Goal: Task Accomplishment & Management: Manage account settings

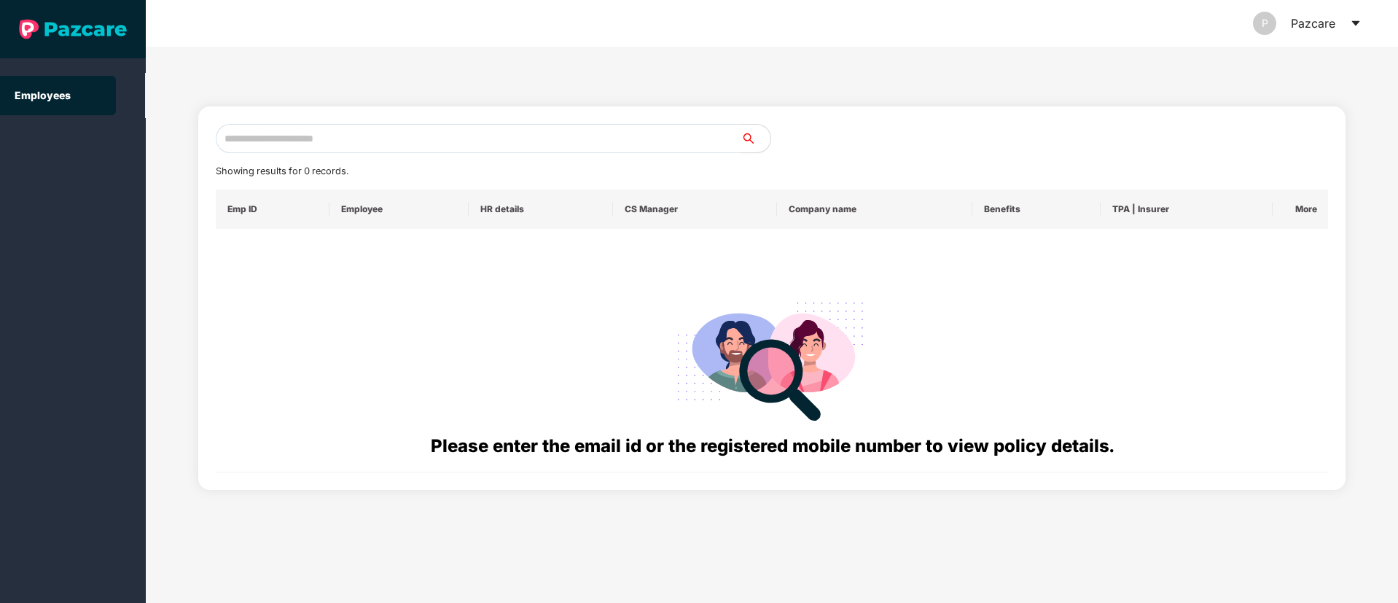
click at [1360, 19] on icon "caret-down" at bounding box center [1356, 23] width 12 height 12
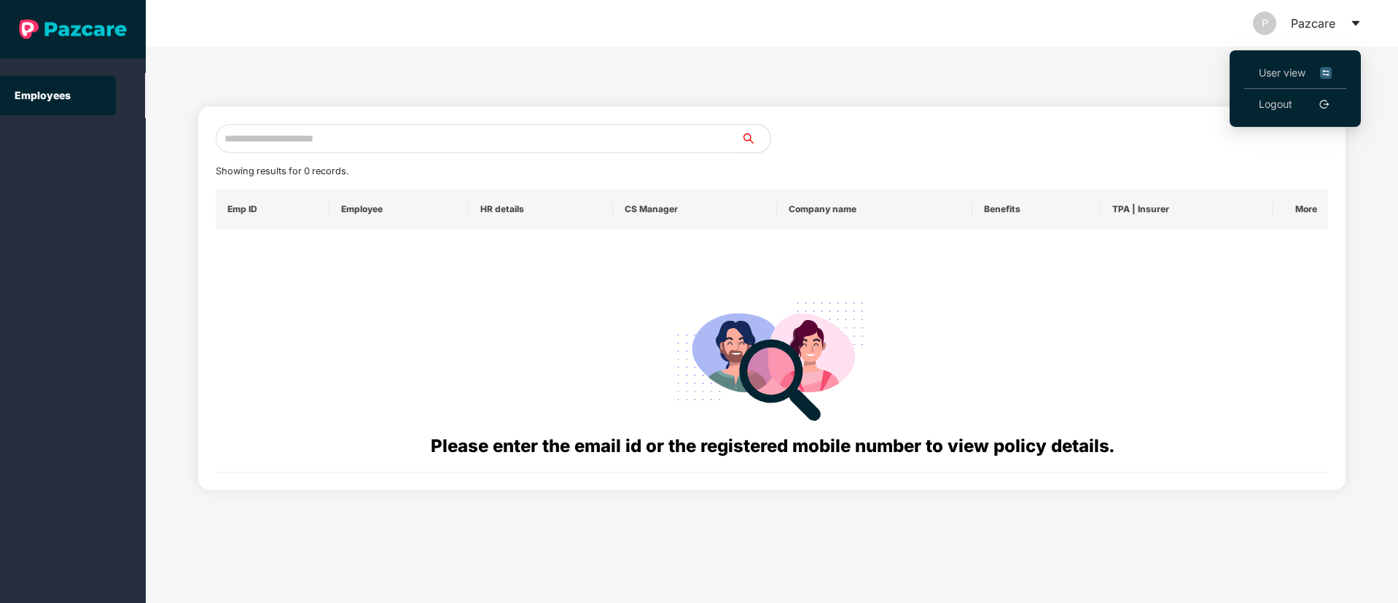
click at [1271, 71] on span "User view" at bounding box center [1295, 73] width 73 height 16
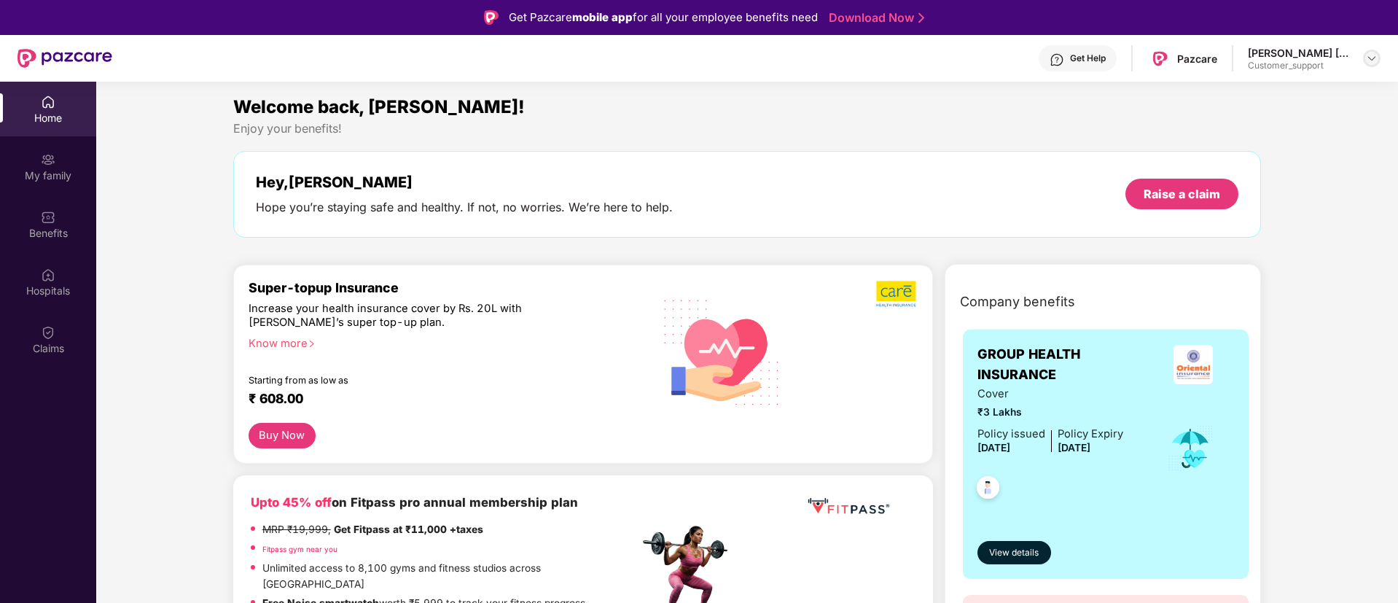
click at [1369, 61] on img at bounding box center [1372, 58] width 12 height 12
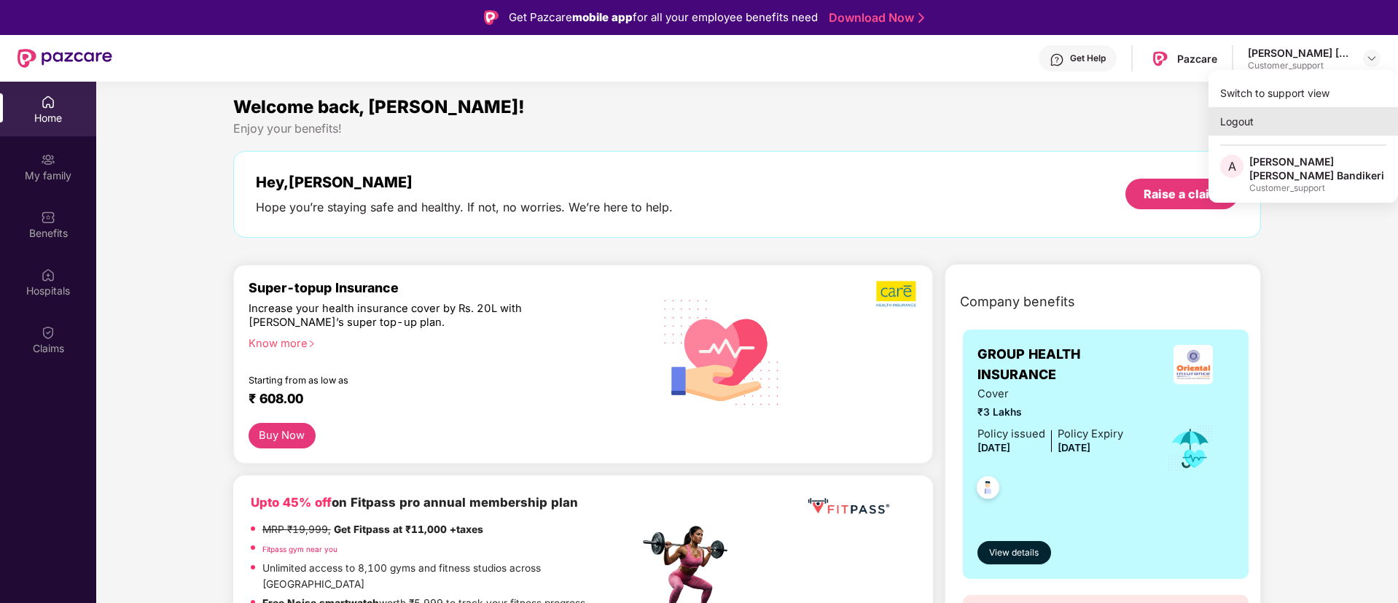
click at [1248, 120] on div "Logout" at bounding box center [1304, 121] width 190 height 28
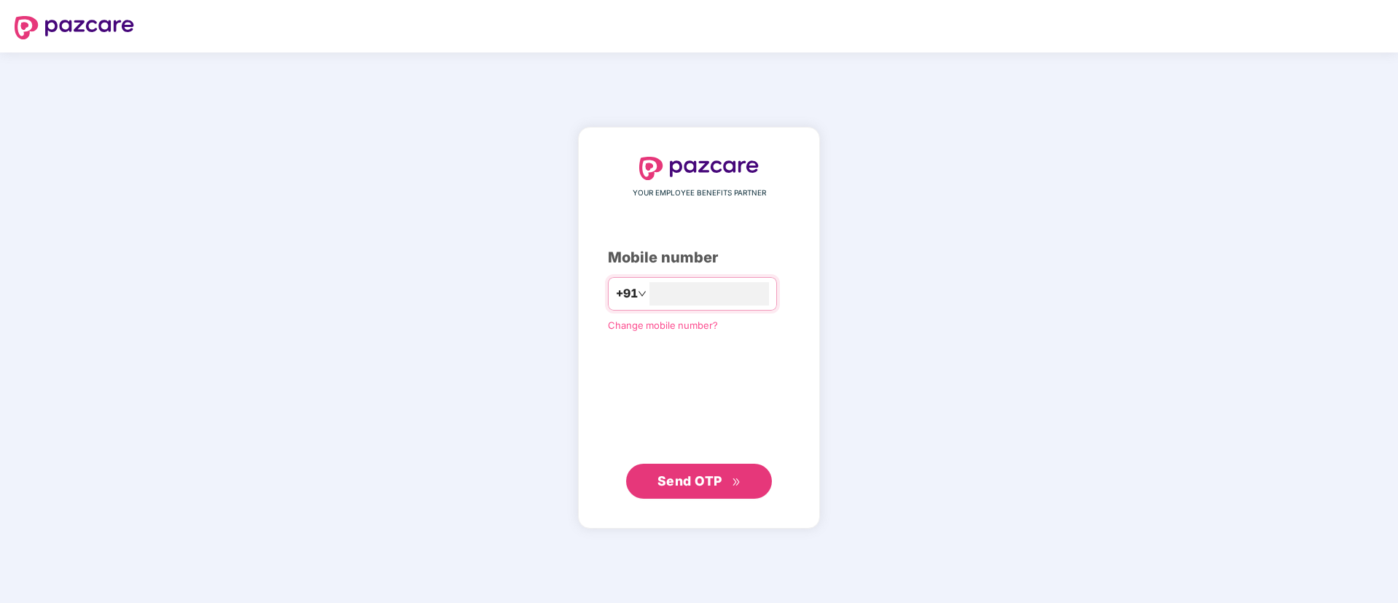
type input "**********"
click at [683, 482] on span "Send OTP" at bounding box center [690, 479] width 65 height 15
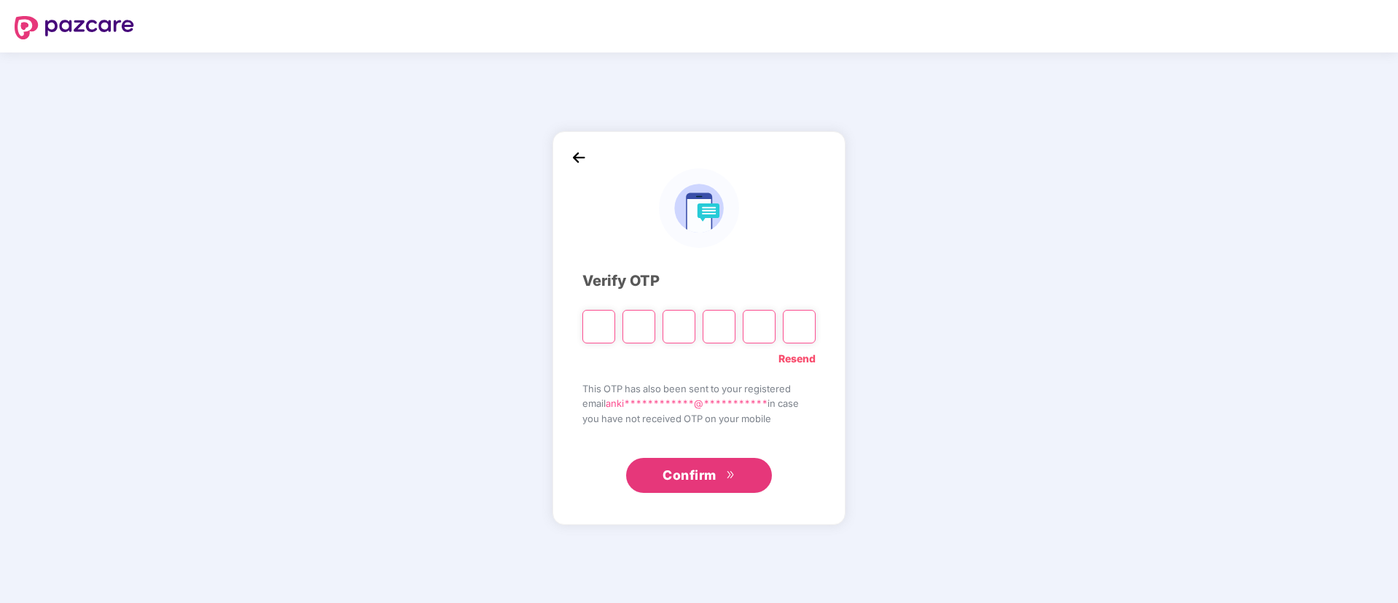
type input "*"
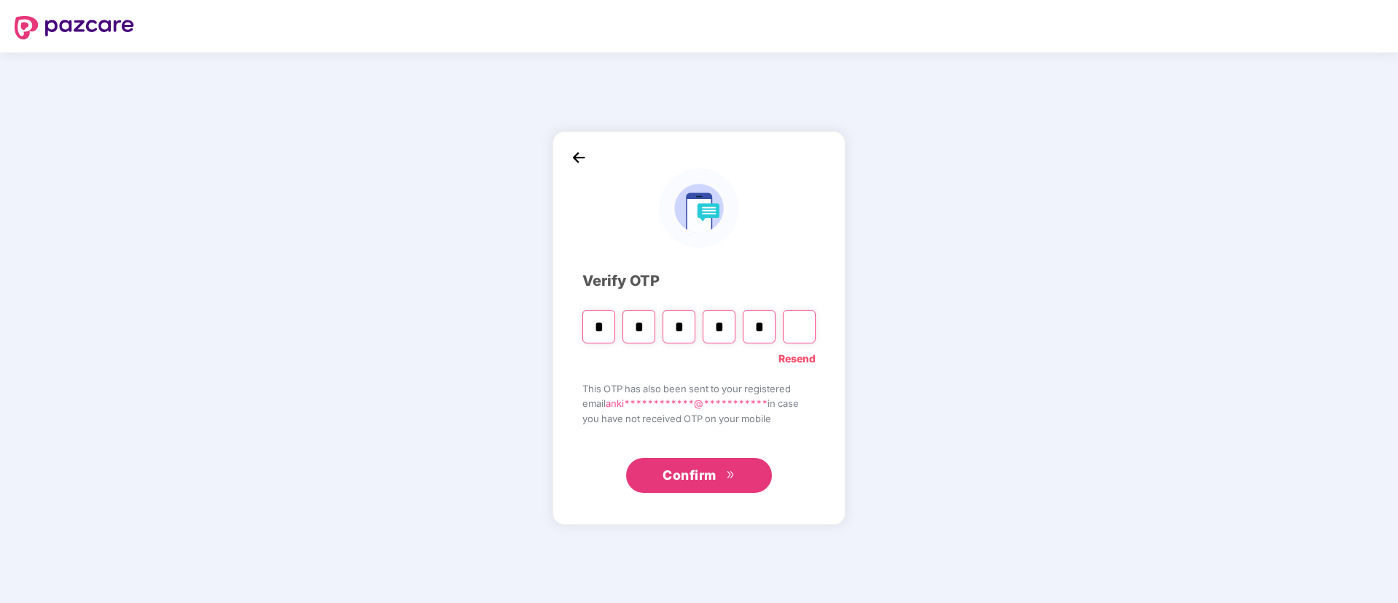
type input "*"
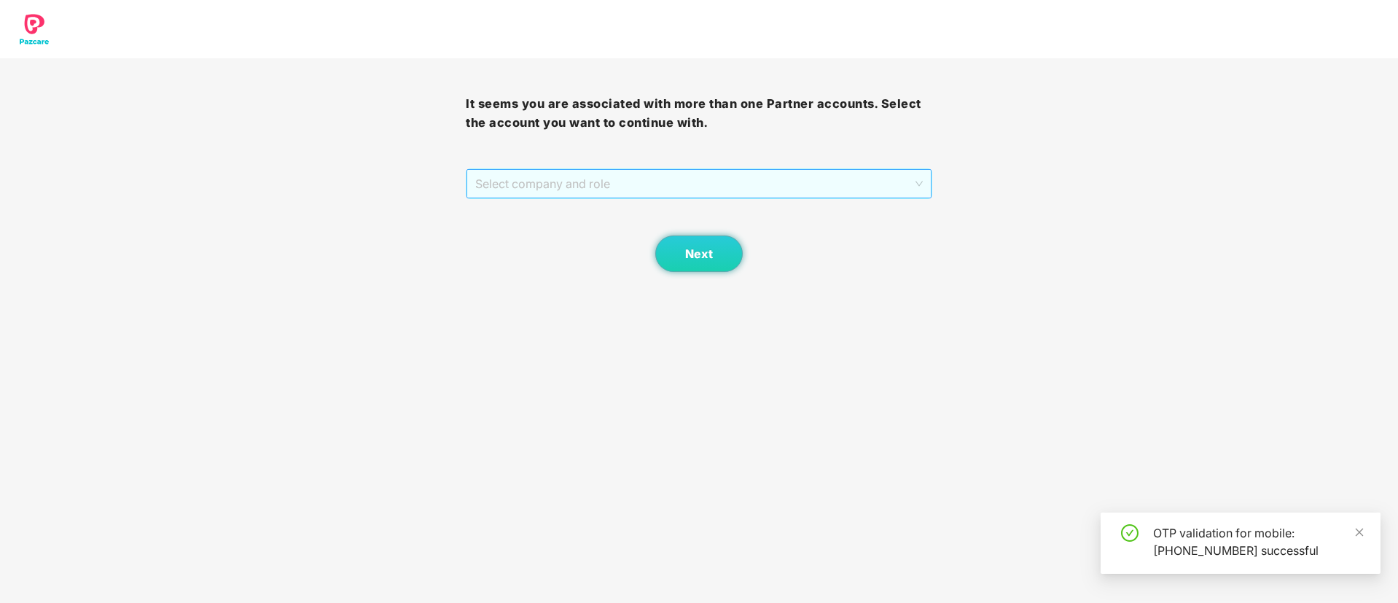
click at [497, 174] on span "Select company and role" at bounding box center [698, 184] width 447 height 28
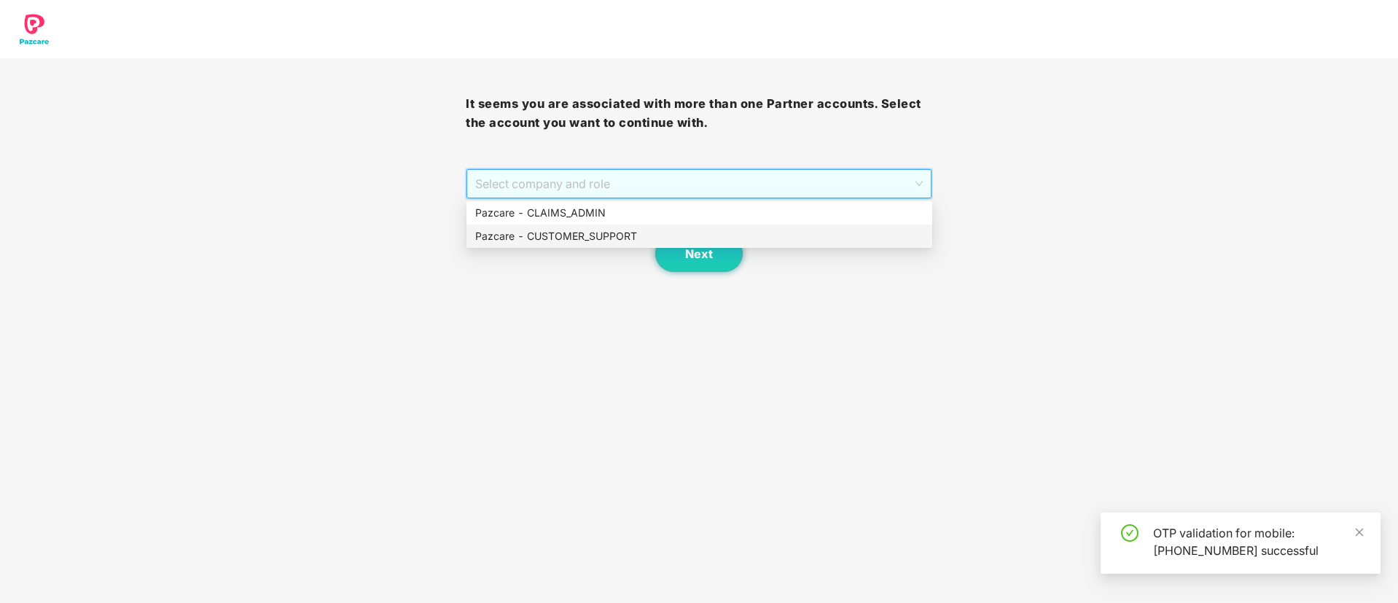
click at [517, 233] on div "Pazcare - CUSTOMER_SUPPORT" at bounding box center [699, 236] width 448 height 16
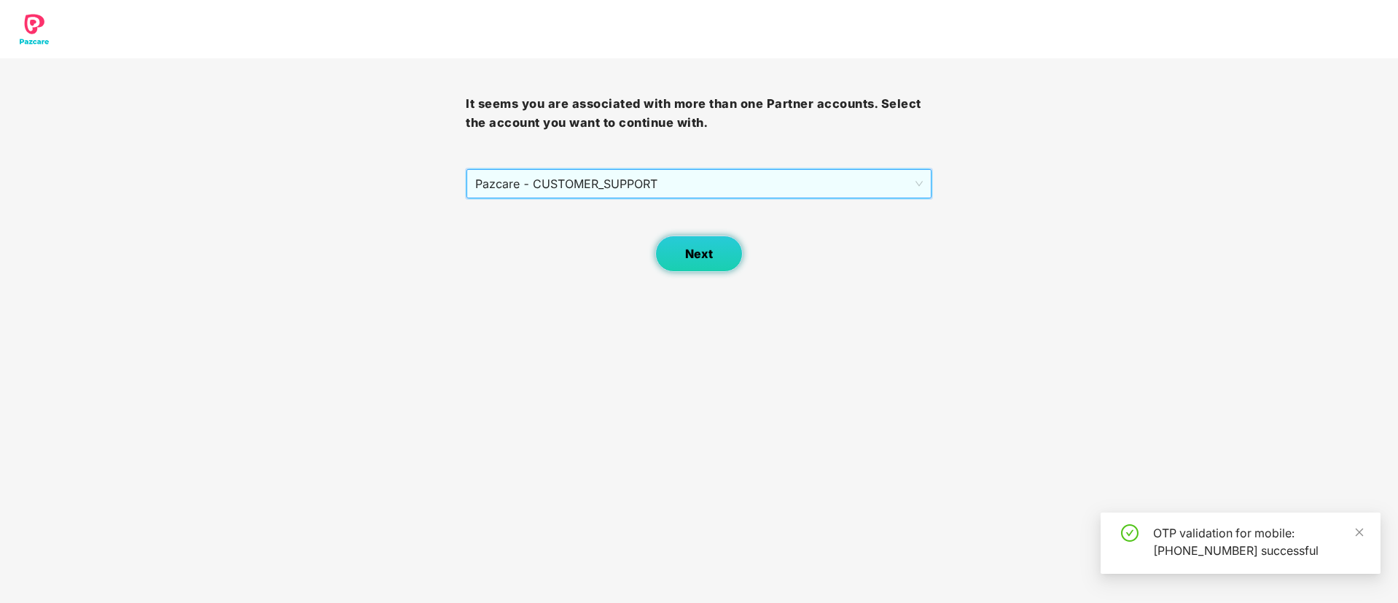
click at [724, 255] on button "Next" at bounding box center [698, 253] width 87 height 36
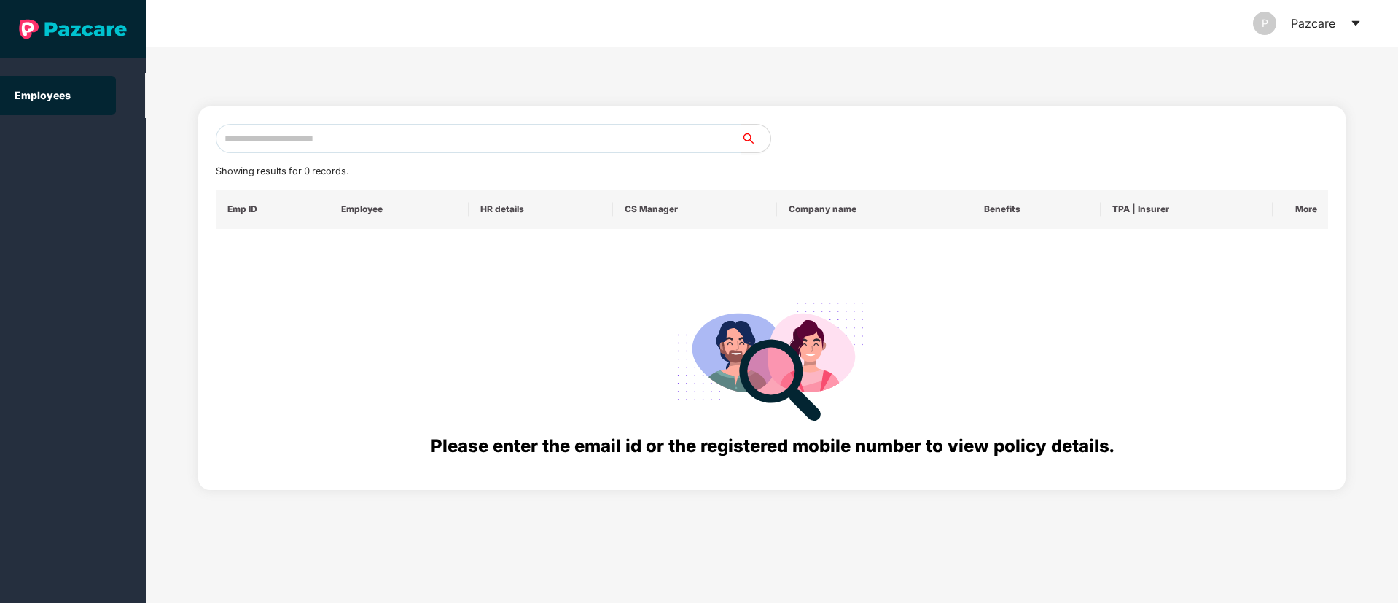
click at [1353, 20] on icon "caret-down" at bounding box center [1356, 23] width 12 height 12
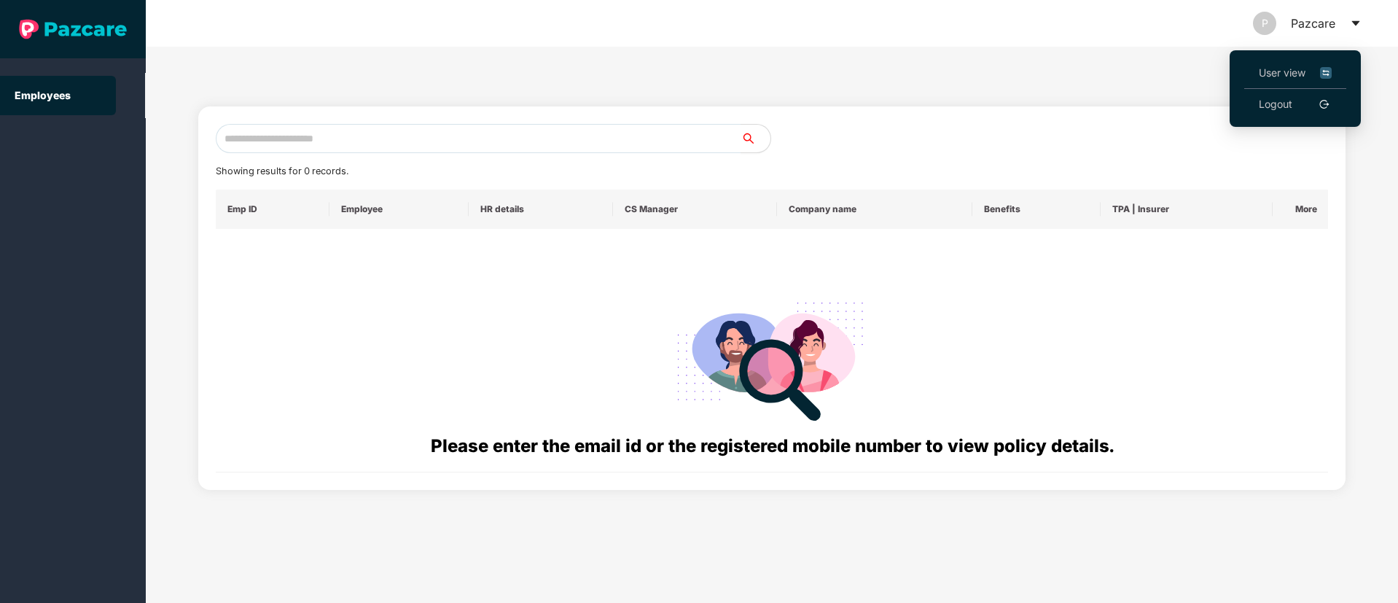
click at [1298, 74] on span "User view" at bounding box center [1295, 73] width 73 height 16
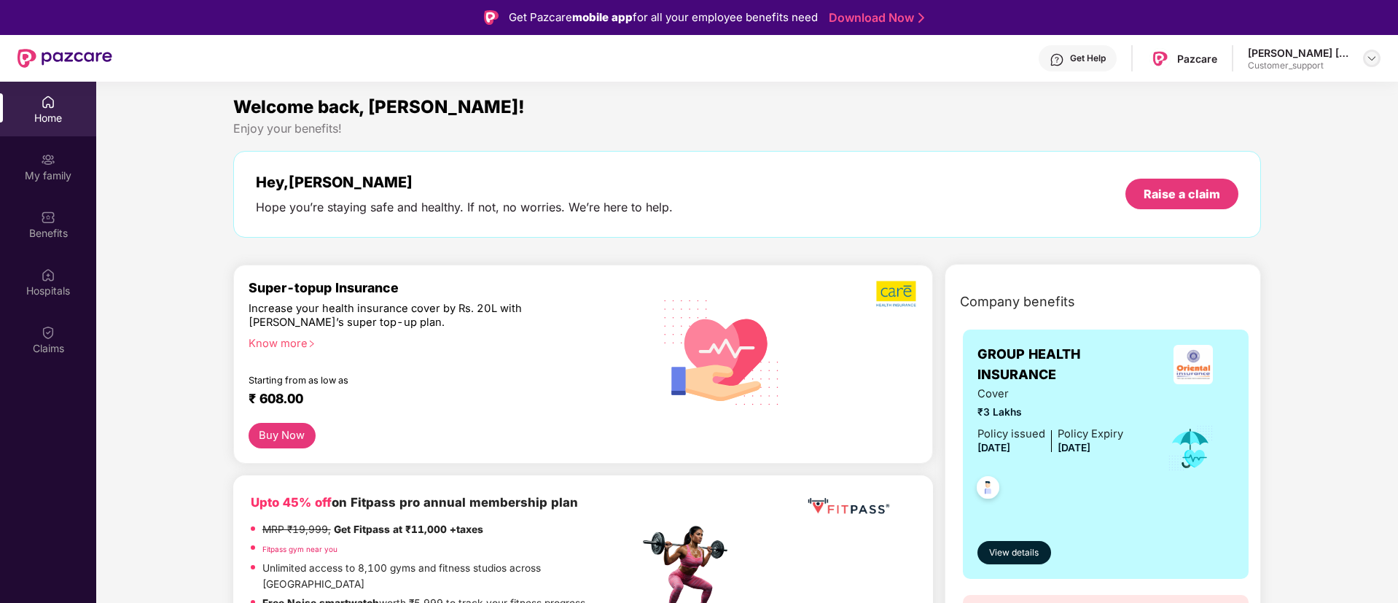
click at [1375, 63] on div at bounding box center [1371, 58] width 17 height 17
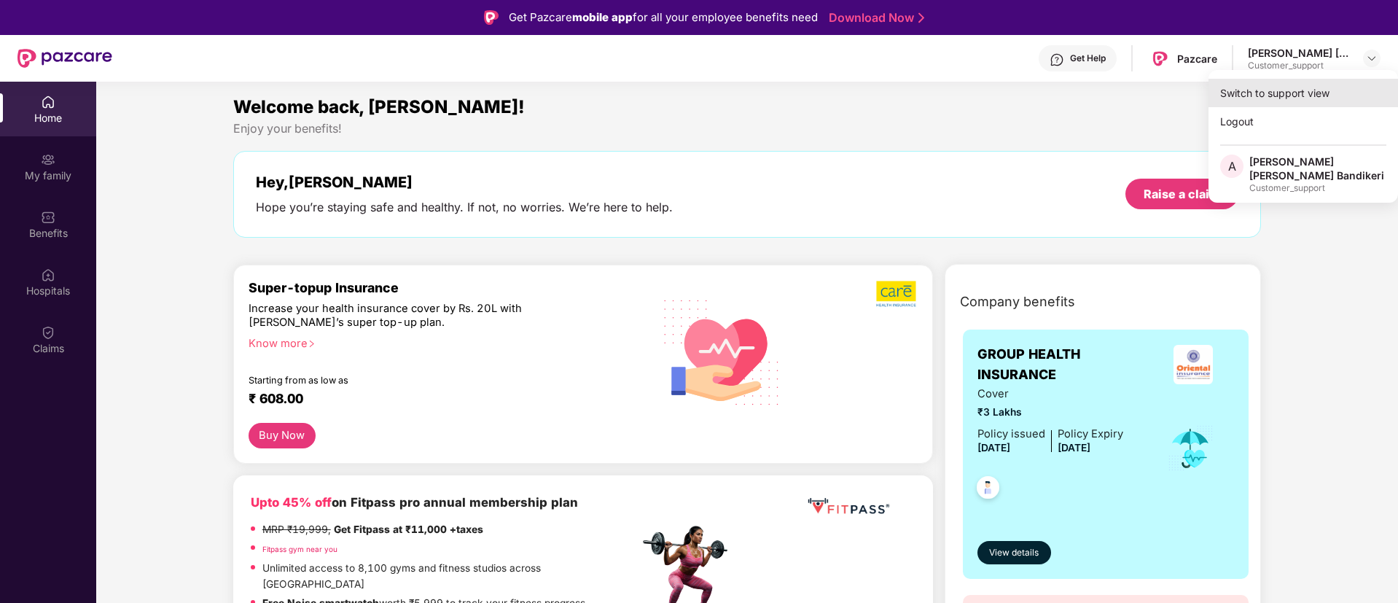
click at [1279, 92] on div "Switch to support view" at bounding box center [1304, 93] width 190 height 28
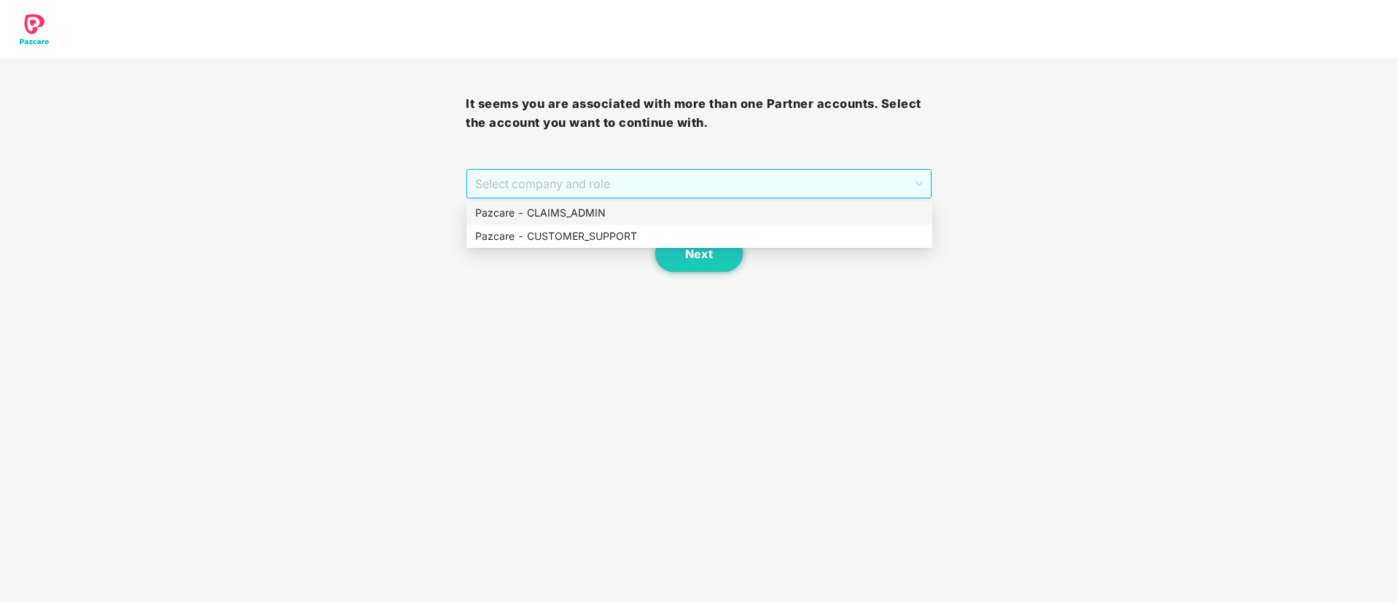
click at [754, 184] on span "Select company and role" at bounding box center [698, 184] width 447 height 28
click at [534, 214] on div "Pazcare - CLAIMS_ADMIN" at bounding box center [699, 213] width 448 height 16
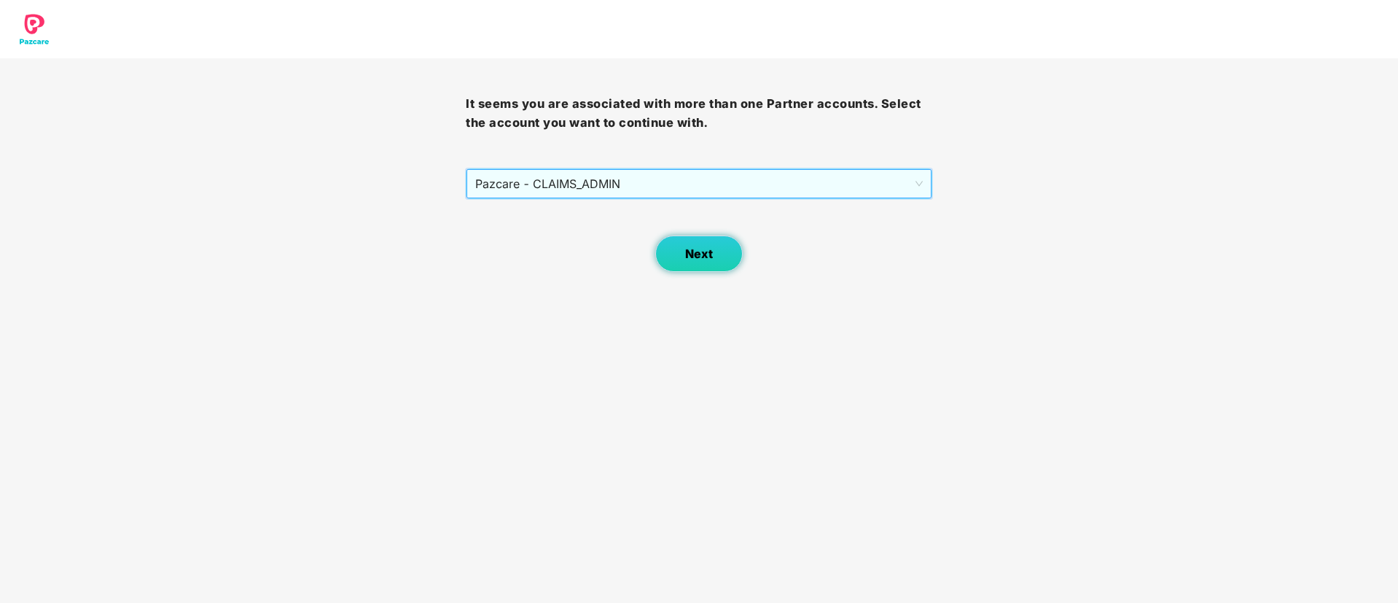
click at [688, 247] on span "Next" at bounding box center [699, 254] width 28 height 14
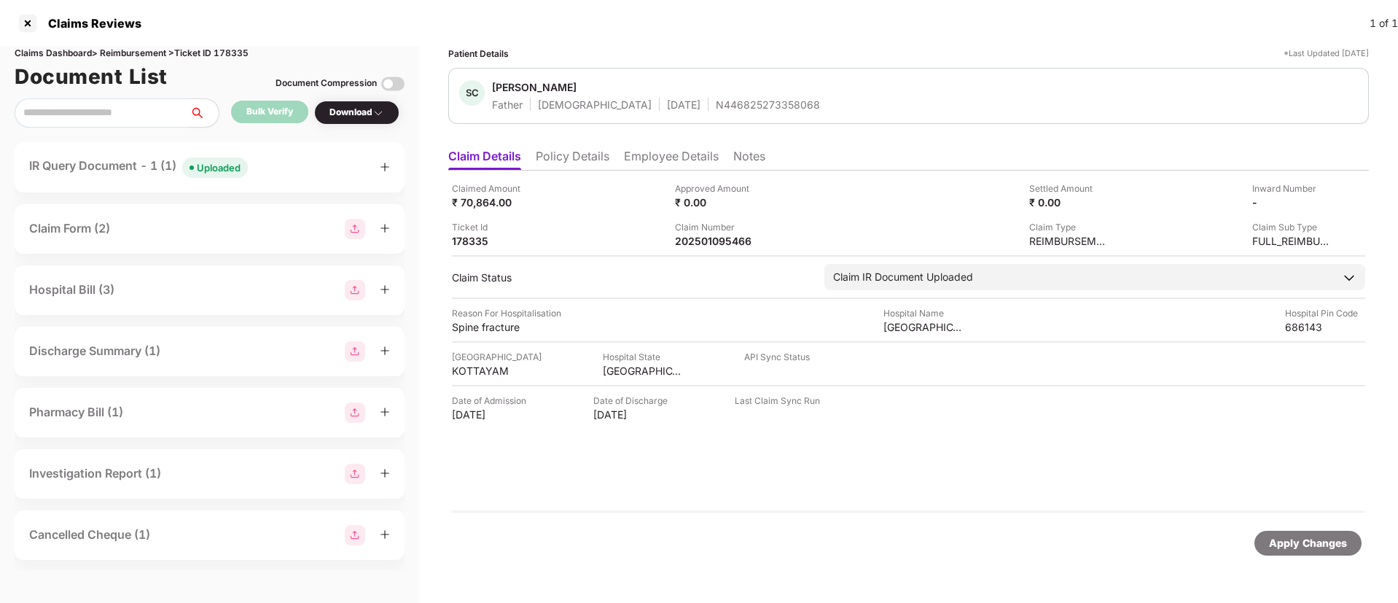
click at [288, 166] on div "IR Query Document - 1 (1) Uploaded" at bounding box center [209, 167] width 361 height 21
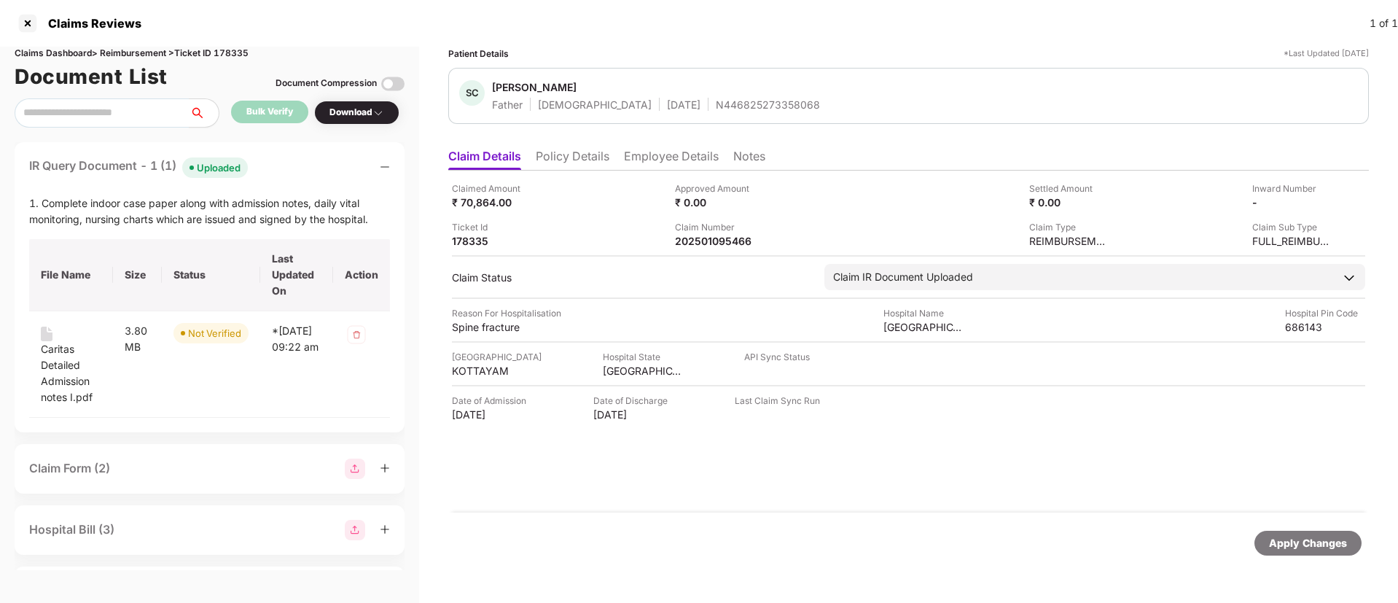
click at [288, 166] on div "IR Query Document - 1 (1) Uploaded" at bounding box center [209, 167] width 361 height 21
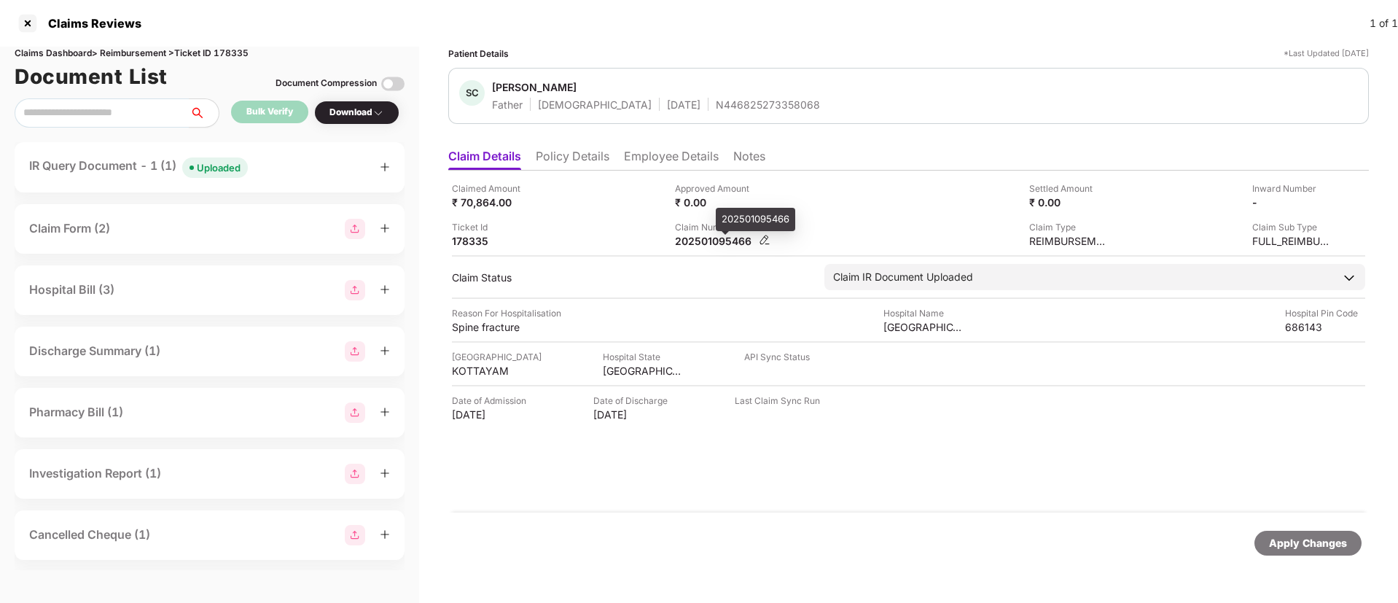
click at [717, 236] on div "202501095466" at bounding box center [715, 241] width 80 height 14
copy div "202501095466"
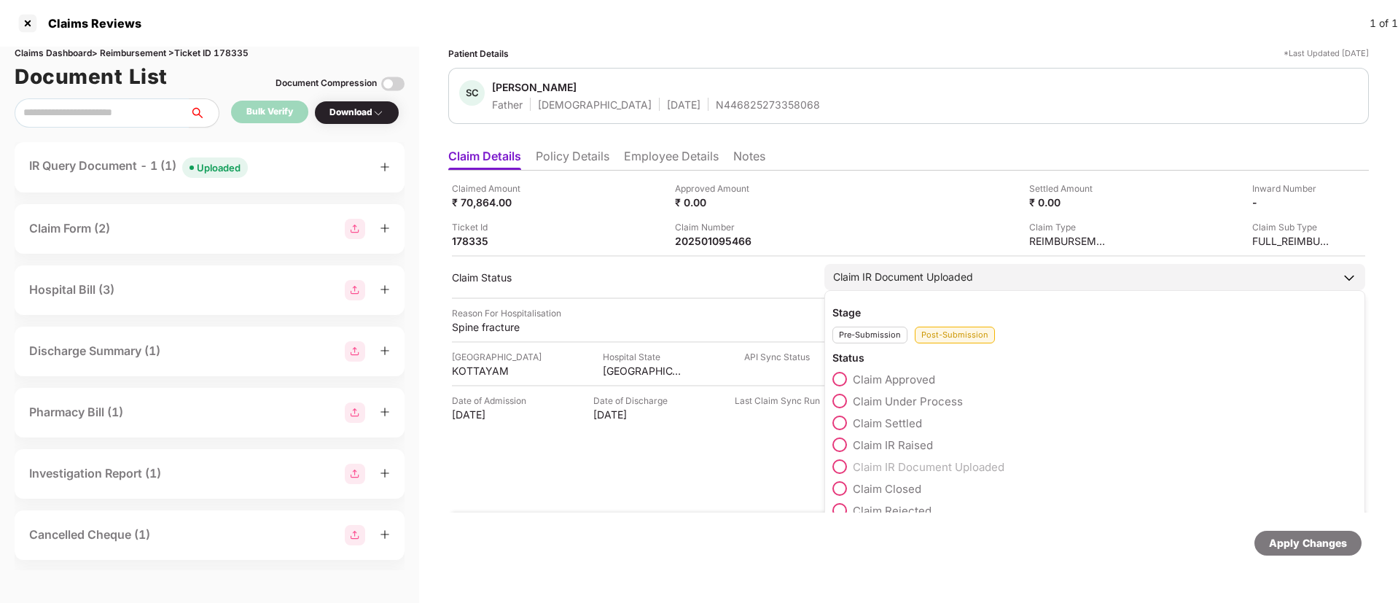
click at [841, 406] on span at bounding box center [839, 401] width 15 height 15
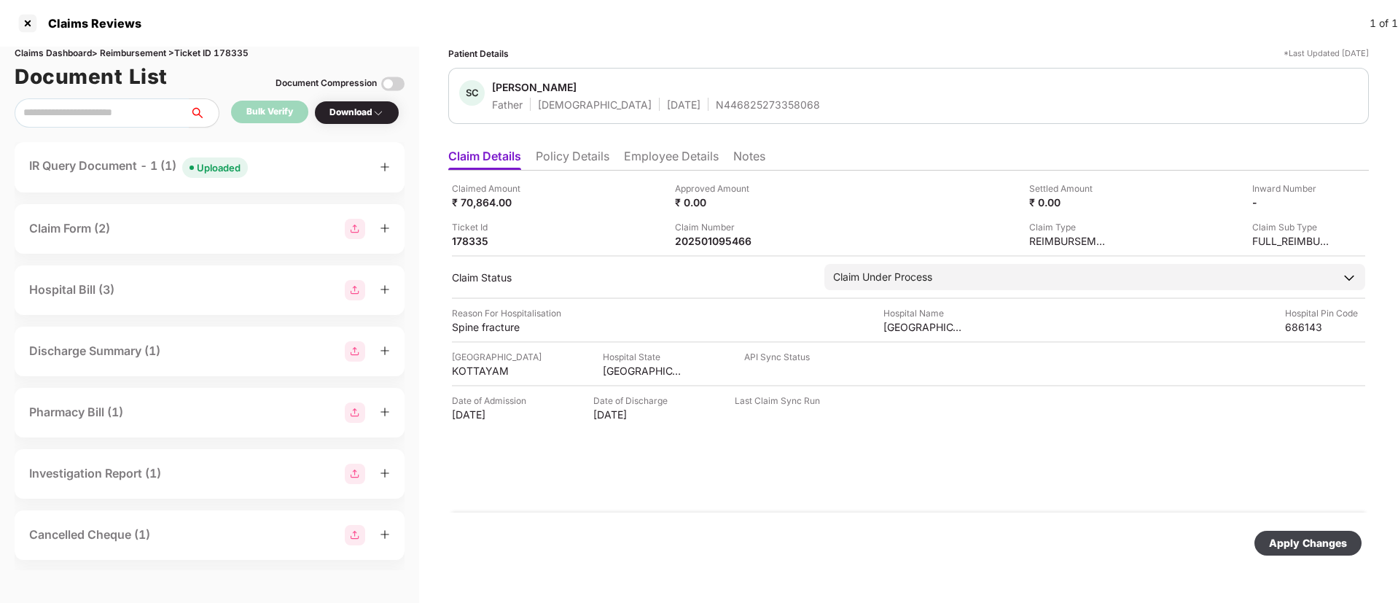
drag, startPoint x: 1322, startPoint y: 548, endPoint x: 1222, endPoint y: 511, distance: 107.2
click at [1319, 547] on div "Apply Changes" at bounding box center [1308, 543] width 78 height 16
click at [580, 162] on li "Policy Details" at bounding box center [573, 159] width 74 height 21
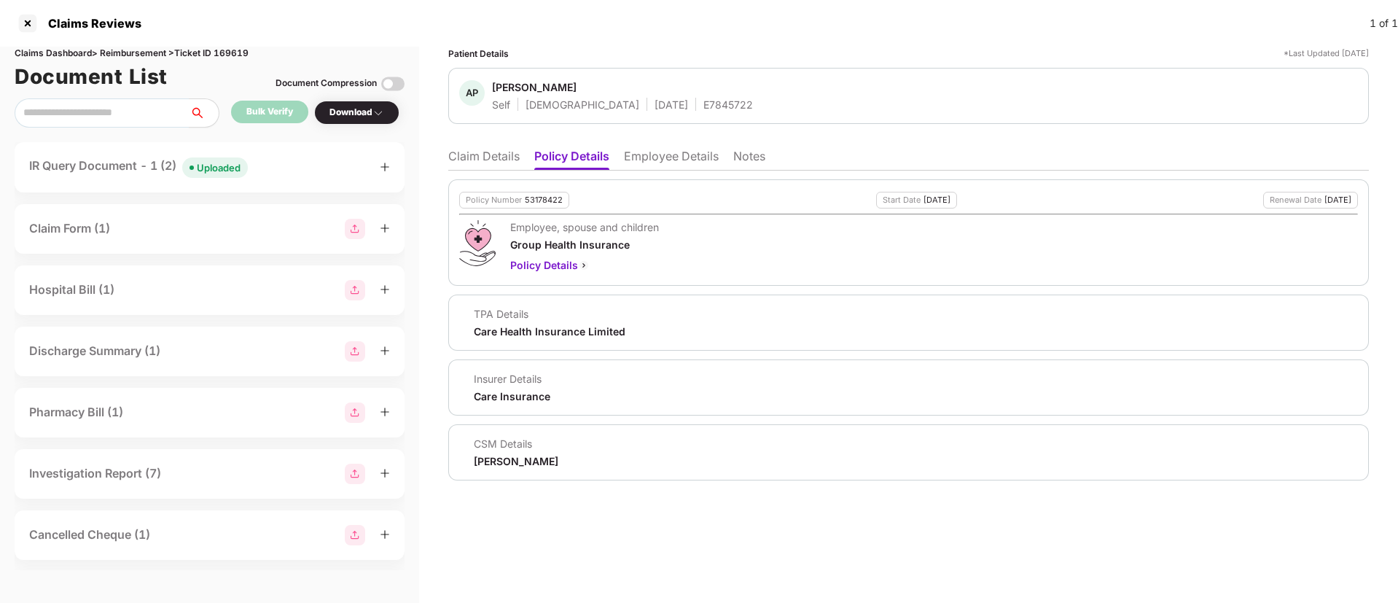
click at [477, 164] on li "Claim Details" at bounding box center [483, 159] width 71 height 21
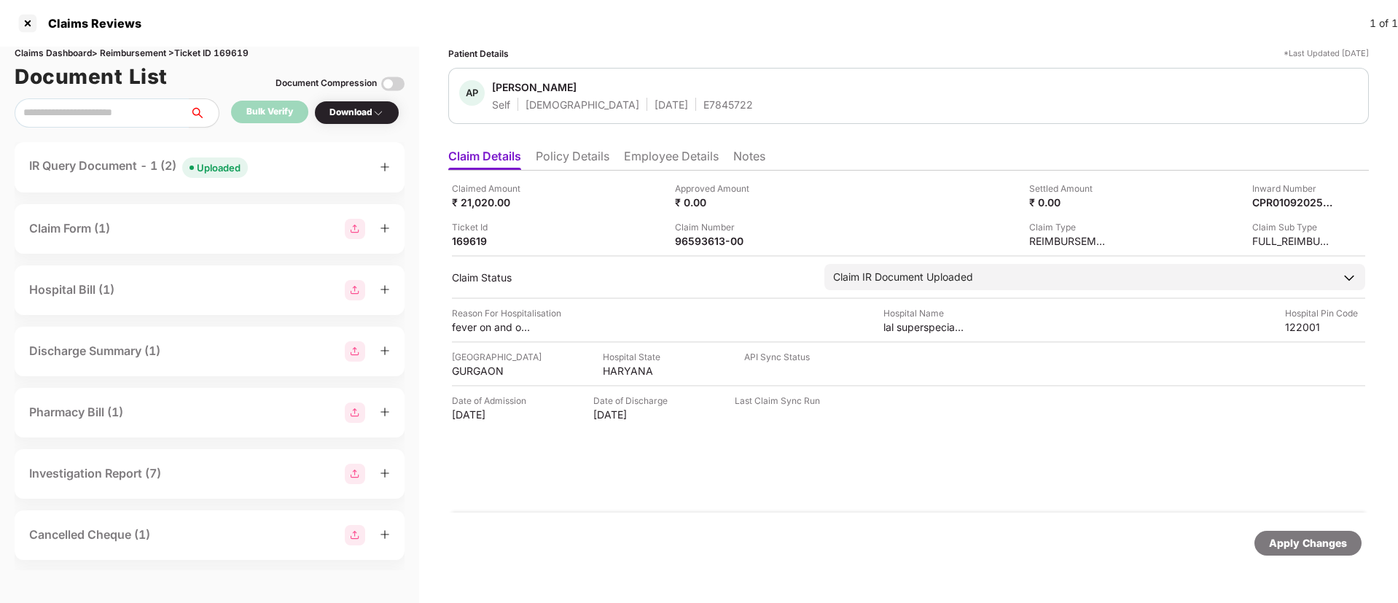
drag, startPoint x: 555, startPoint y: 135, endPoint x: 555, endPoint y: 148, distance: 13.1
click at [555, 136] on div "Patient Details *Last Updated [DATE] AP [PERSON_NAME] Self [DEMOGRAPHIC_DATA] […" at bounding box center [908, 310] width 921 height 527
click at [555, 156] on li "Policy Details" at bounding box center [573, 159] width 74 height 21
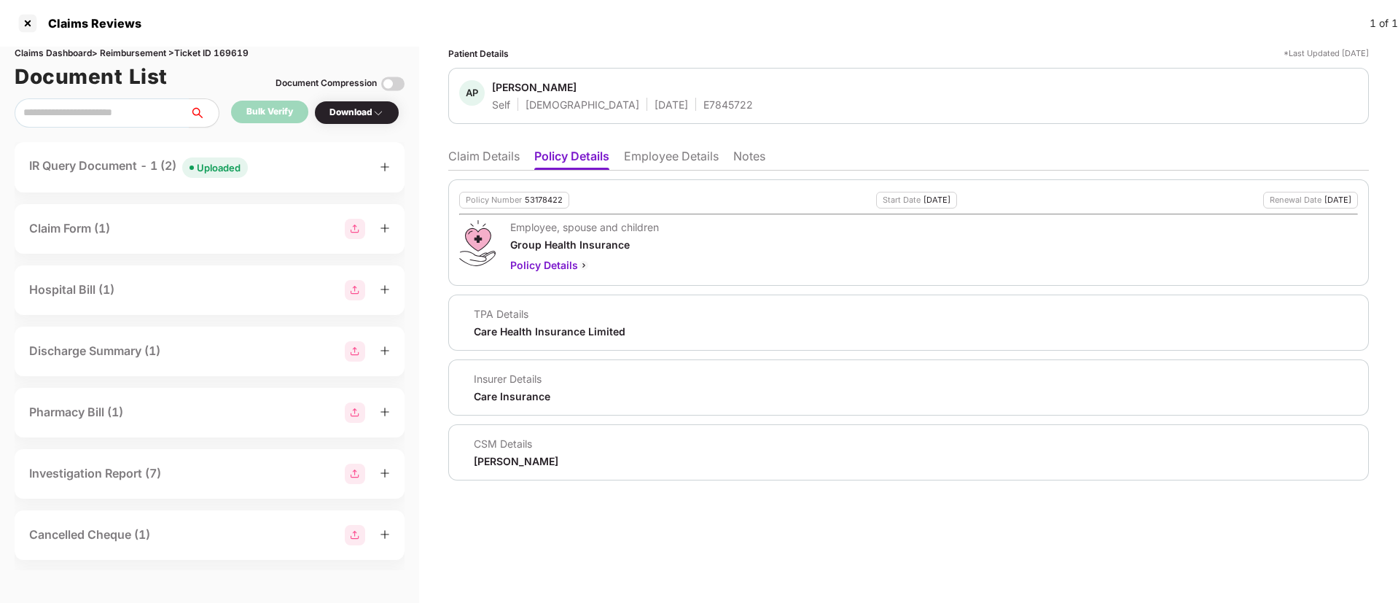
click at [547, 208] on div "Policy Number 53178422 Start Date [DATE] Renewal Date [DATE] Employee, spouse a…" at bounding box center [908, 232] width 921 height 106
click at [547, 201] on div "53178422" at bounding box center [544, 199] width 38 height 9
copy div "53178422"
click at [661, 115] on div "AP [PERSON_NAME] Self [DEMOGRAPHIC_DATA] [DATE] E7845722" at bounding box center [908, 96] width 921 height 56
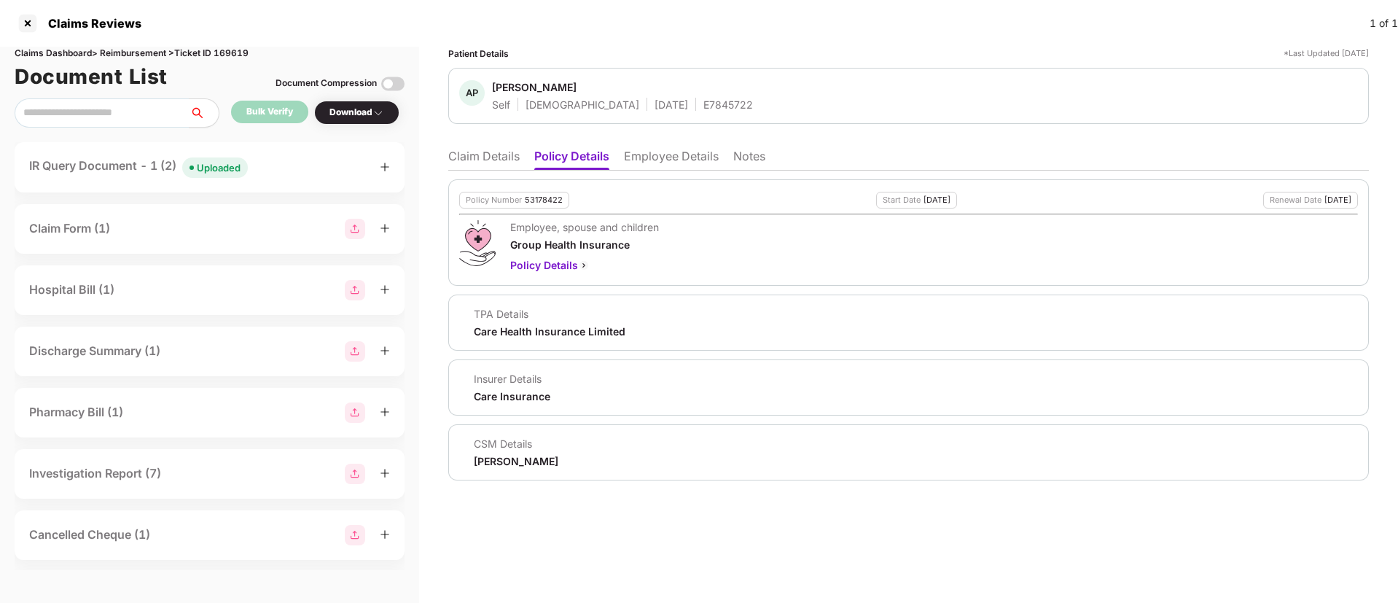
click at [703, 99] on div "E7845722" at bounding box center [728, 105] width 50 height 14
copy div "E7845722"
click at [469, 157] on li "Claim Details" at bounding box center [483, 159] width 71 height 21
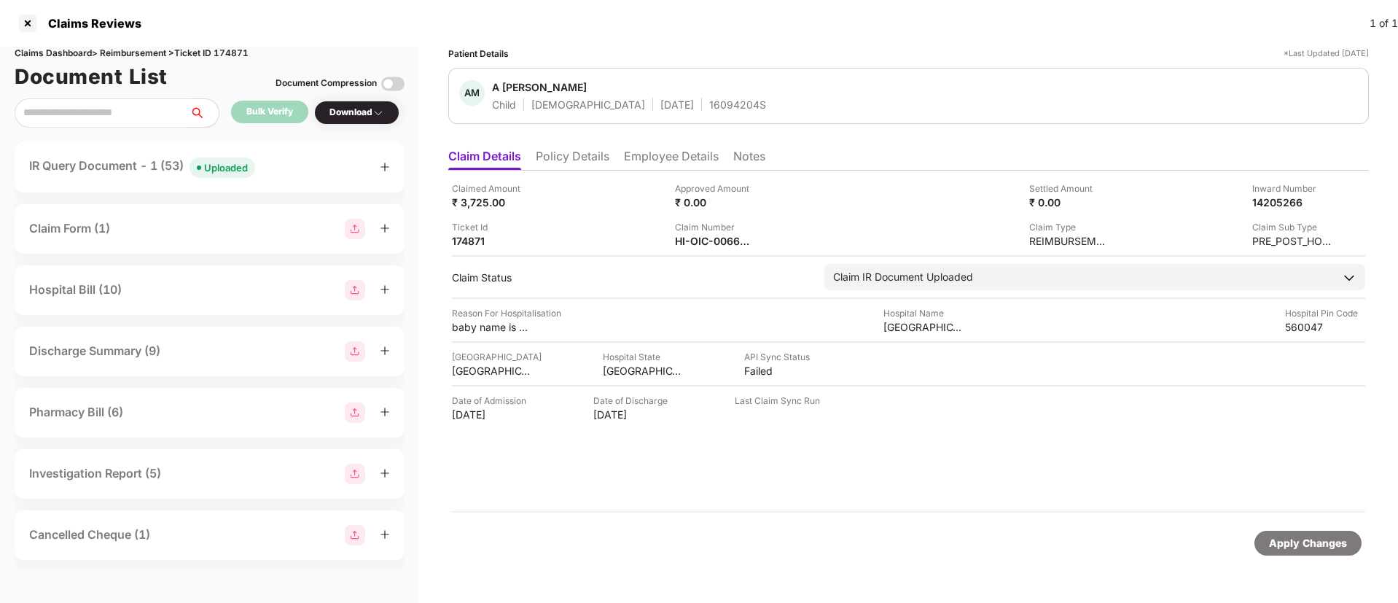
drag, startPoint x: 577, startPoint y: 162, endPoint x: 555, endPoint y: 168, distance: 23.5
click at [577, 161] on li "Policy Details" at bounding box center [573, 159] width 74 height 21
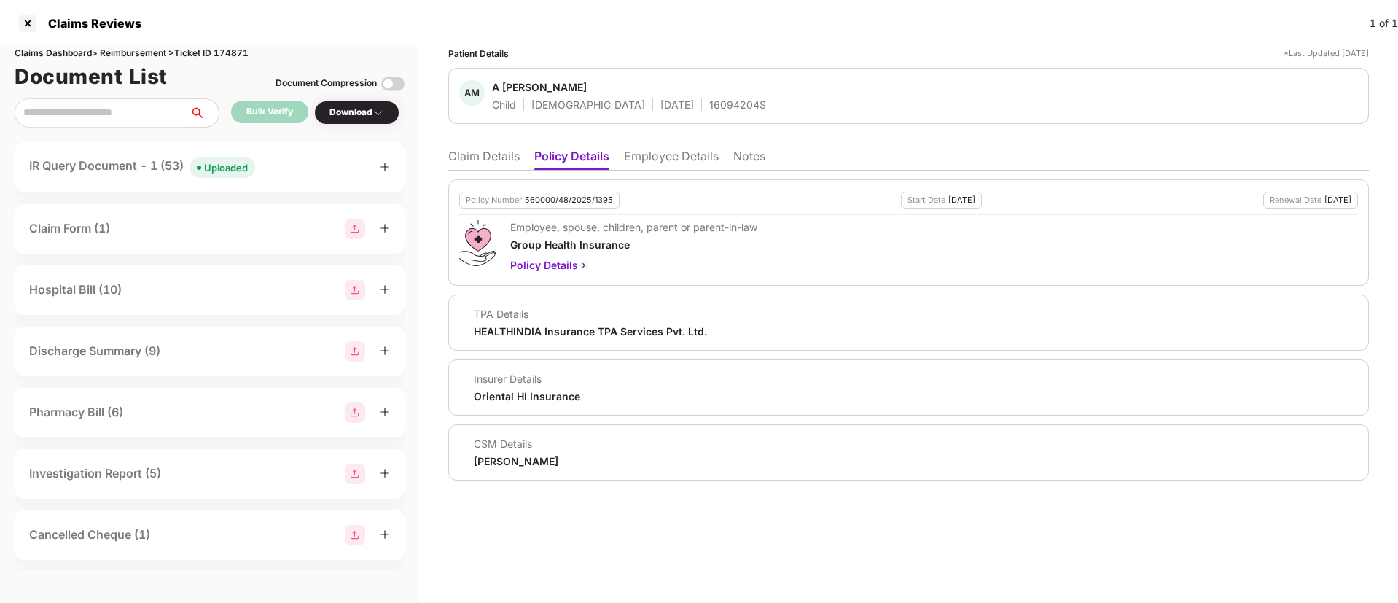
click at [499, 160] on li "Claim Details" at bounding box center [483, 159] width 71 height 21
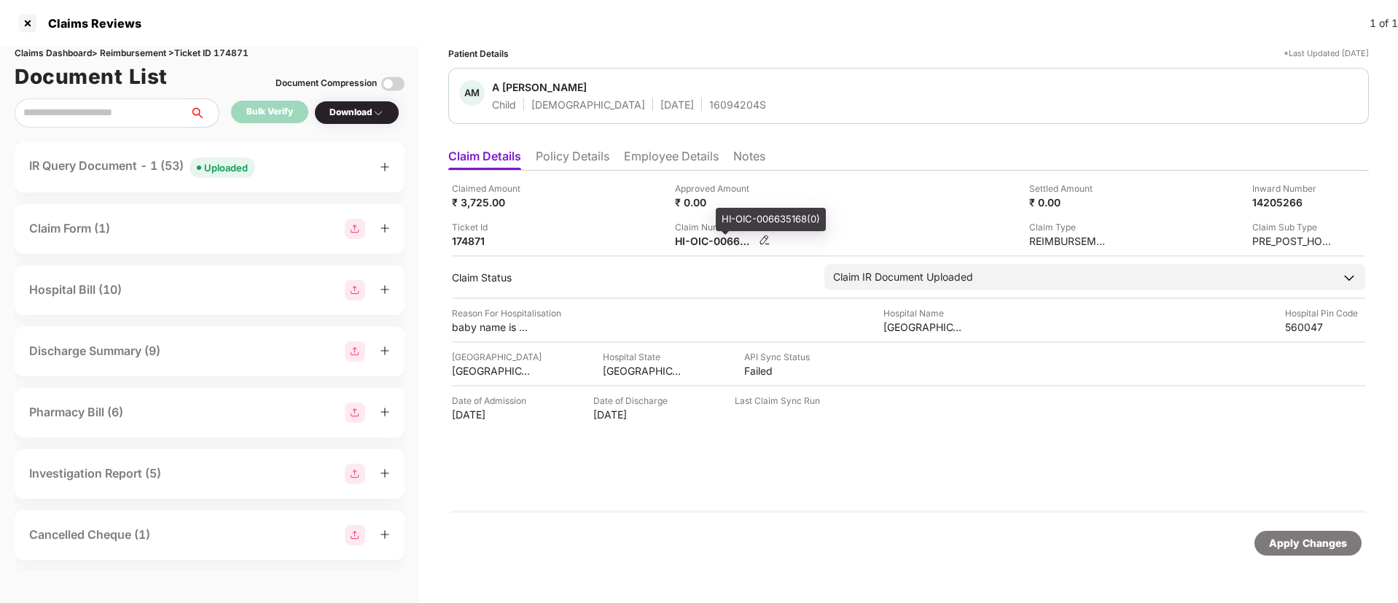
click at [716, 238] on div "HI-OIC-006635168(0)" at bounding box center [715, 241] width 80 height 14
copy div
click at [593, 160] on li "Policy Details" at bounding box center [573, 159] width 74 height 21
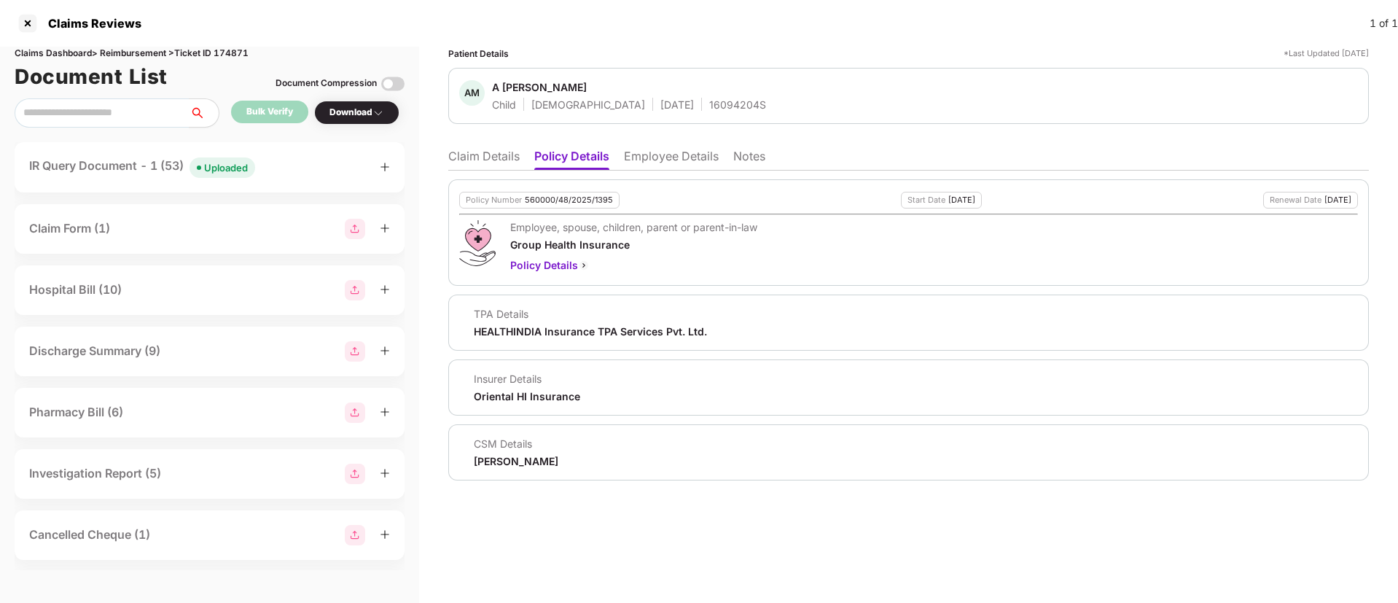
click at [496, 168] on li "Claim Details" at bounding box center [483, 159] width 71 height 21
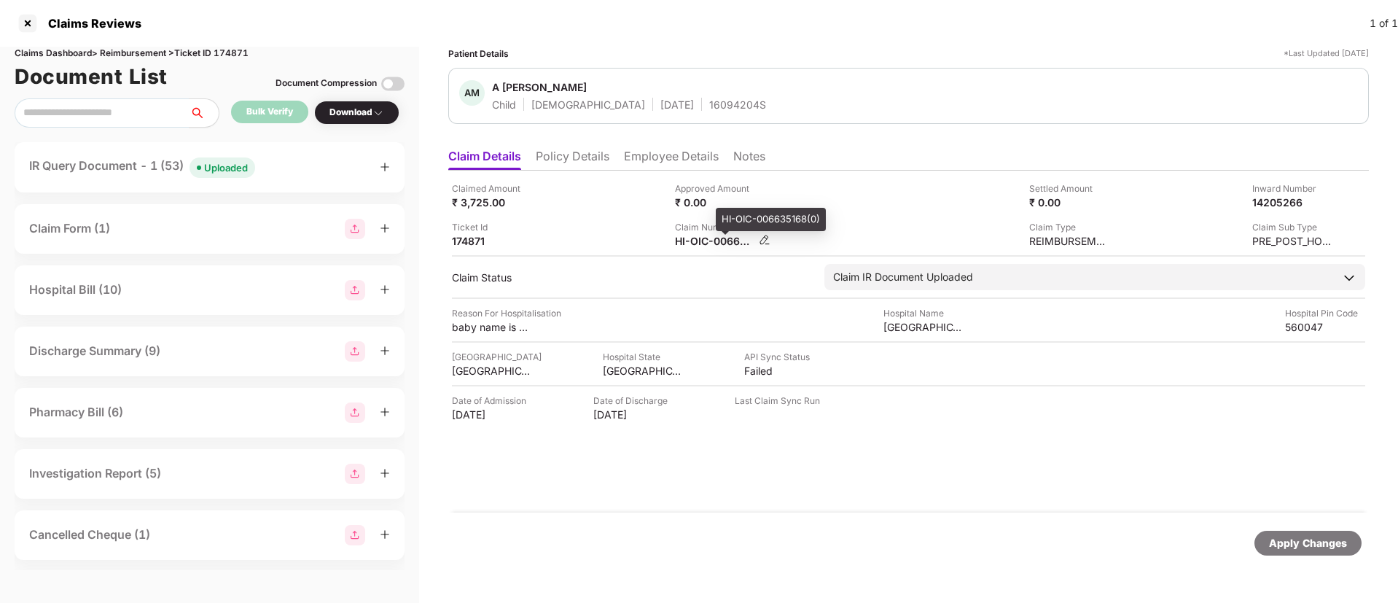
click at [693, 242] on div "HI-OIC-006635168(0)" at bounding box center [715, 241] width 80 height 14
click at [693, 243] on div "HI-OIC-006635168(0)" at bounding box center [715, 241] width 80 height 14
copy div
click at [702, 236] on div "RR-OP25-15184211" at bounding box center [715, 241] width 80 height 14
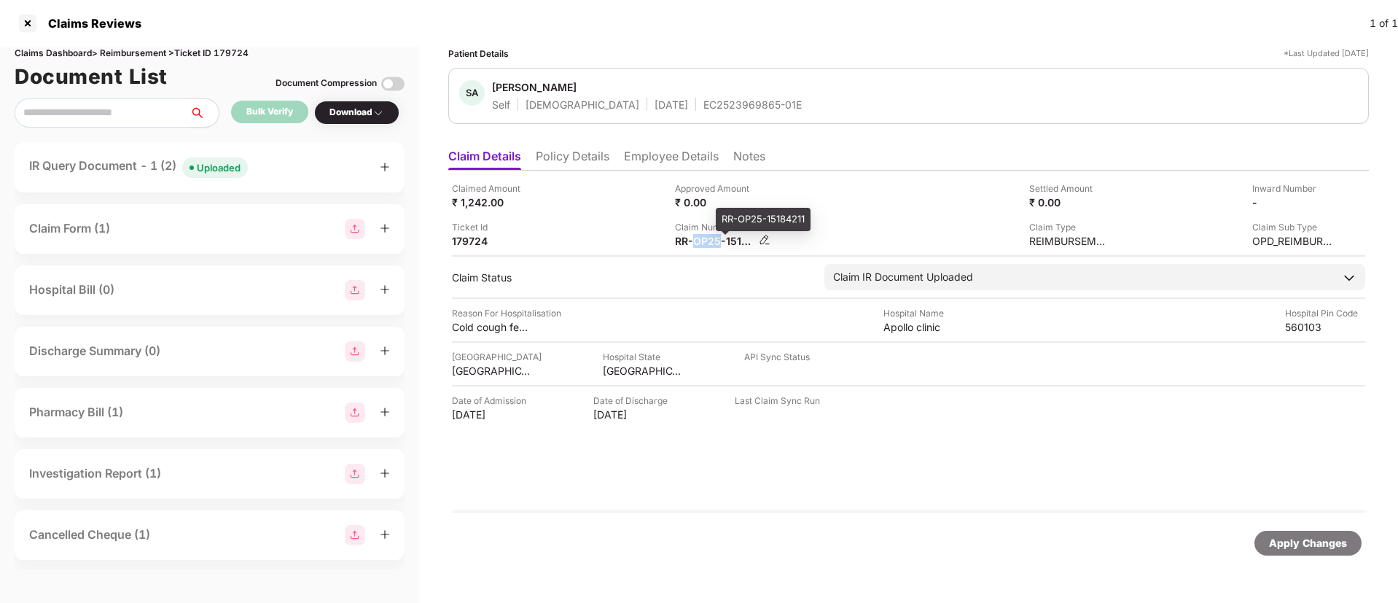
click at [702, 238] on div "RR-OP25-15184211" at bounding box center [715, 241] width 80 height 14
click at [701, 241] on div "RR-OP25-15184211" at bounding box center [715, 241] width 80 height 14
click at [701, 240] on div "RR-OP25-15184211" at bounding box center [715, 241] width 80 height 14
click at [840, 215] on div "Claimed Amount ₹ 1,242.00 Approved Amount ₹ 0.00 Settled Amount ₹ 0.00 Inward N…" at bounding box center [908, 215] width 913 height 66
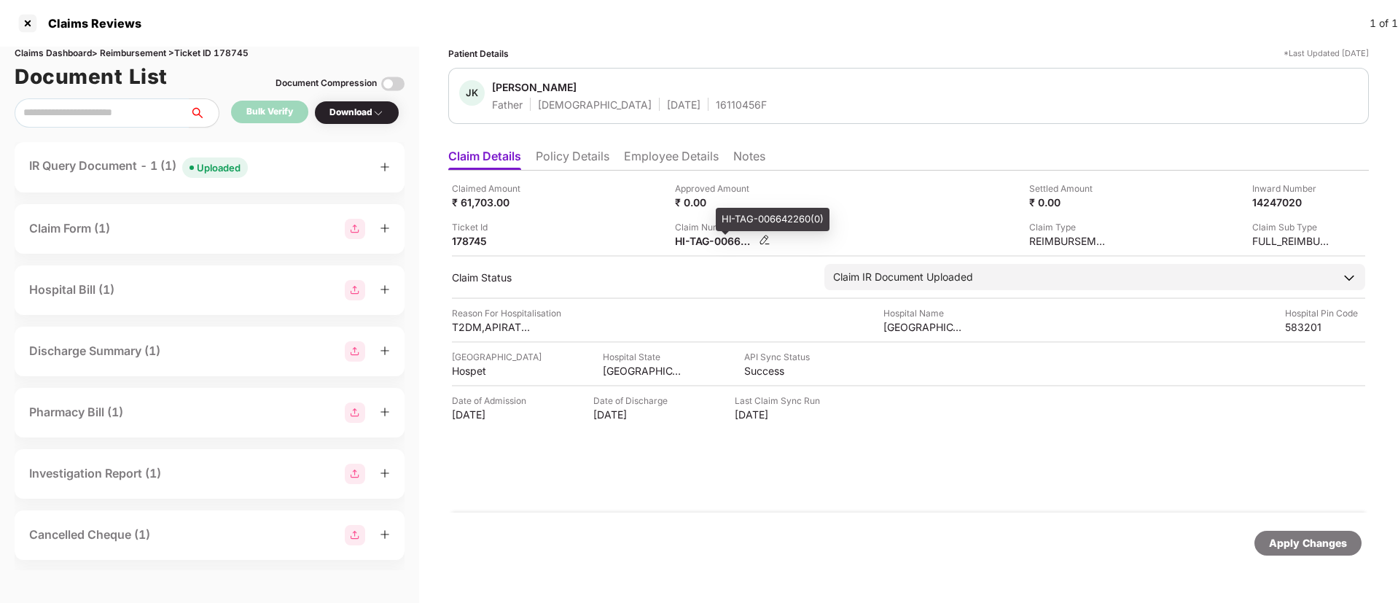
click at [710, 242] on div "HI-TAG-006642260(0)" at bounding box center [715, 241] width 80 height 14
copy div
click at [567, 159] on li "Policy Details" at bounding box center [573, 159] width 74 height 21
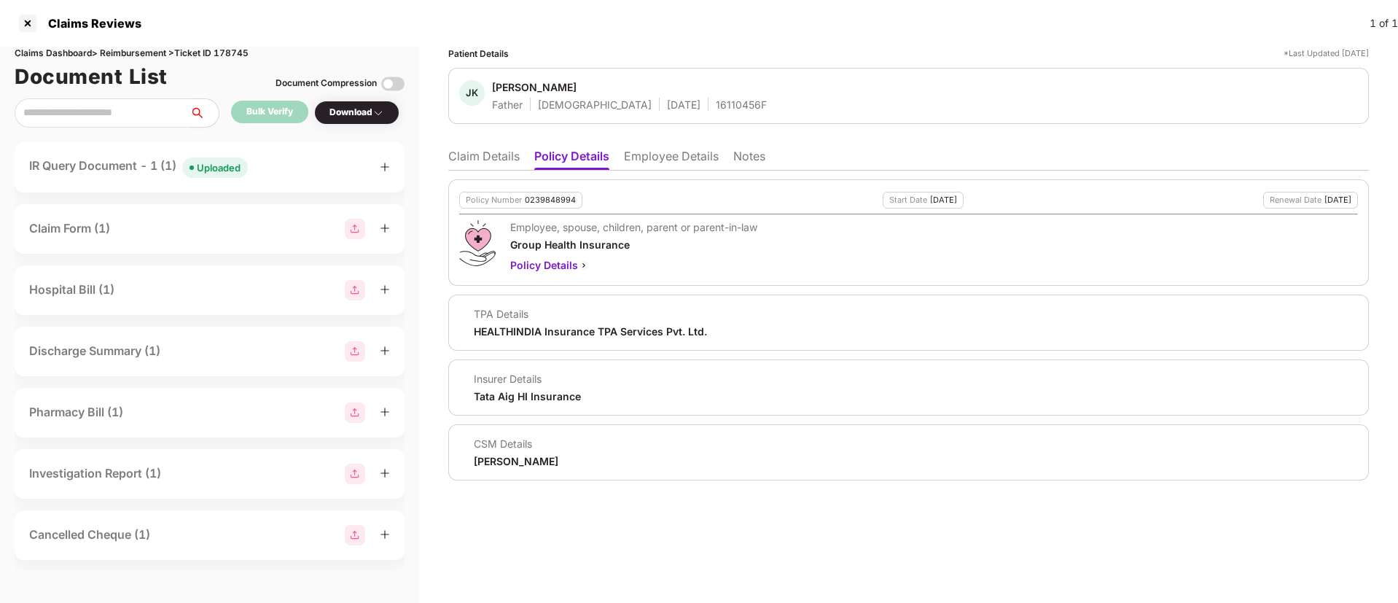
click at [468, 168] on li "Claim Details" at bounding box center [483, 159] width 71 height 21
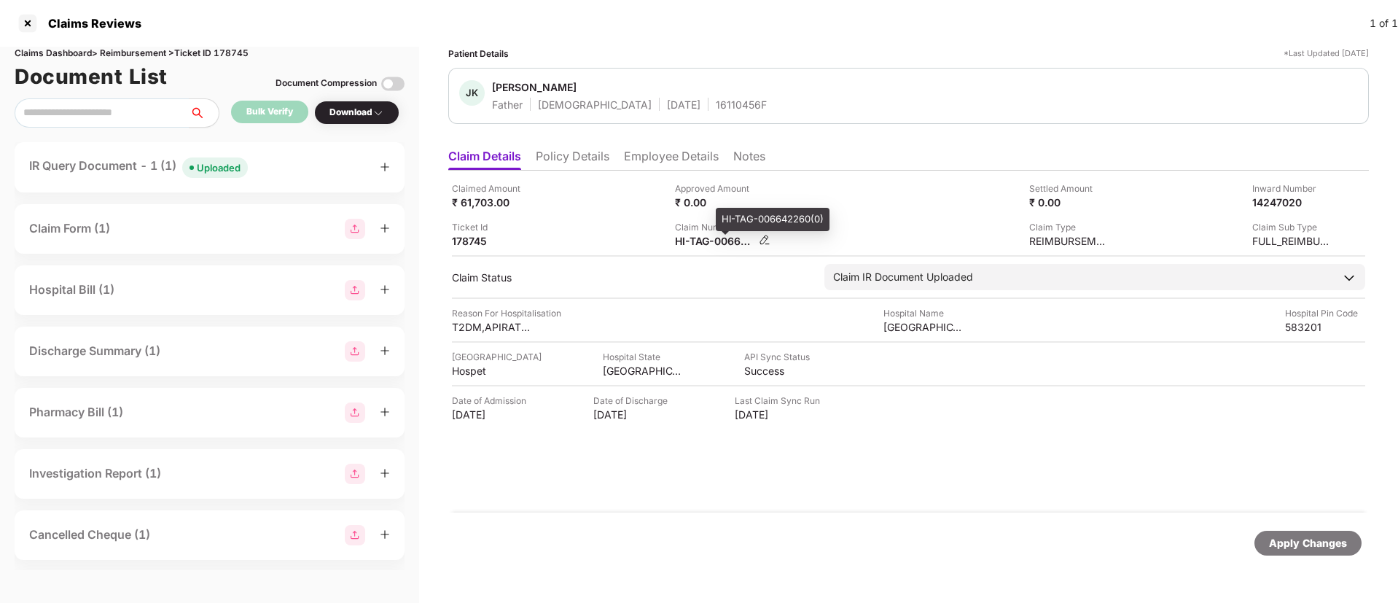
click at [707, 245] on div "HI-TAG-006642260(0)" at bounding box center [715, 241] width 80 height 14
click at [706, 245] on div "HI-TAG-006642260(0)" at bounding box center [715, 241] width 80 height 14
copy div
click at [694, 246] on div "HI-OIC-006562408(1)" at bounding box center [715, 241] width 80 height 14
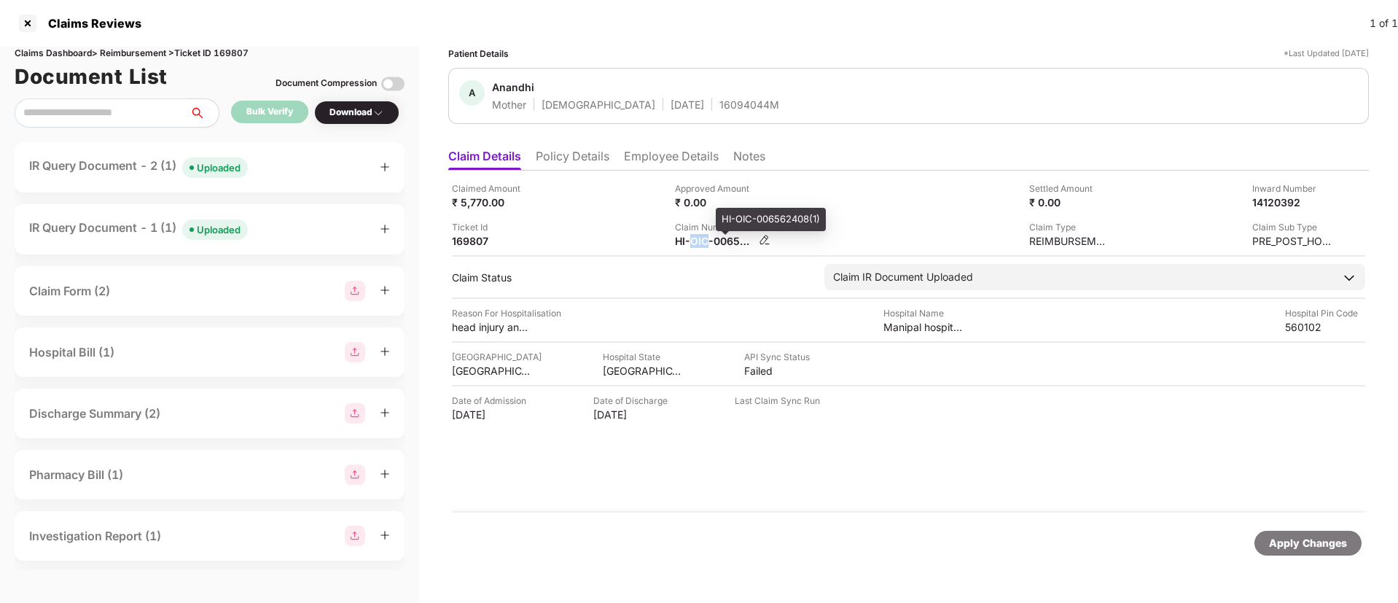
click at [692, 246] on div "HI-OIC-006562408(1)" at bounding box center [715, 241] width 80 height 14
click at [692, 244] on div "HI-OIC-006562408(1)" at bounding box center [715, 241] width 80 height 14
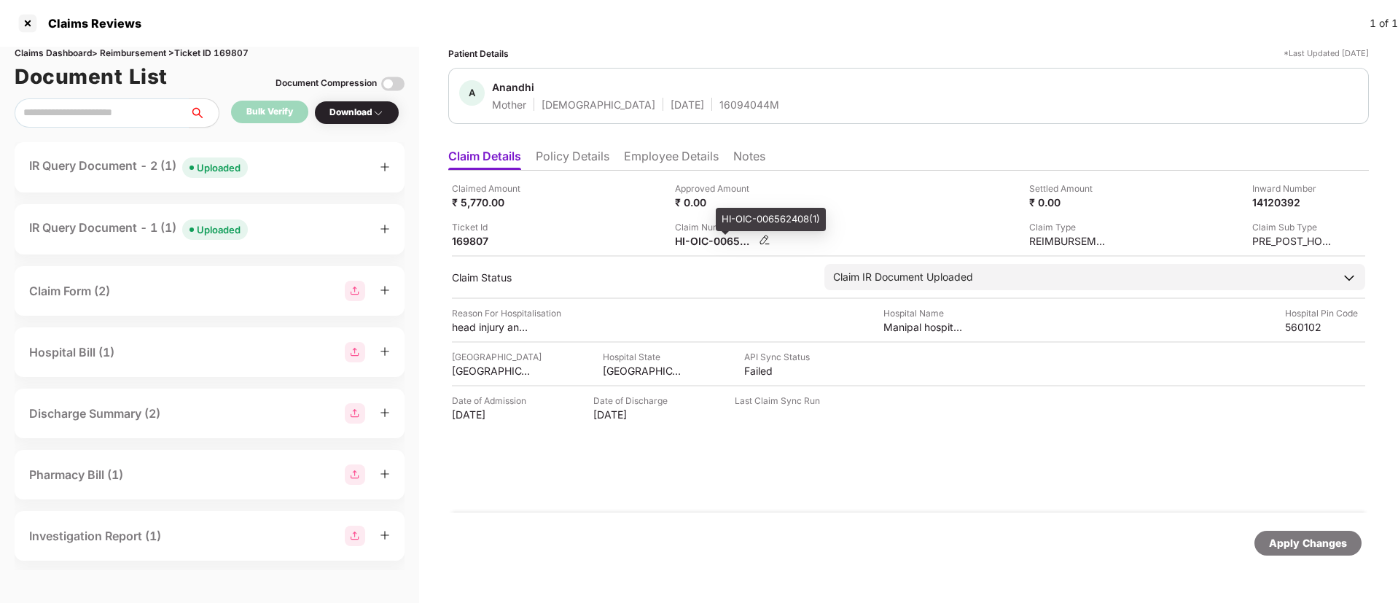
click at [692, 244] on div "HI-OIC-006562408(1)" at bounding box center [715, 241] width 80 height 14
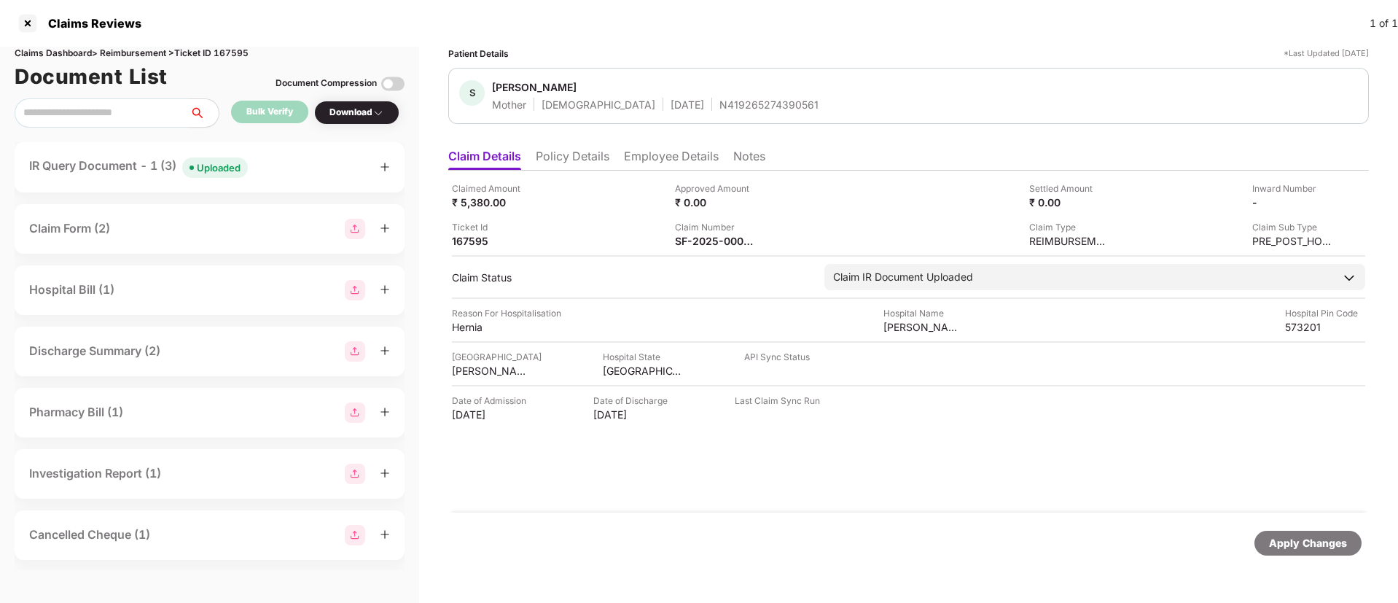
click at [561, 139] on div "Patient Details *Last Updated [DATE] S [PERSON_NAME] Mother [DEMOGRAPHIC_DATA] …" at bounding box center [908, 310] width 921 height 527
click at [566, 147] on ul "Claim Details Policy Details Employee Details Notes" at bounding box center [908, 155] width 921 height 29
click at [566, 153] on li "Policy Details" at bounding box center [573, 159] width 74 height 21
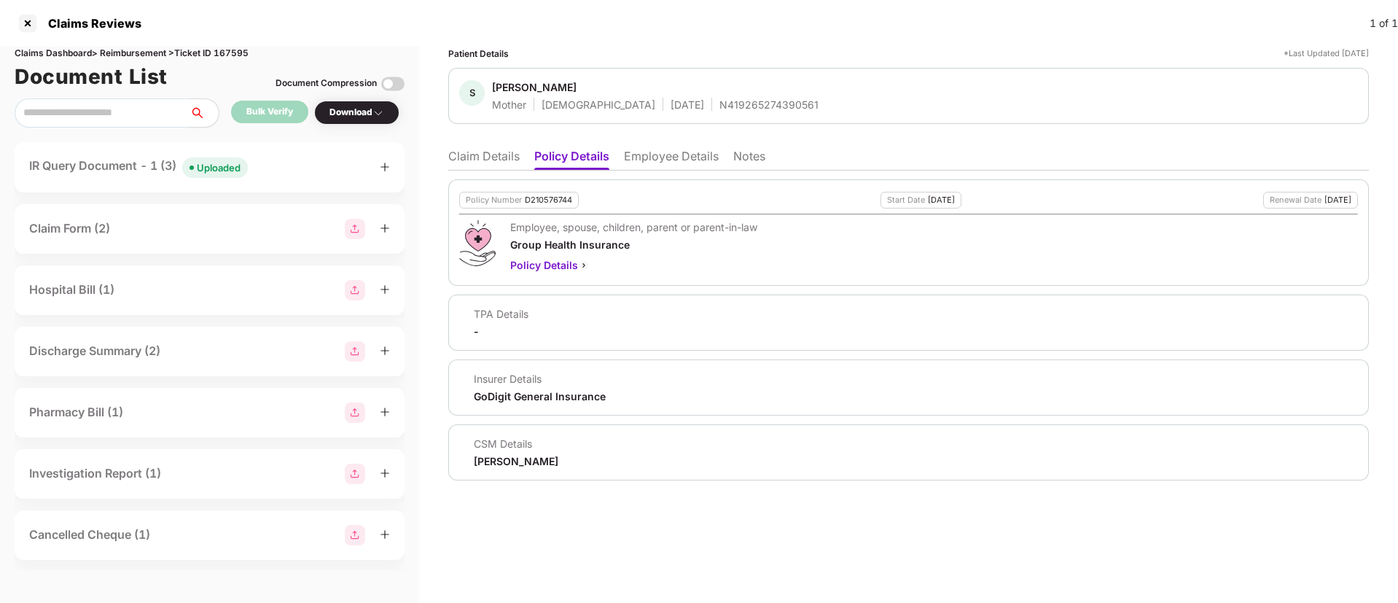
click at [460, 154] on li "Claim Details" at bounding box center [483, 159] width 71 height 21
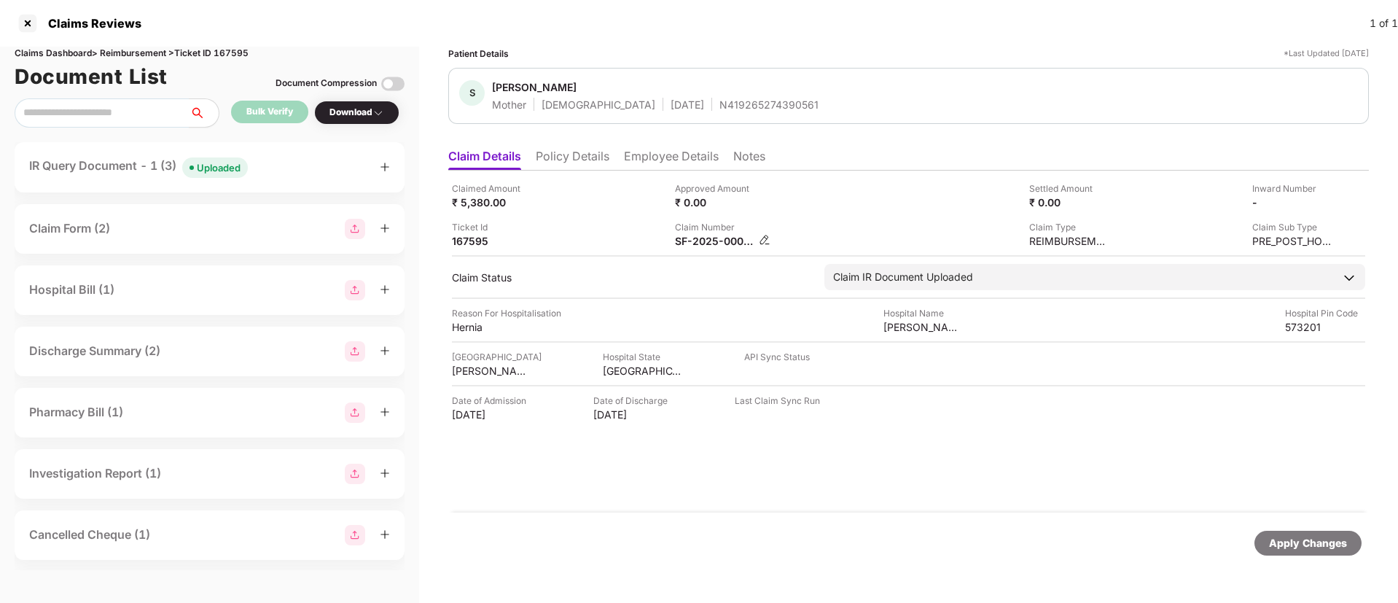
click at [768, 238] on img at bounding box center [765, 240] width 12 height 12
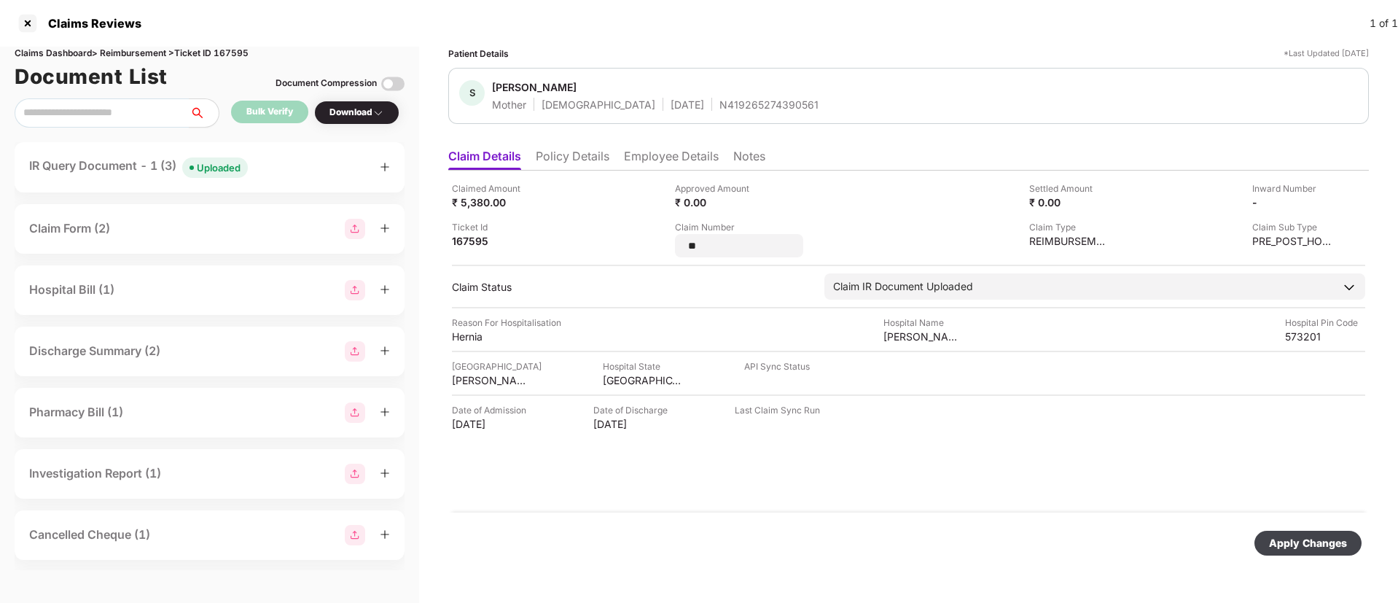
type input "*"
type input "**********"
click at [1299, 543] on div "Apply Changes" at bounding box center [1308, 543] width 78 height 16
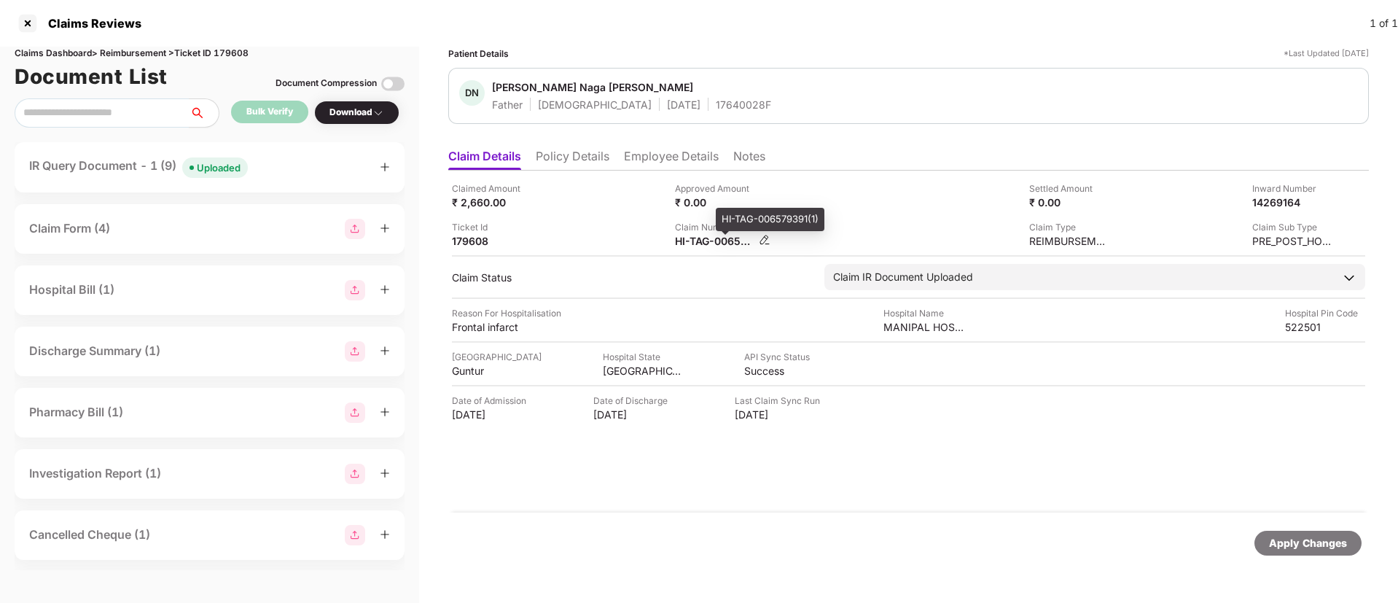
click at [700, 241] on div "HI-TAG-006579391(1)" at bounding box center [715, 241] width 80 height 14
copy div
click at [695, 242] on div "HI-TAG-006638052(0)" at bounding box center [715, 241] width 80 height 14
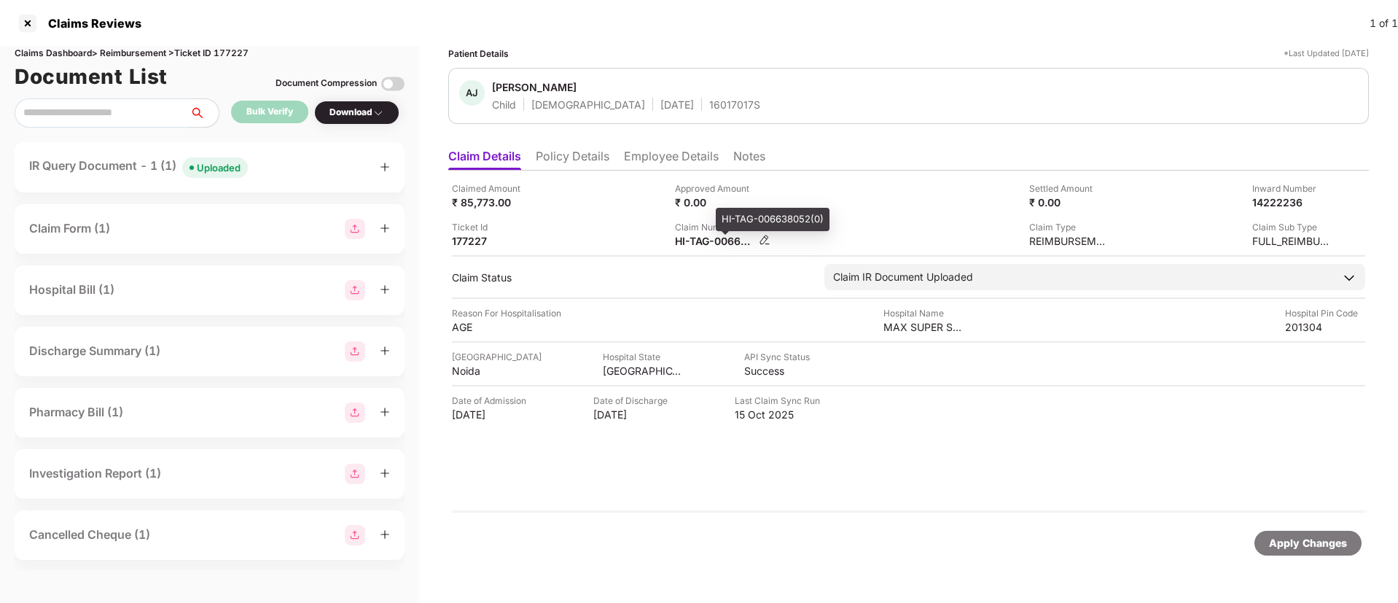
click at [695, 241] on div "HI-TAG-006638052(0)" at bounding box center [715, 241] width 80 height 14
copy div
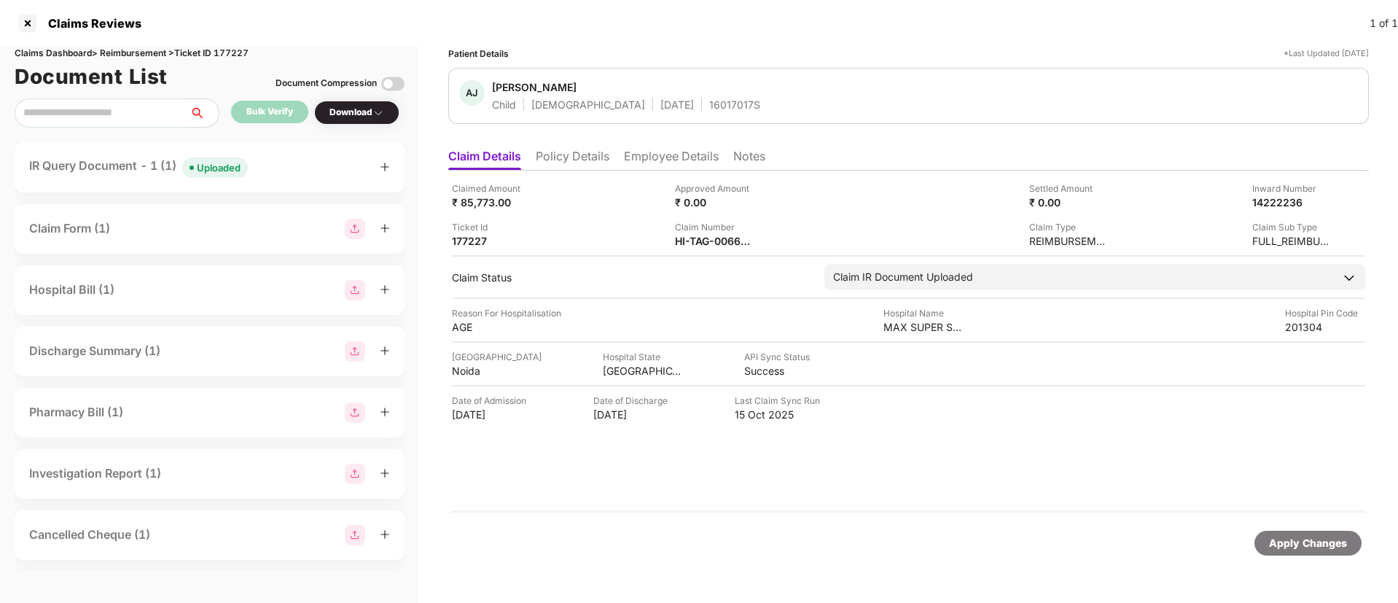
click at [831, 218] on div "Claimed Amount ₹ 85,773.00 Approved Amount ₹ 0.00 Settled Amount ₹ 0.00 Inward …" at bounding box center [908, 215] width 913 height 66
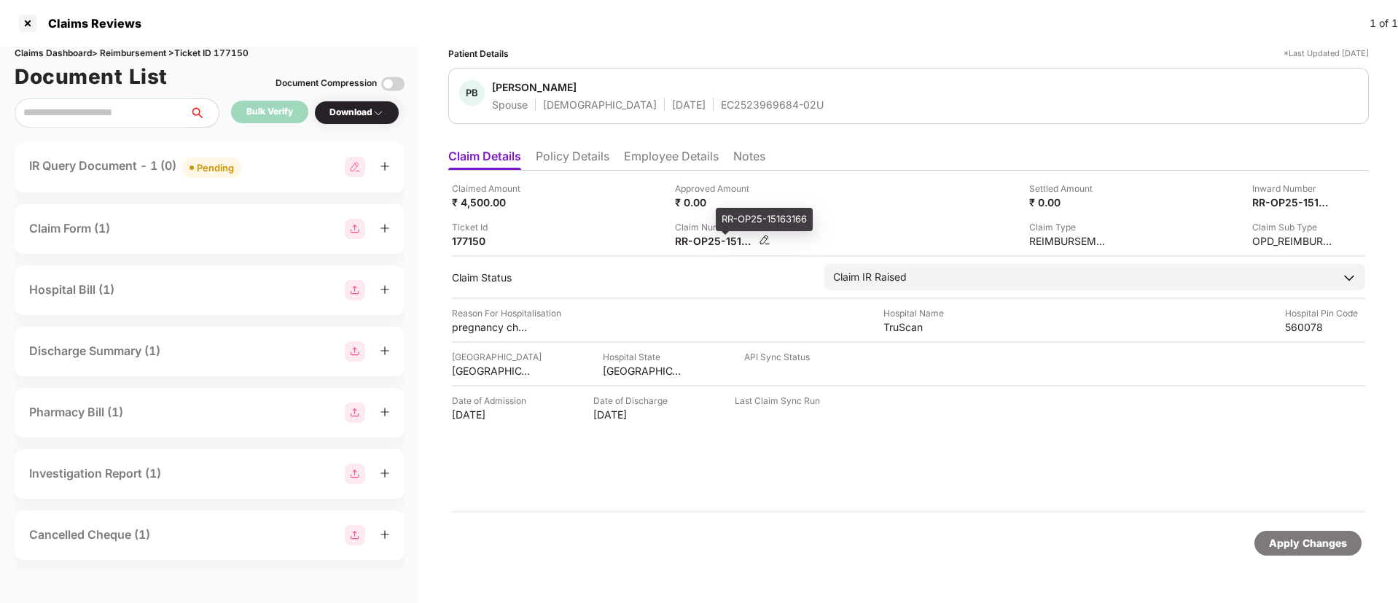
click at [692, 242] on div "RR-OP25-15163166" at bounding box center [715, 241] width 80 height 14
click at [691, 241] on div "RR-OP25-15163166" at bounding box center [715, 241] width 80 height 14
copy div
drag, startPoint x: 265, startPoint y: 178, endPoint x: 297, endPoint y: 183, distance: 32.5
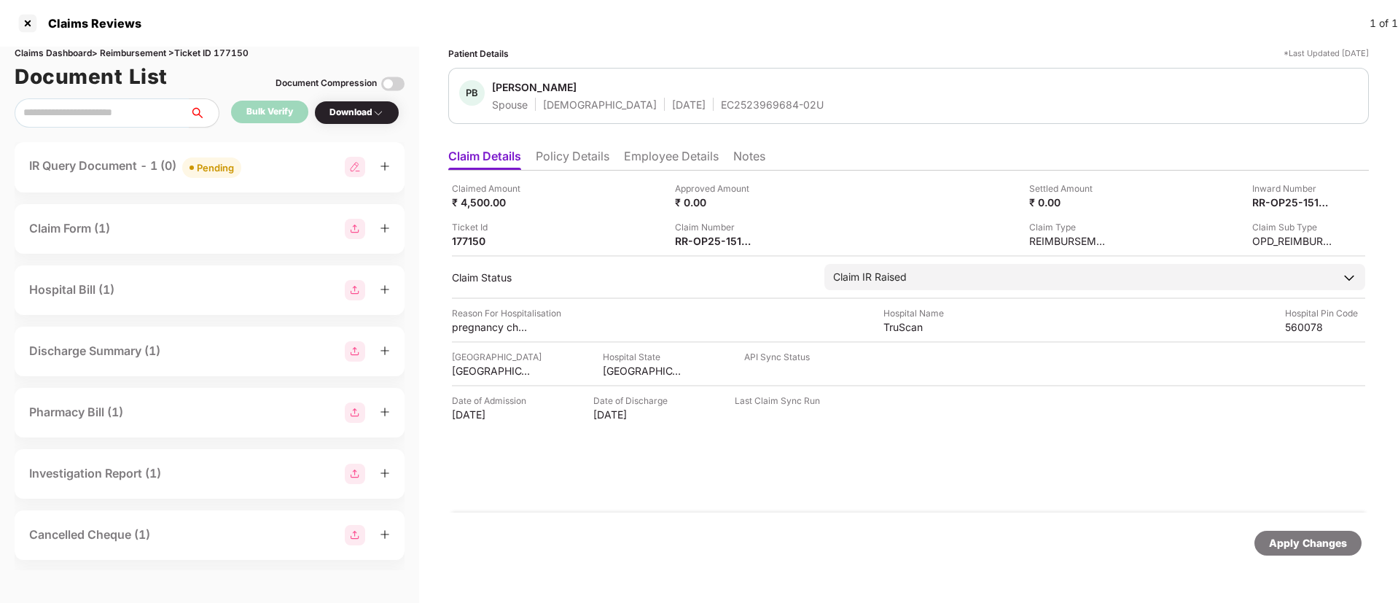
click at [271, 176] on div "IR Query Document - 1 (0) Pending" at bounding box center [210, 167] width 390 height 50
click at [286, 171] on div "IR Query Document - 1 (0) Pending" at bounding box center [209, 167] width 361 height 21
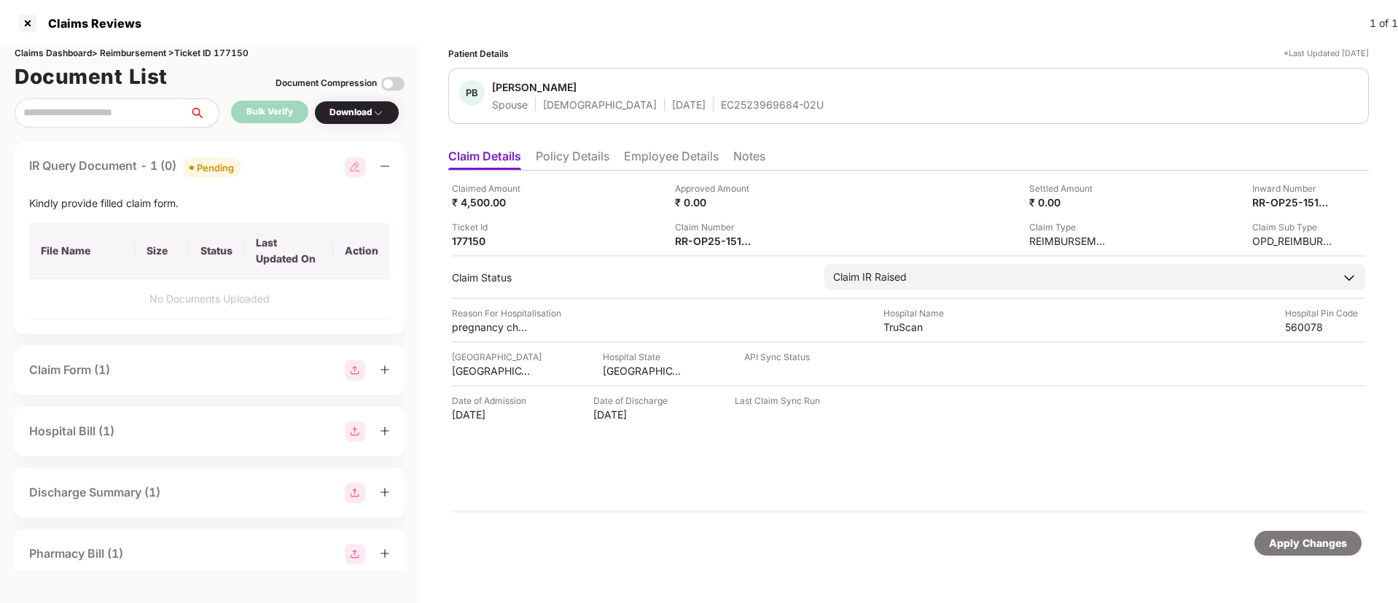
click at [286, 171] on div "IR Query Document - 1 (0) Pending" at bounding box center [209, 167] width 361 height 21
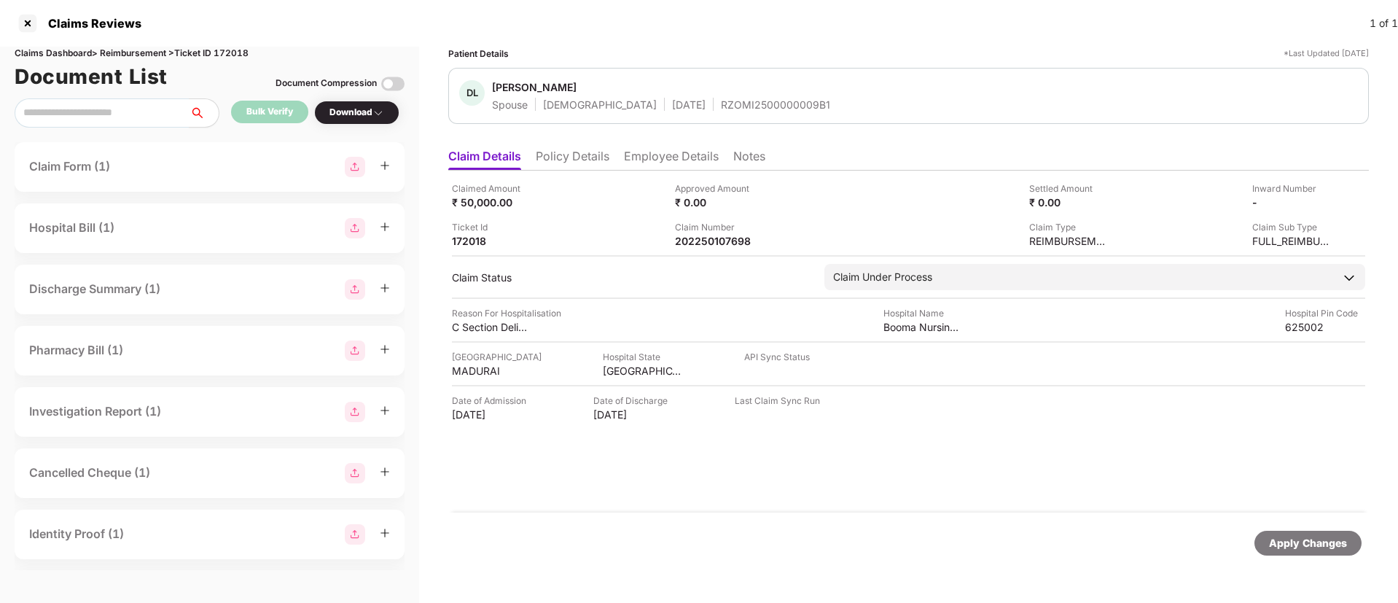
click at [575, 165] on li "Policy Details" at bounding box center [573, 159] width 74 height 21
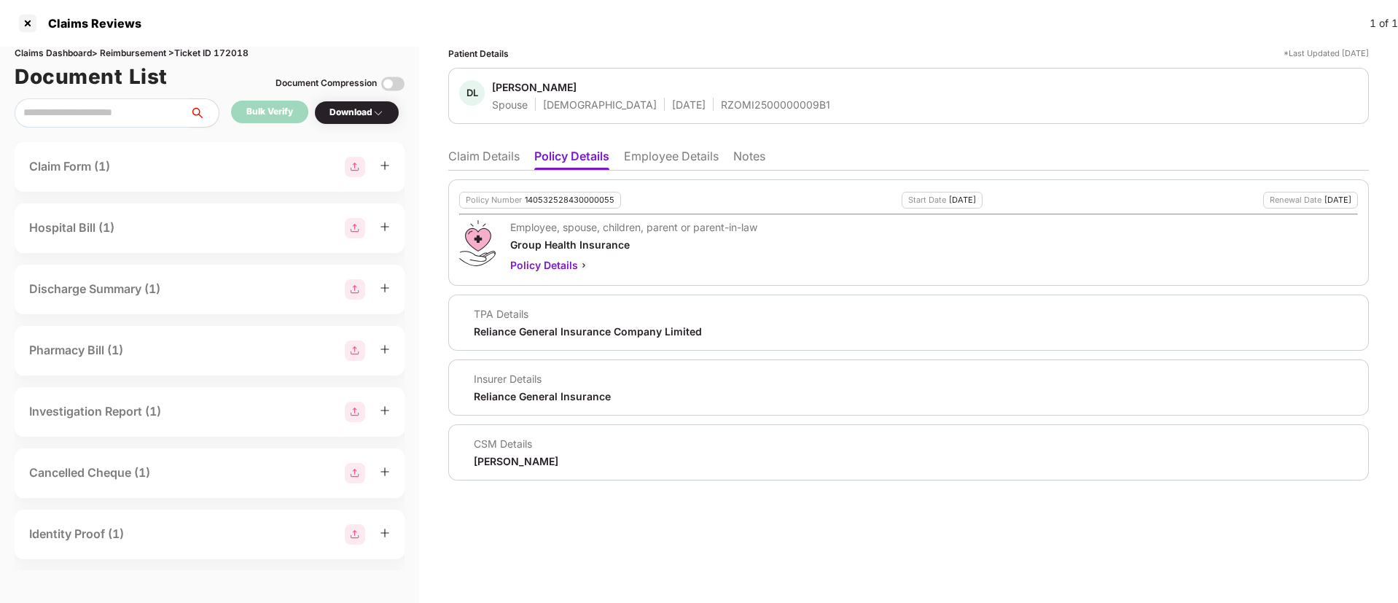
click at [492, 162] on li "Claim Details" at bounding box center [483, 159] width 71 height 21
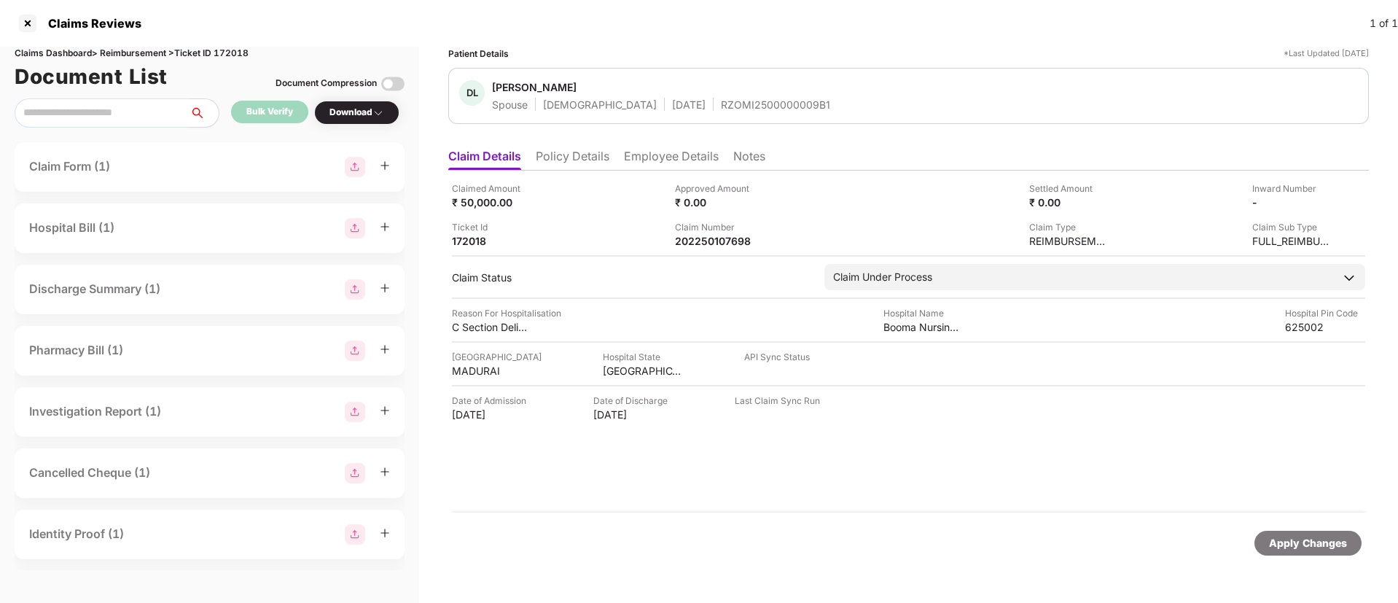
click at [559, 147] on ul "Claim Details Policy Details Employee Details Notes" at bounding box center [908, 155] width 921 height 29
click at [561, 149] on li "Policy Details" at bounding box center [573, 159] width 74 height 21
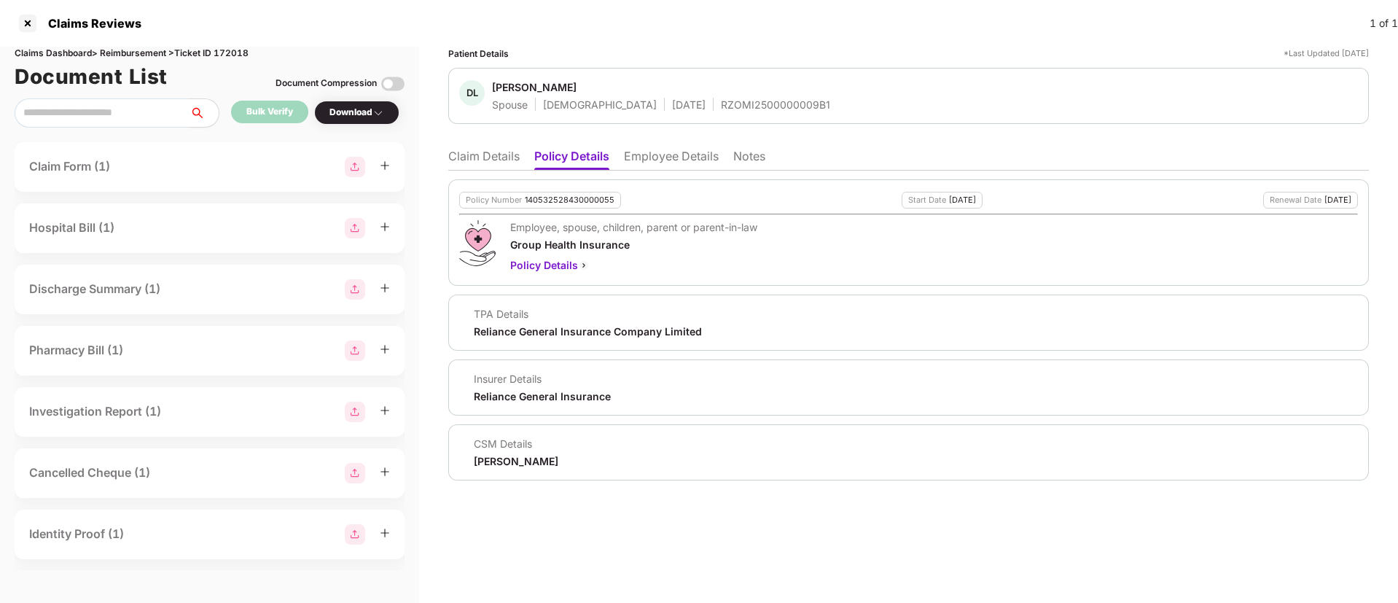
click at [550, 204] on div "140532528430000055" at bounding box center [570, 199] width 90 height 9
copy div "140532528430000055"
click at [721, 102] on div "RZOMI2500000009B1" at bounding box center [775, 105] width 109 height 14
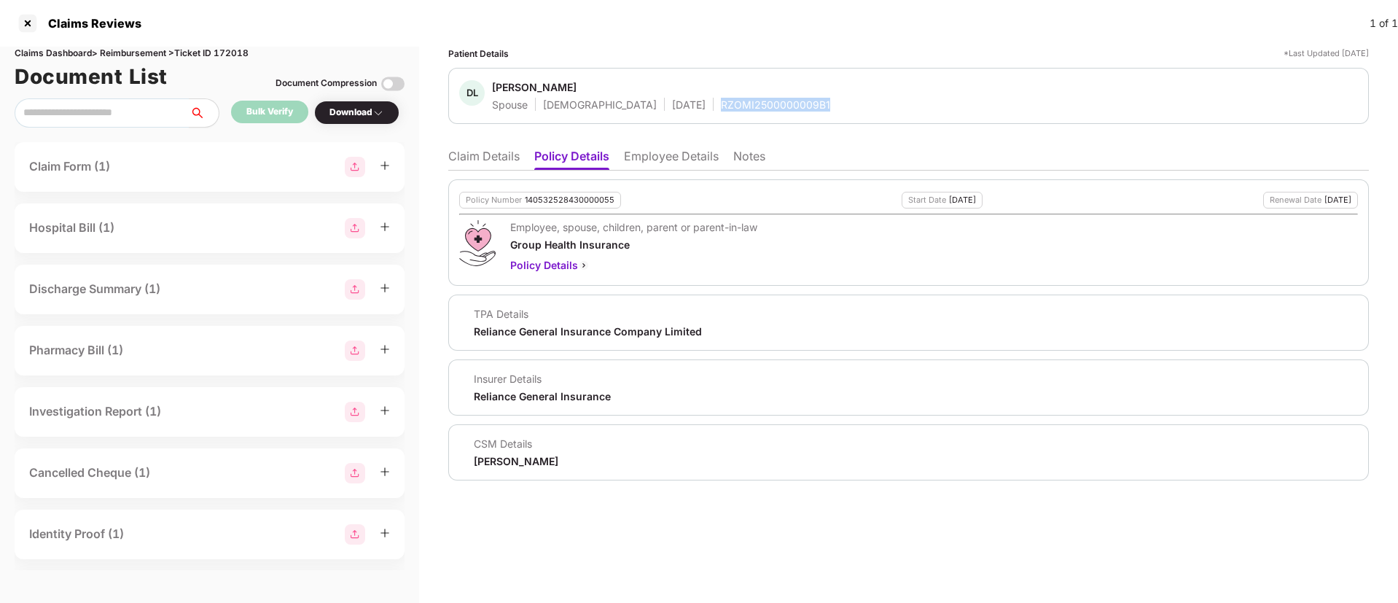
copy div "RZOMI2500000009B1"
click at [488, 149] on li "Claim Details" at bounding box center [483, 159] width 71 height 21
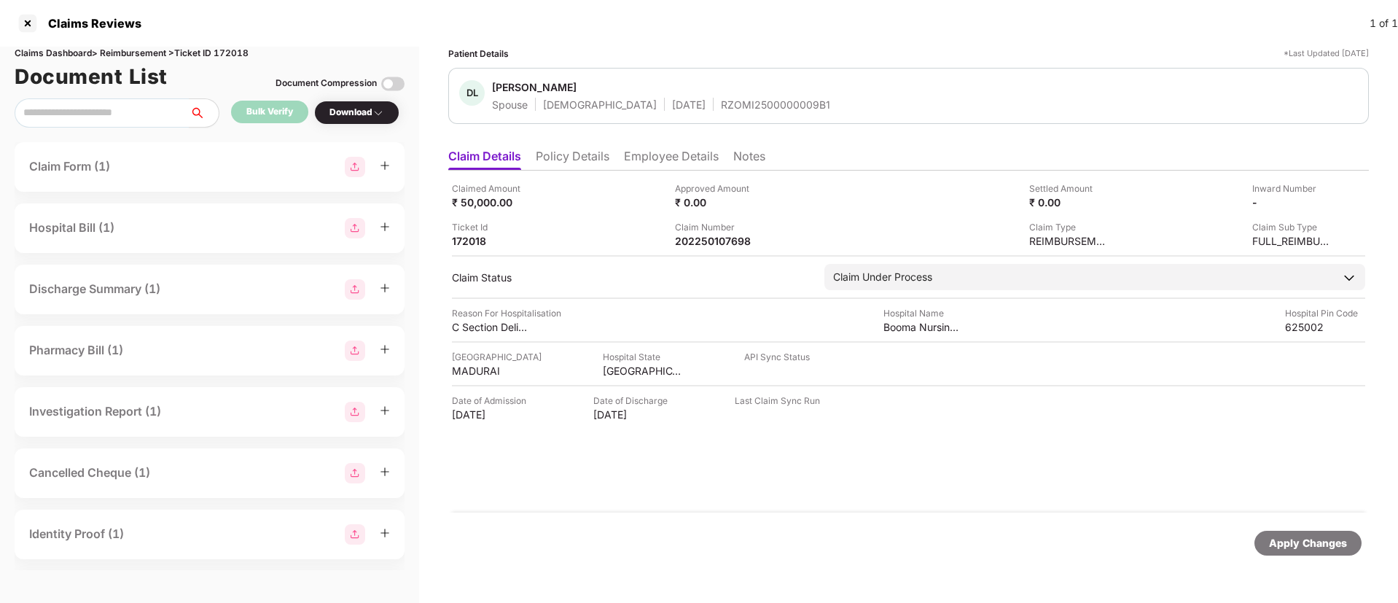
click at [703, 231] on div "Claim Number" at bounding box center [715, 227] width 80 height 14
click at [690, 258] on div "Claimed Amount ₹ 50,000.00 Approved Amount ₹ 0.00 Settled Amount ₹ 0.00 Inward …" at bounding box center [908, 342] width 921 height 342
click at [698, 245] on div "202250107698" at bounding box center [715, 241] width 80 height 14
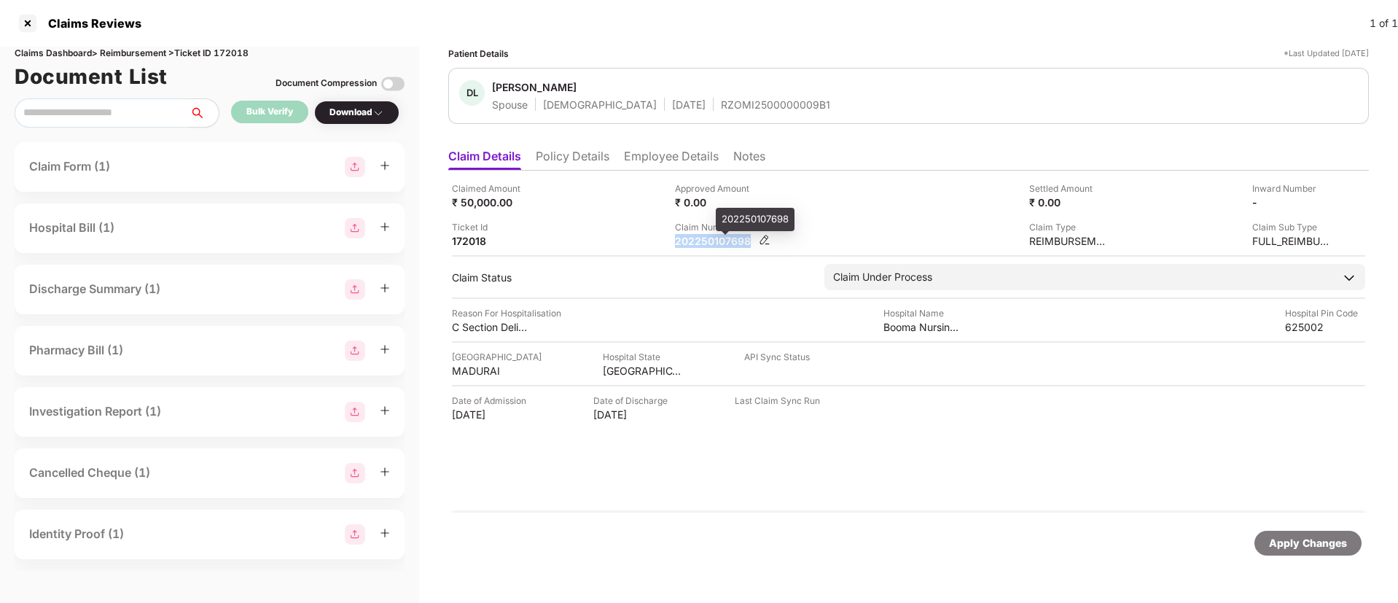
click at [698, 245] on div "202250107698" at bounding box center [715, 241] width 80 height 14
copy div "202250107698"
click at [724, 92] on span "Dhana Lakshmi" at bounding box center [661, 88] width 338 height 17
click at [721, 107] on div "RZOMI2500000009B1" at bounding box center [775, 105] width 109 height 14
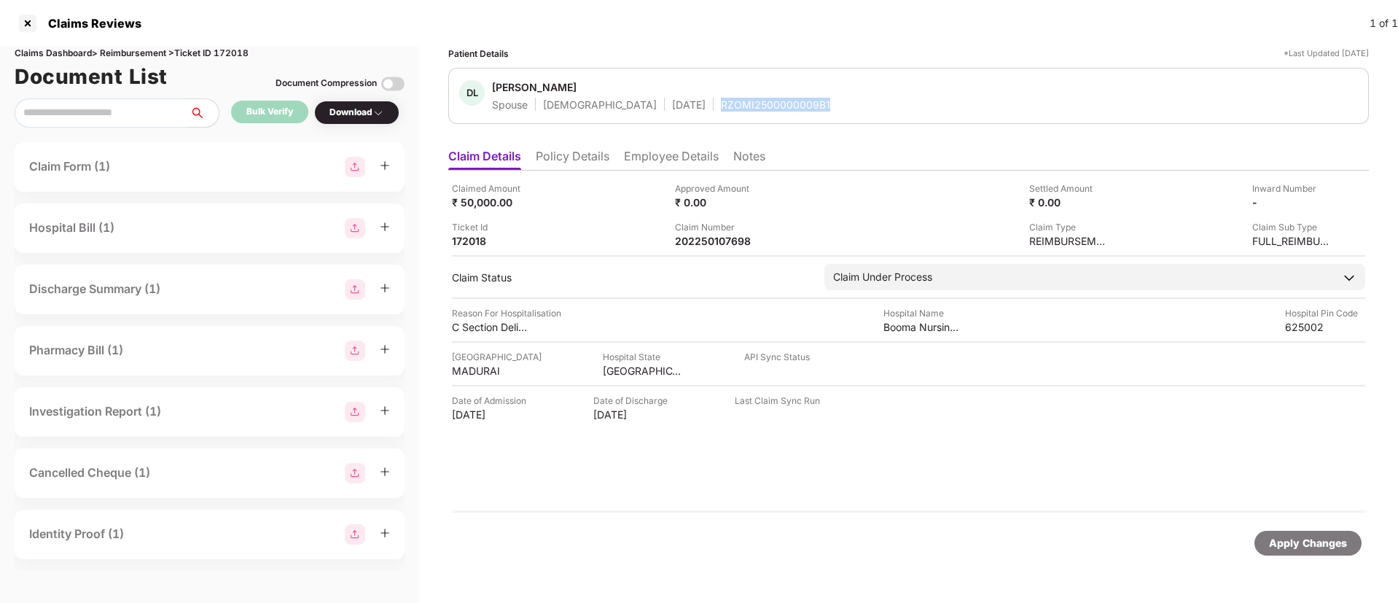
click at [721, 107] on div "RZOMI2500000009B1" at bounding box center [775, 105] width 109 height 14
copy div "RZOMI2500000009B1"
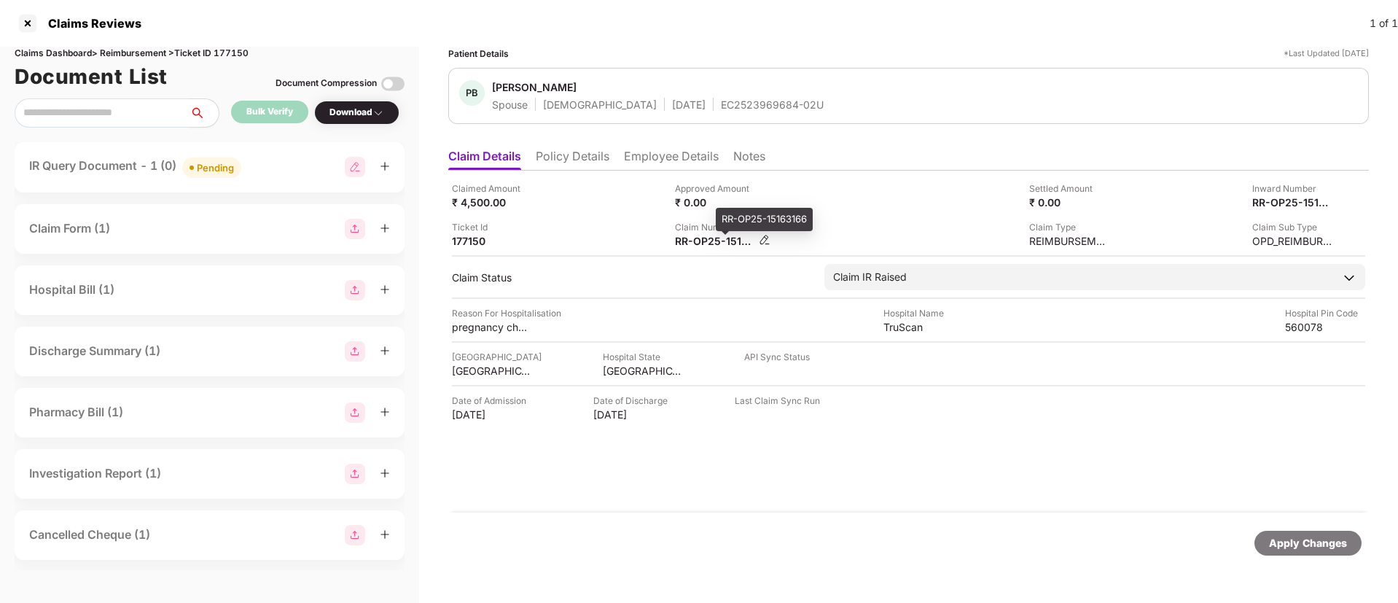
click at [682, 240] on div "RR-OP25-15163166" at bounding box center [715, 241] width 80 height 14
click at [683, 241] on div "RR-OP25-15163166" at bounding box center [715, 241] width 80 height 14
click at [970, 39] on div "Claims Reviews 1 of 1" at bounding box center [699, 23] width 1398 height 47
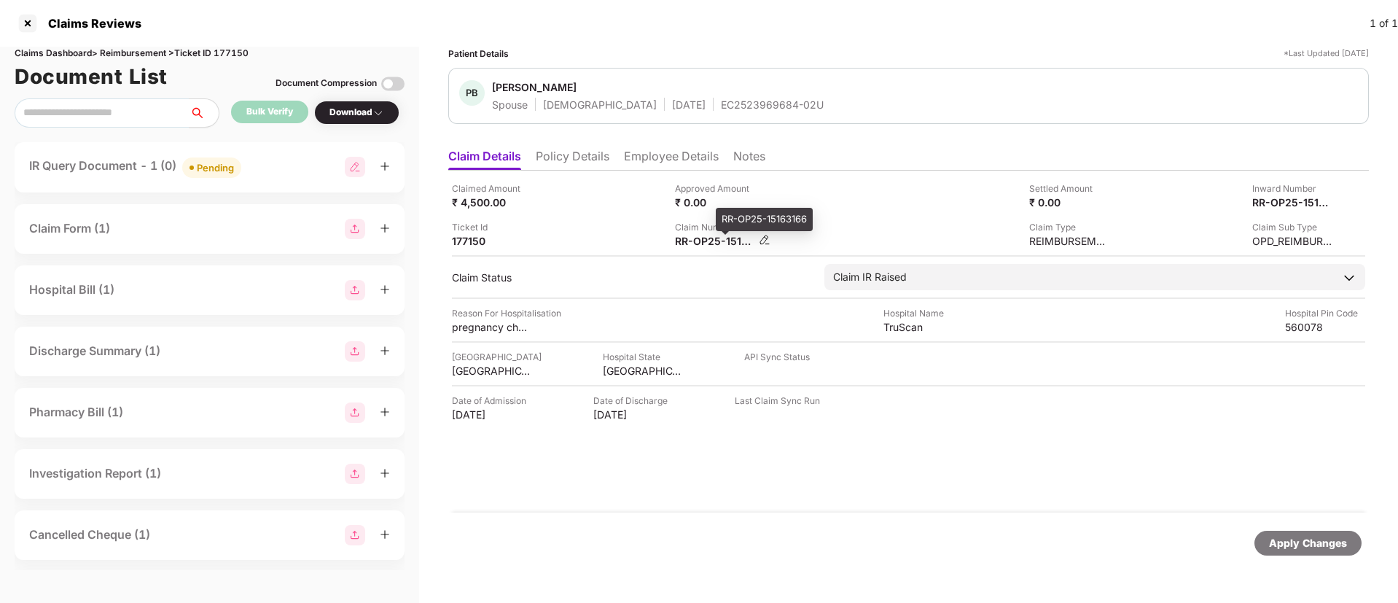
click at [702, 241] on div "RR-OP25-15163166" at bounding box center [715, 241] width 80 height 14
copy div
click at [576, 230] on div "Ticket Id 177150" at bounding box center [558, 234] width 212 height 28
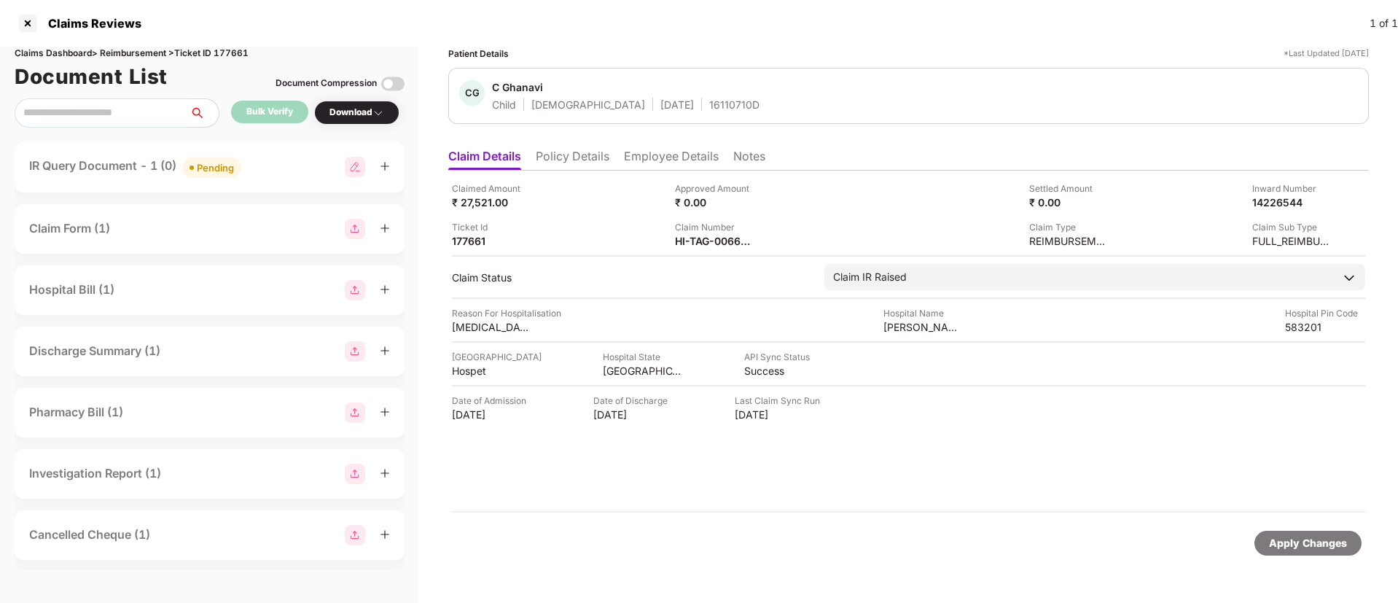
click at [295, 162] on div "IR Query Document - 1 (0) Pending" at bounding box center [209, 167] width 361 height 21
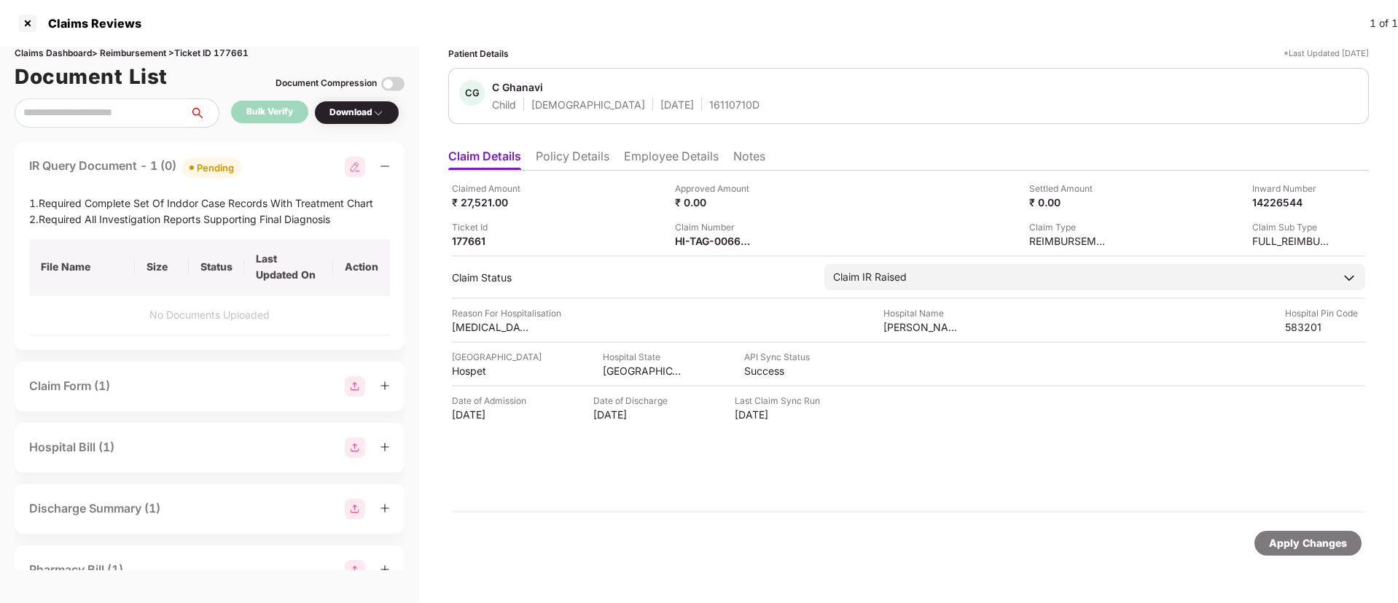
click at [279, 168] on div "IR Query Document - 1 (0) Pending" at bounding box center [209, 167] width 361 height 21
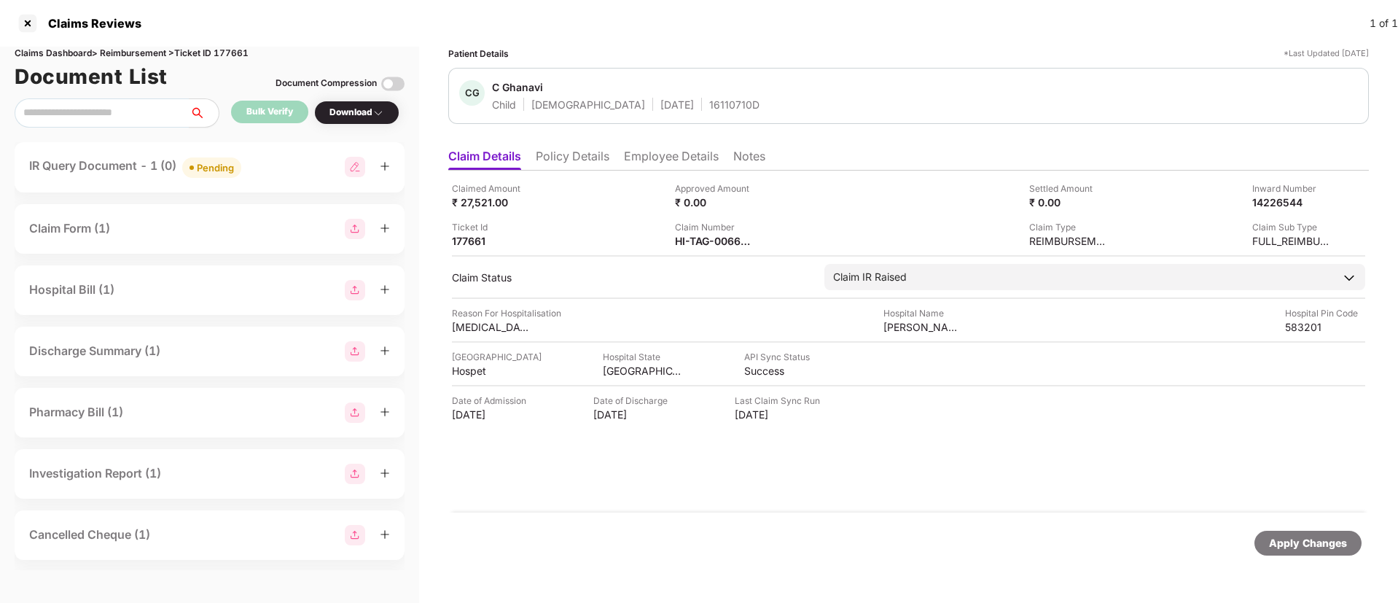
click at [582, 163] on li "Policy Details" at bounding box center [573, 159] width 74 height 21
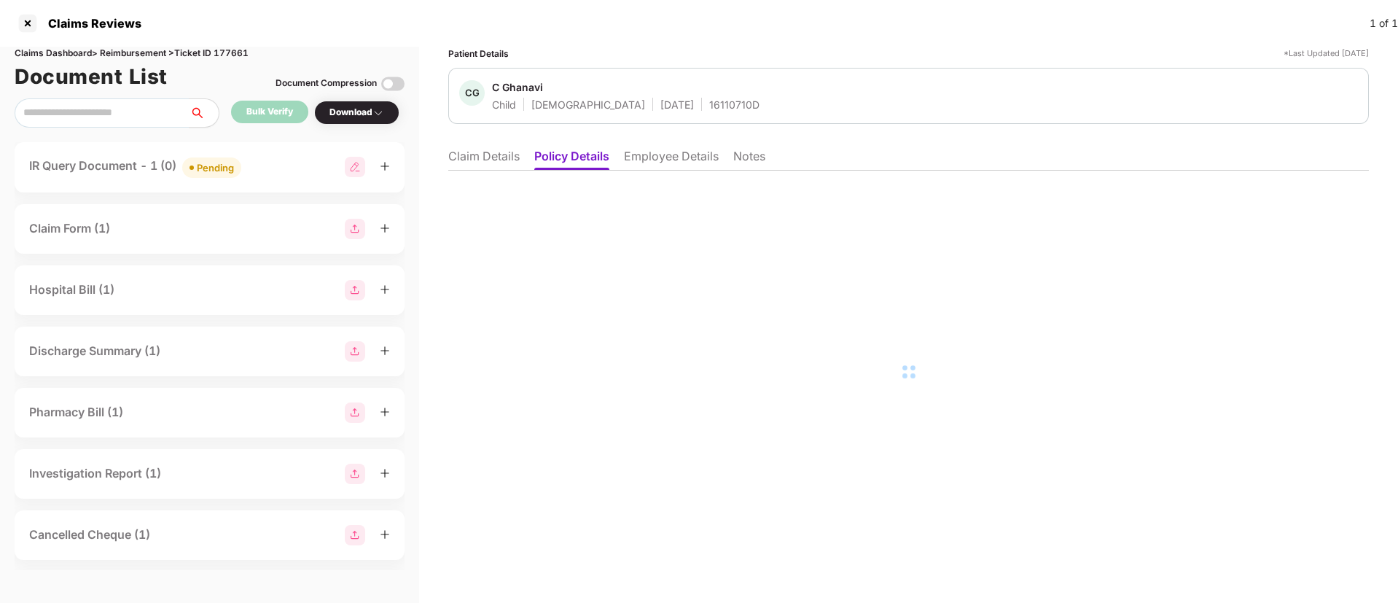
click at [683, 165] on li "Employee Details" at bounding box center [671, 159] width 95 height 21
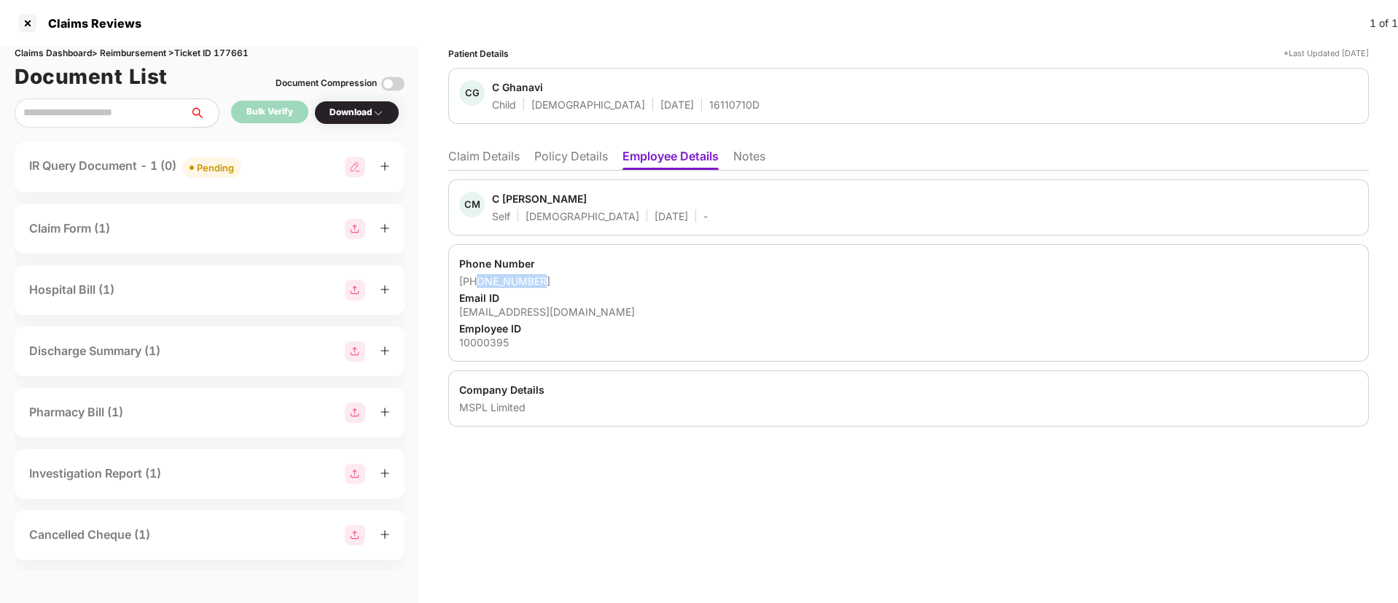
drag, startPoint x: 478, startPoint y: 281, endPoint x: 615, endPoint y: 274, distance: 136.5
click at [585, 281] on div "+919535310677" at bounding box center [908, 281] width 899 height 14
copy div "9535310677"
click at [475, 149] on li "Claim Details" at bounding box center [483, 159] width 71 height 21
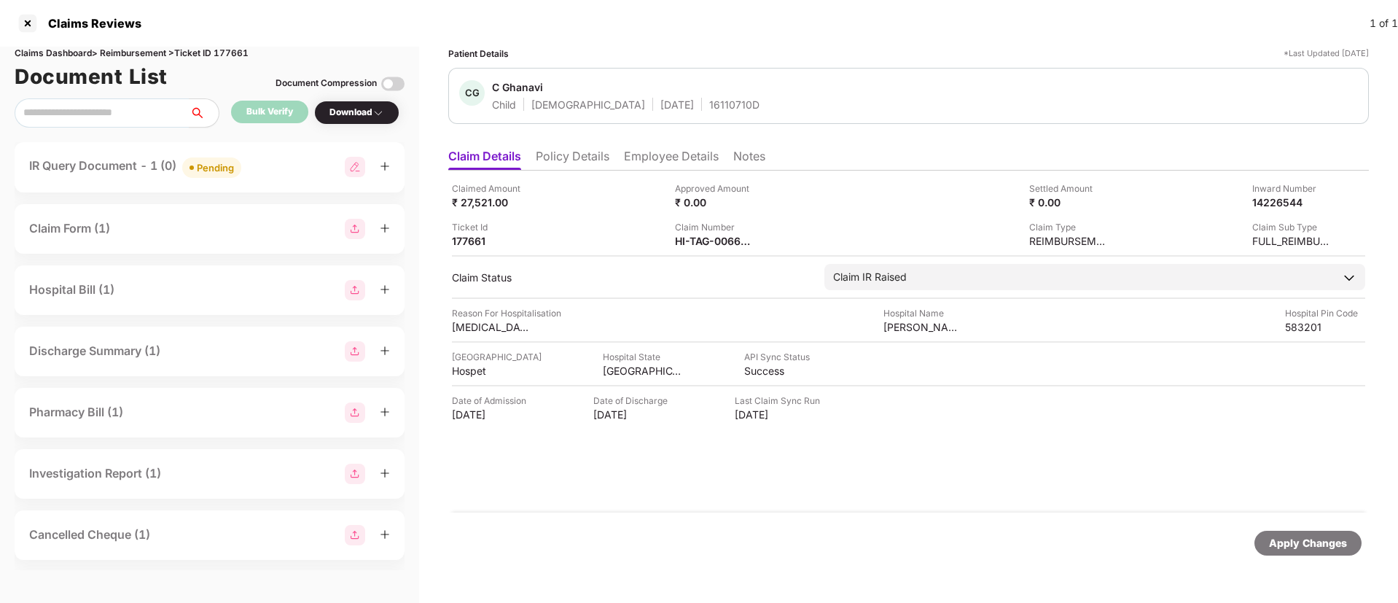
click at [663, 152] on li "Employee Details" at bounding box center [671, 159] width 95 height 21
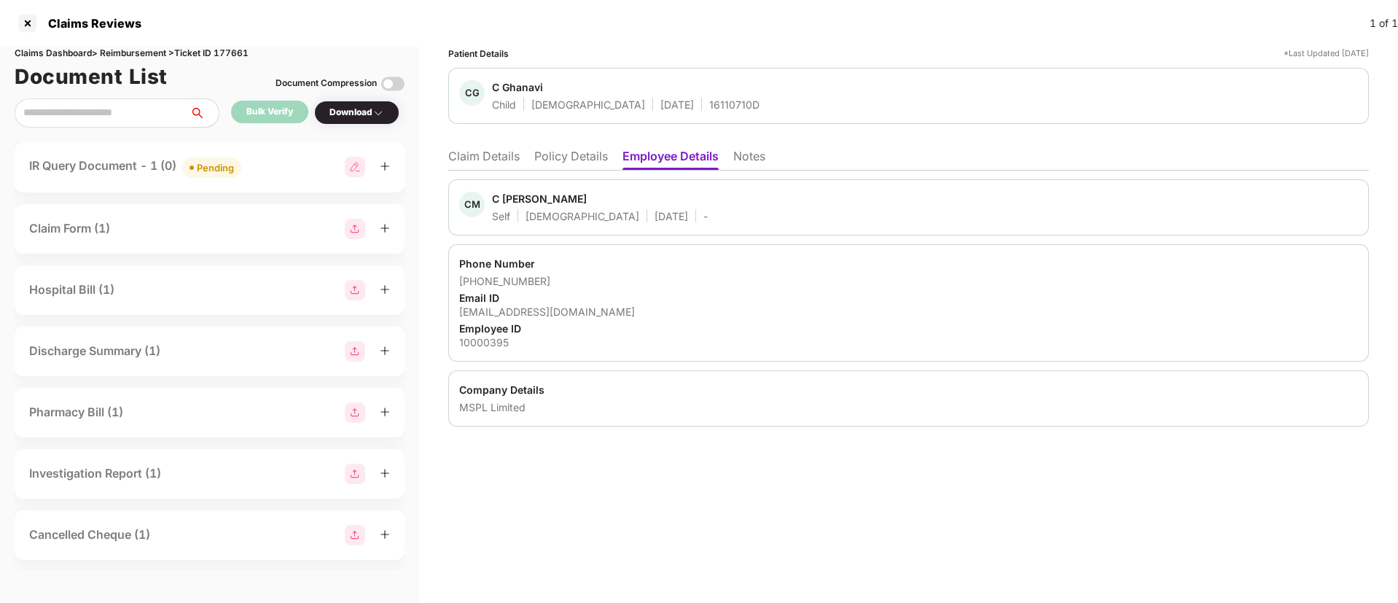
click at [483, 154] on li "Claim Details" at bounding box center [483, 159] width 71 height 21
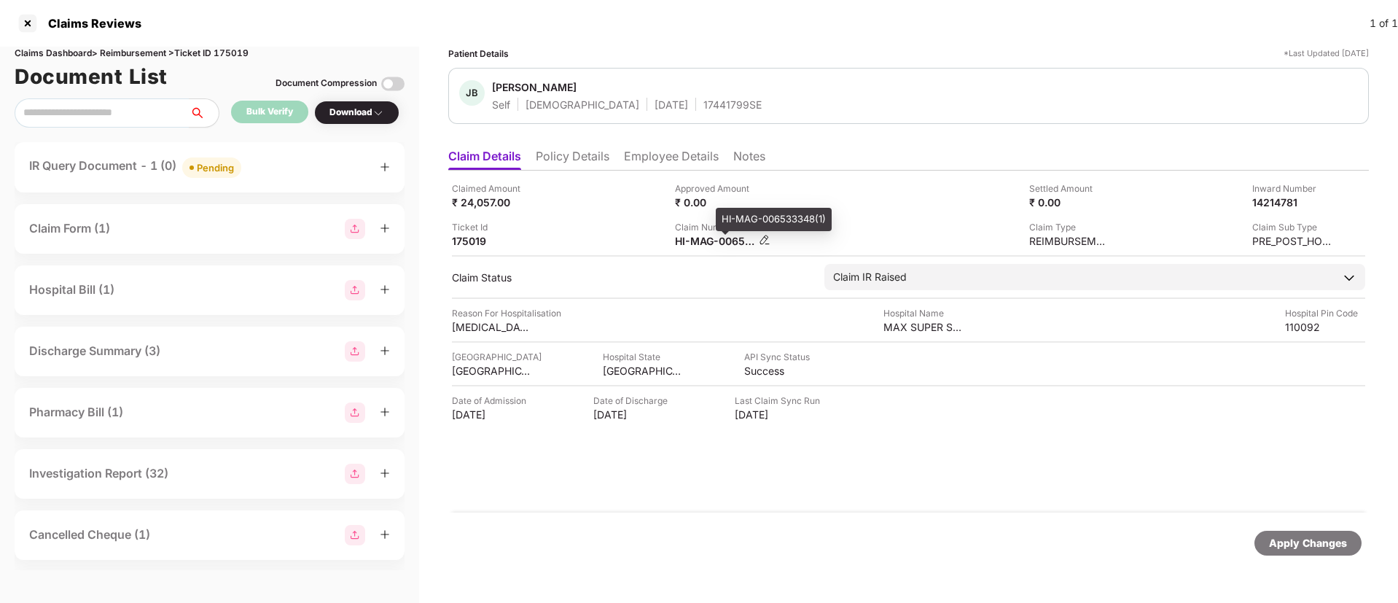
click at [698, 240] on div "HI-MAG-006533348(1)" at bounding box center [715, 241] width 80 height 14
copy div
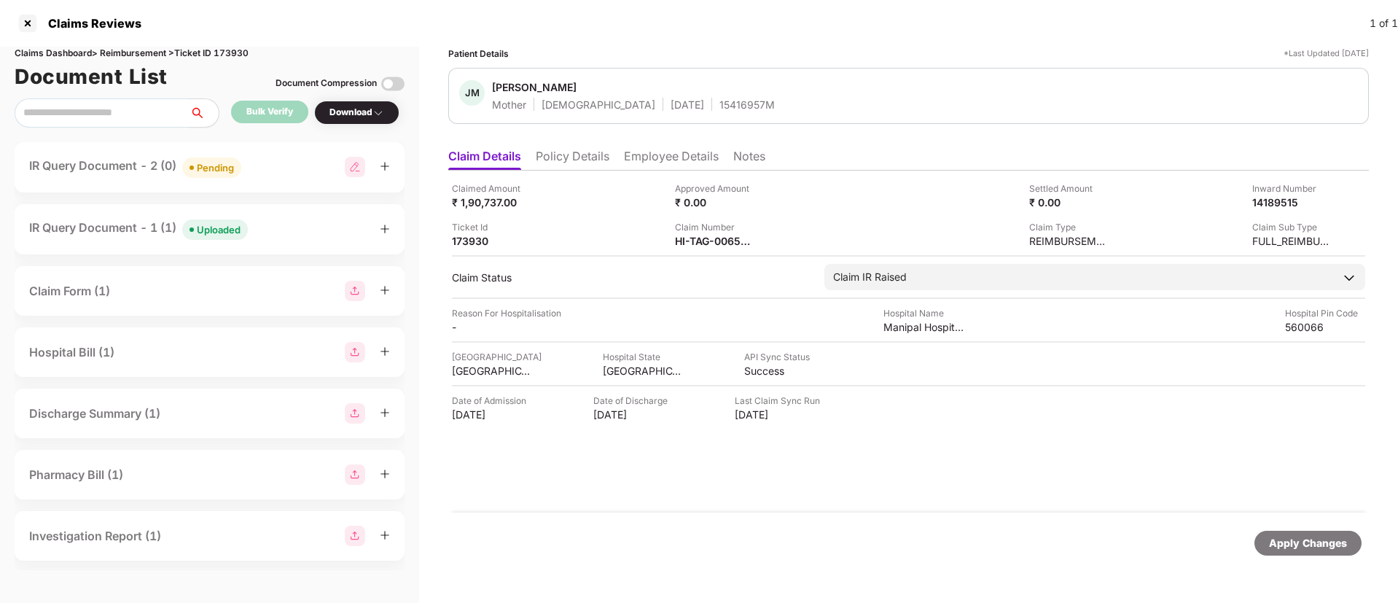
click at [305, 235] on div "IR Query Document - 1 (1) Uploaded" at bounding box center [209, 229] width 361 height 21
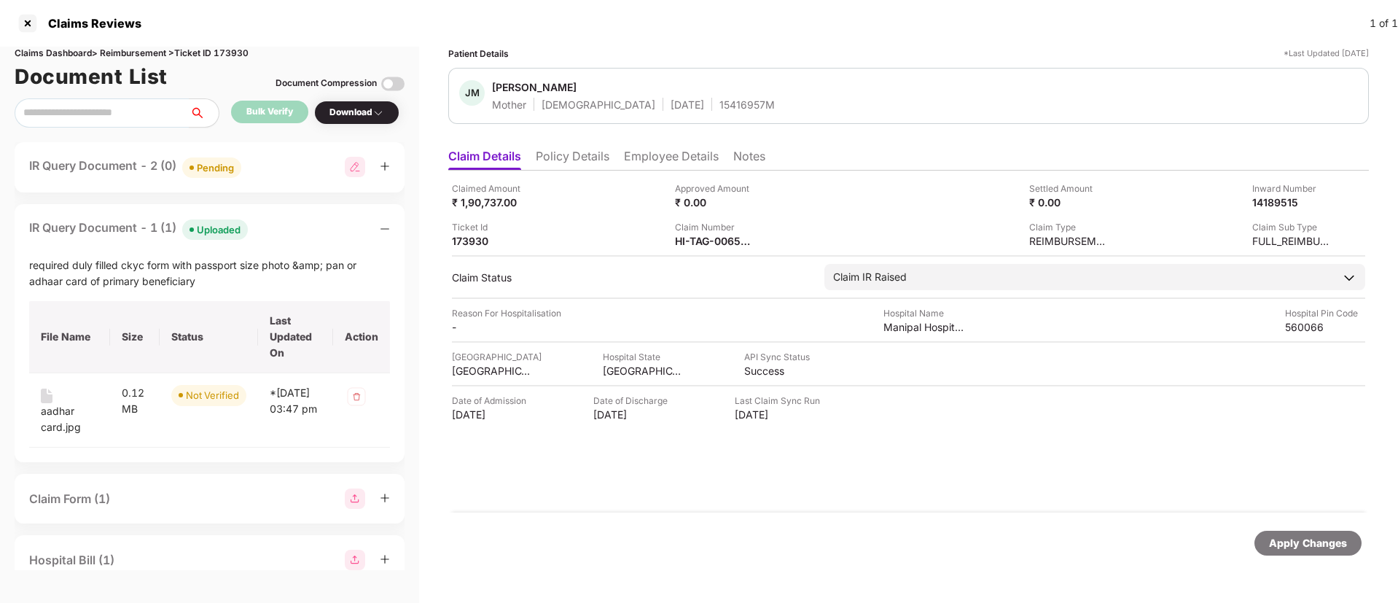
click at [303, 234] on div "IR Query Document - 1 (1) Uploaded" at bounding box center [209, 229] width 361 height 21
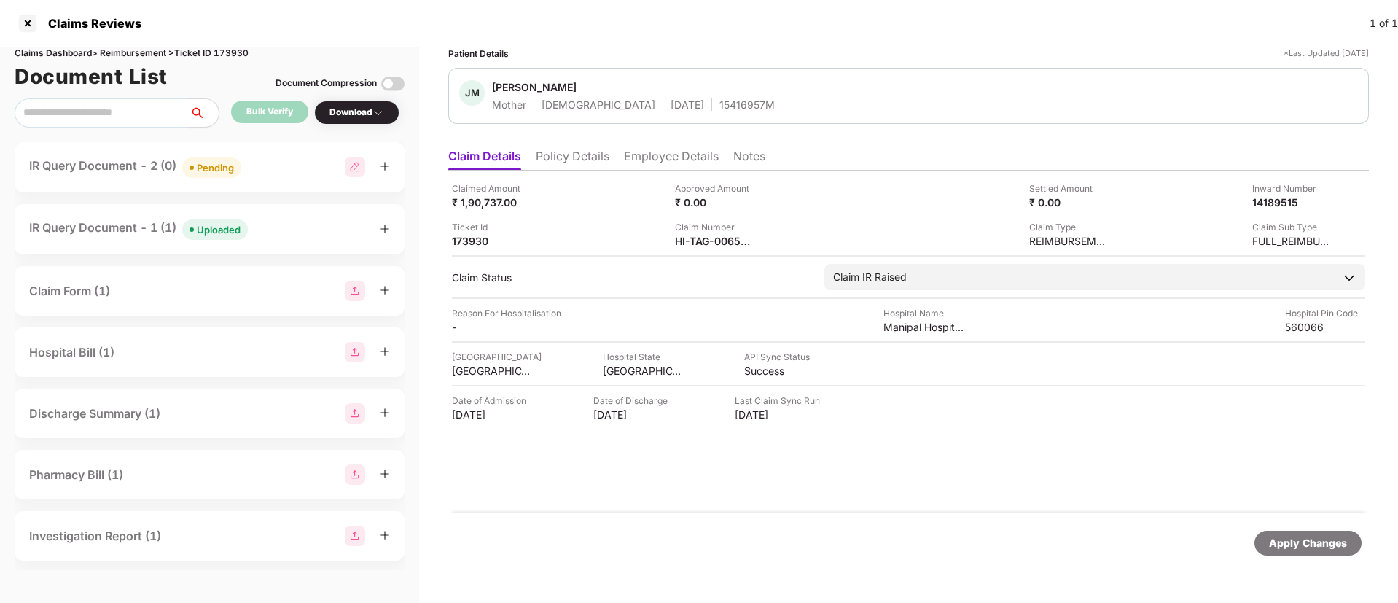
click at [270, 171] on div "IR Query Document - 2 (0) Pending" at bounding box center [209, 167] width 361 height 21
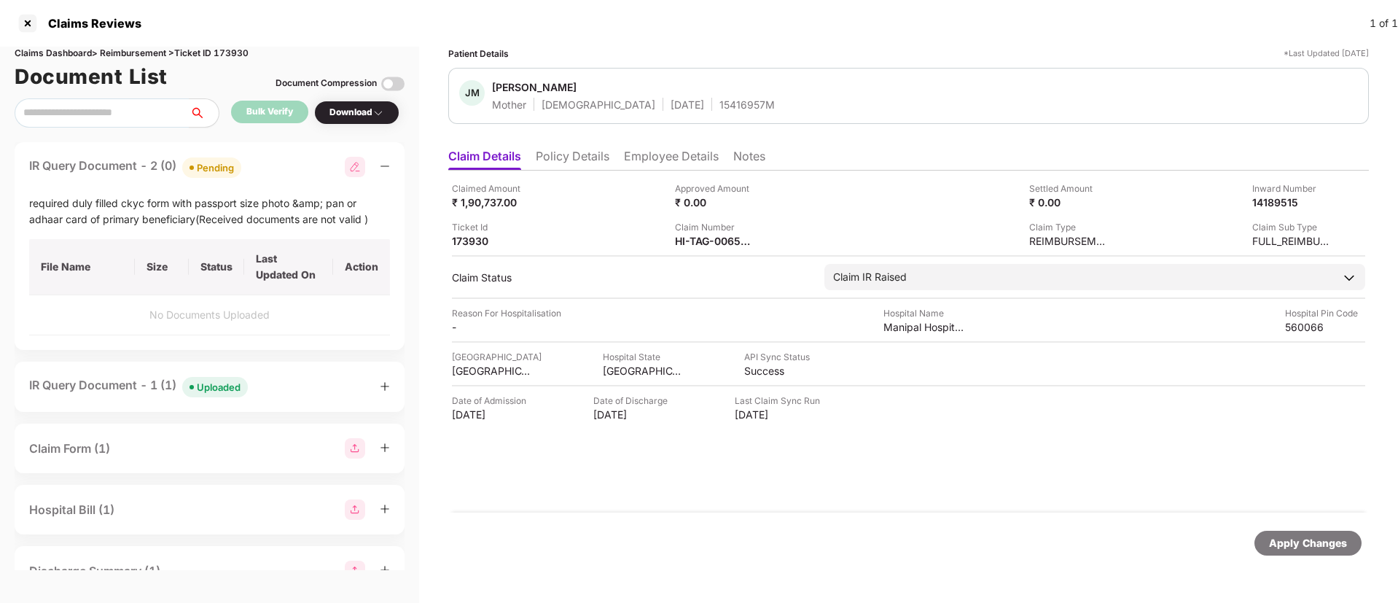
click at [270, 171] on div "IR Query Document - 2 (0) Pending" at bounding box center [209, 167] width 361 height 21
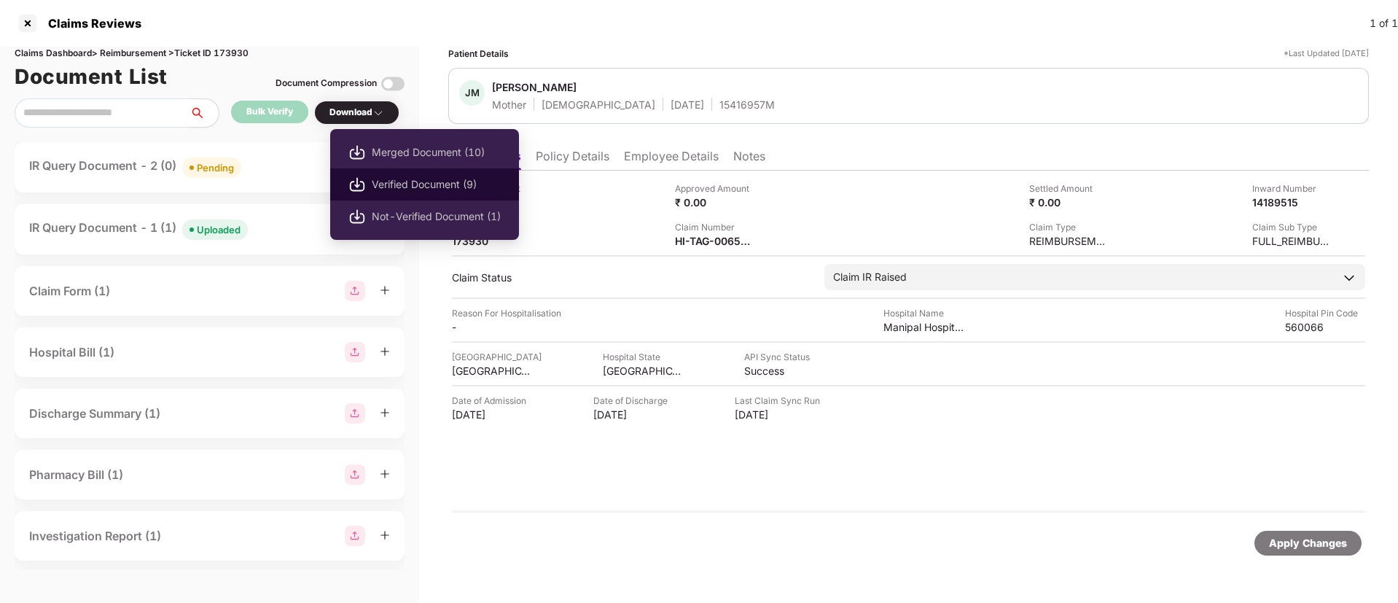
click at [399, 175] on li "Verified Document (9)" at bounding box center [424, 184] width 189 height 32
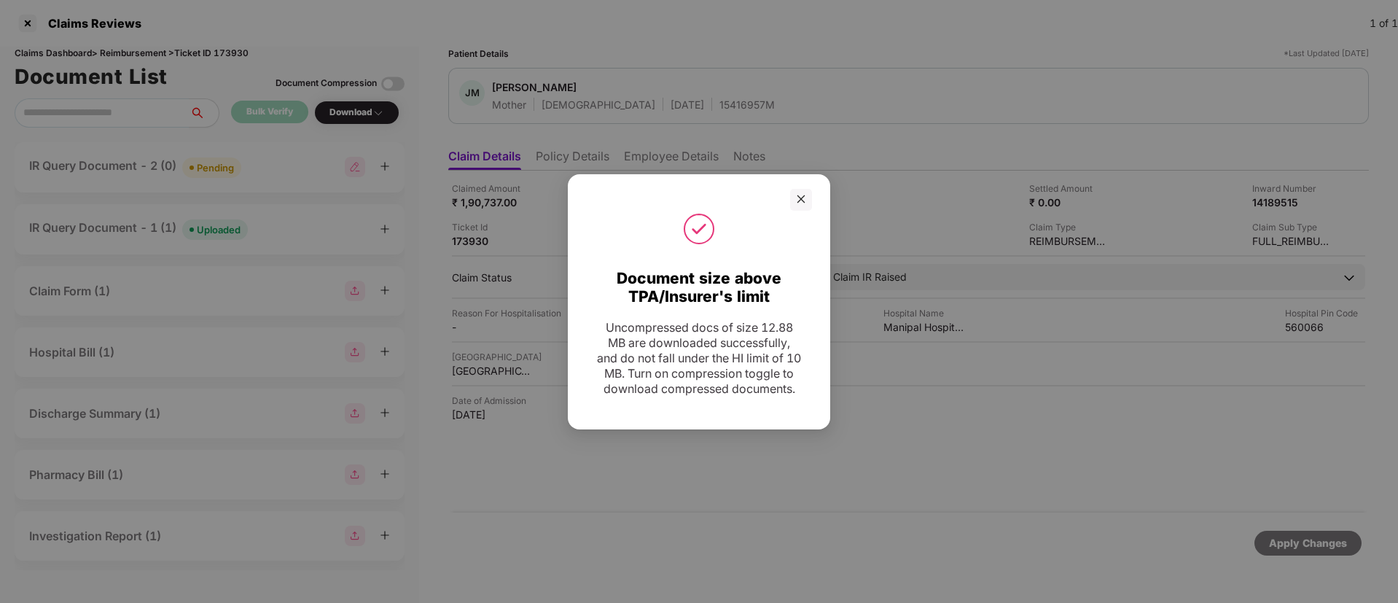
click at [806, 195] on icon "close" at bounding box center [801, 199] width 10 height 10
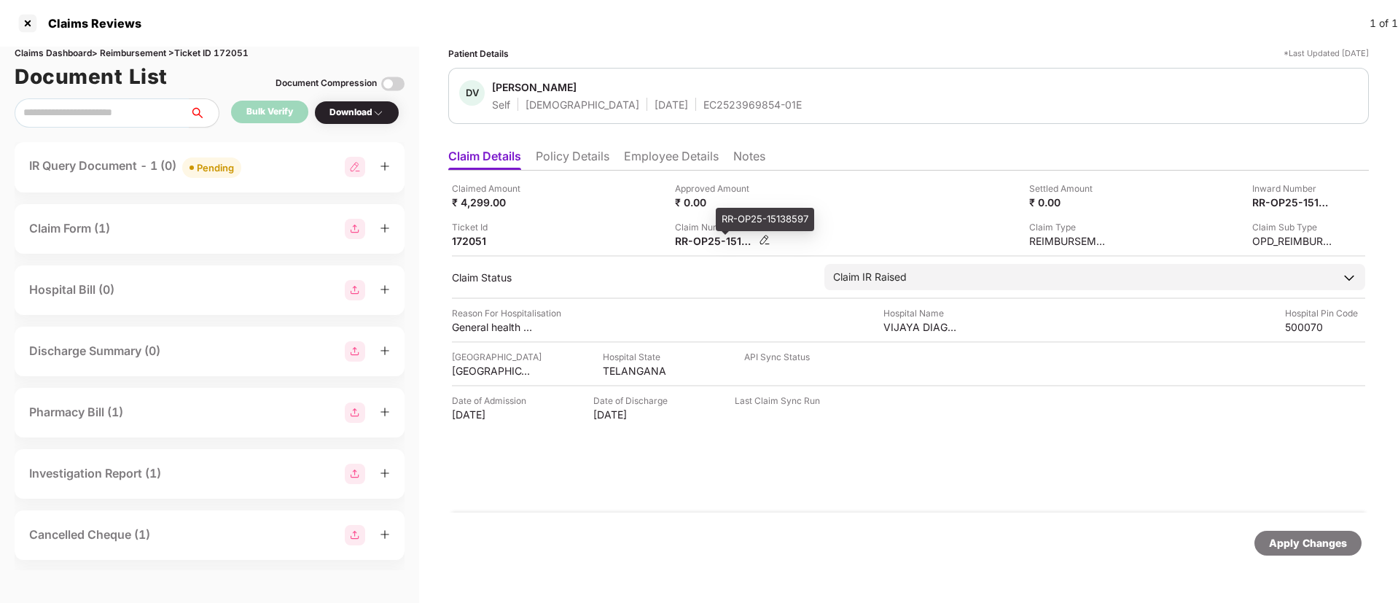
click at [684, 235] on div "RR-OP25-15138597" at bounding box center [715, 241] width 80 height 14
click at [695, 243] on div "RR-OP25-15138597" at bounding box center [715, 241] width 80 height 14
click at [698, 247] on div "RR-OP25-15138597" at bounding box center [715, 241] width 80 height 14
click at [701, 240] on div "RR-OP25-15138597" at bounding box center [715, 241] width 80 height 14
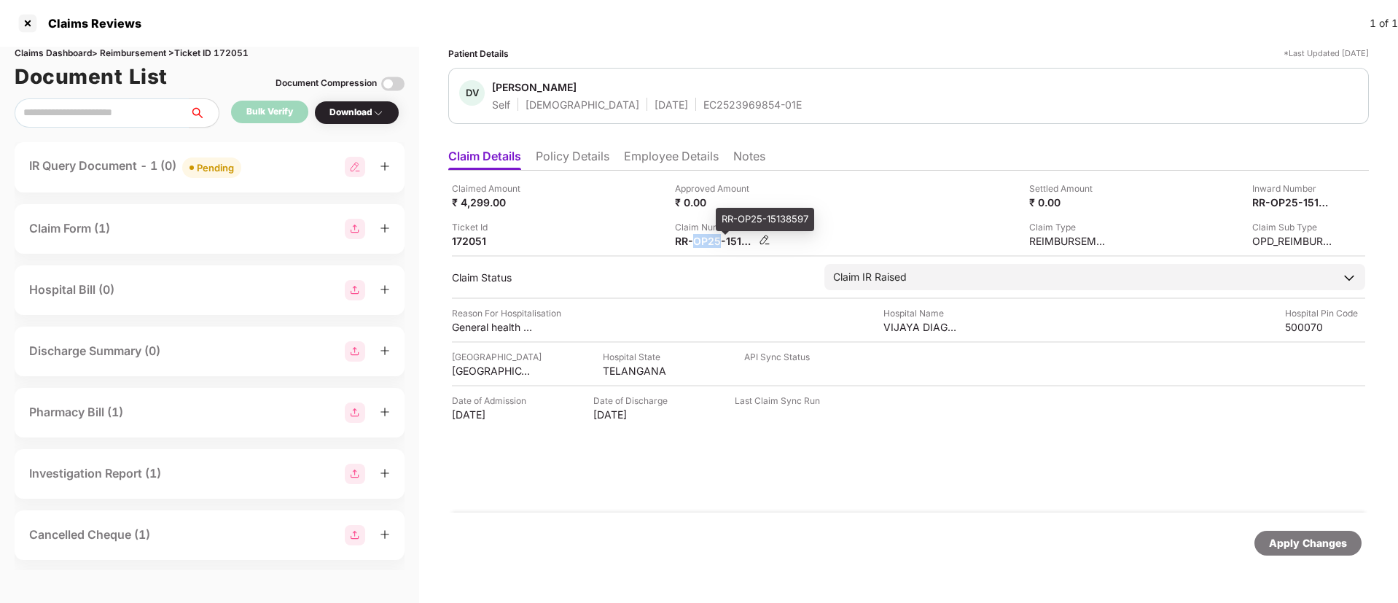
click at [701, 240] on div "RR-OP25-15138597" at bounding box center [715, 241] width 80 height 14
click at [287, 167] on div "IR Query Document - 1 (0) Pending" at bounding box center [209, 167] width 361 height 21
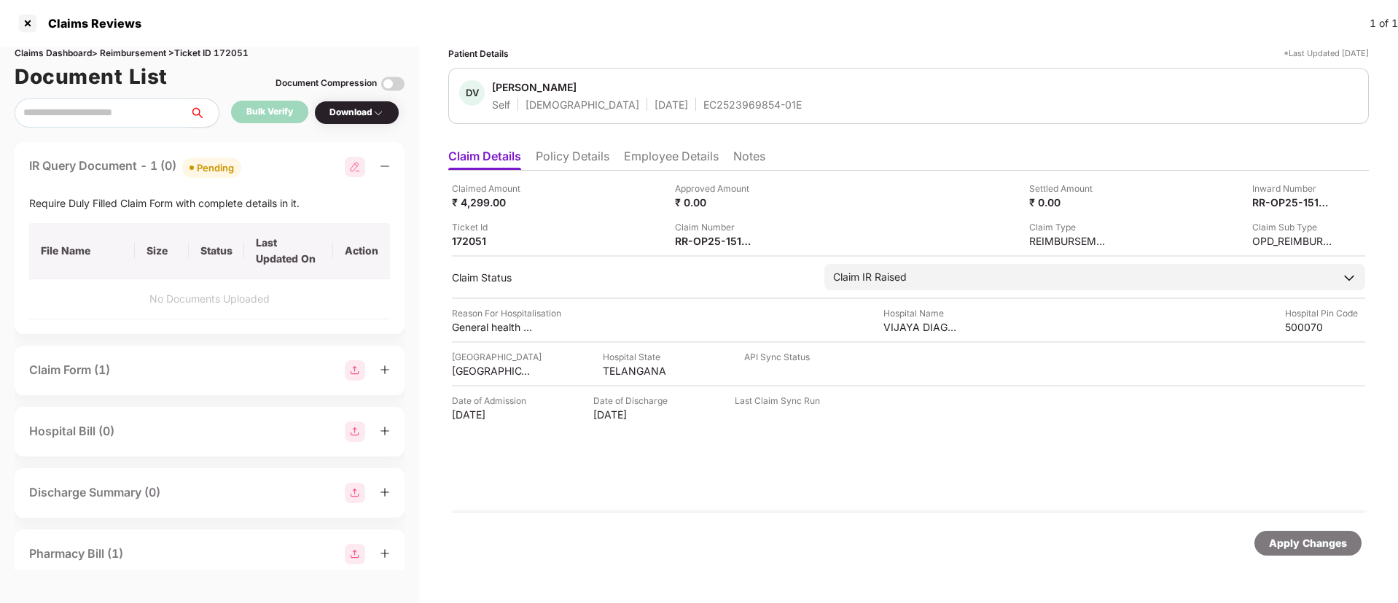
click at [289, 166] on div "IR Query Document - 1 (0) Pending" at bounding box center [209, 167] width 361 height 21
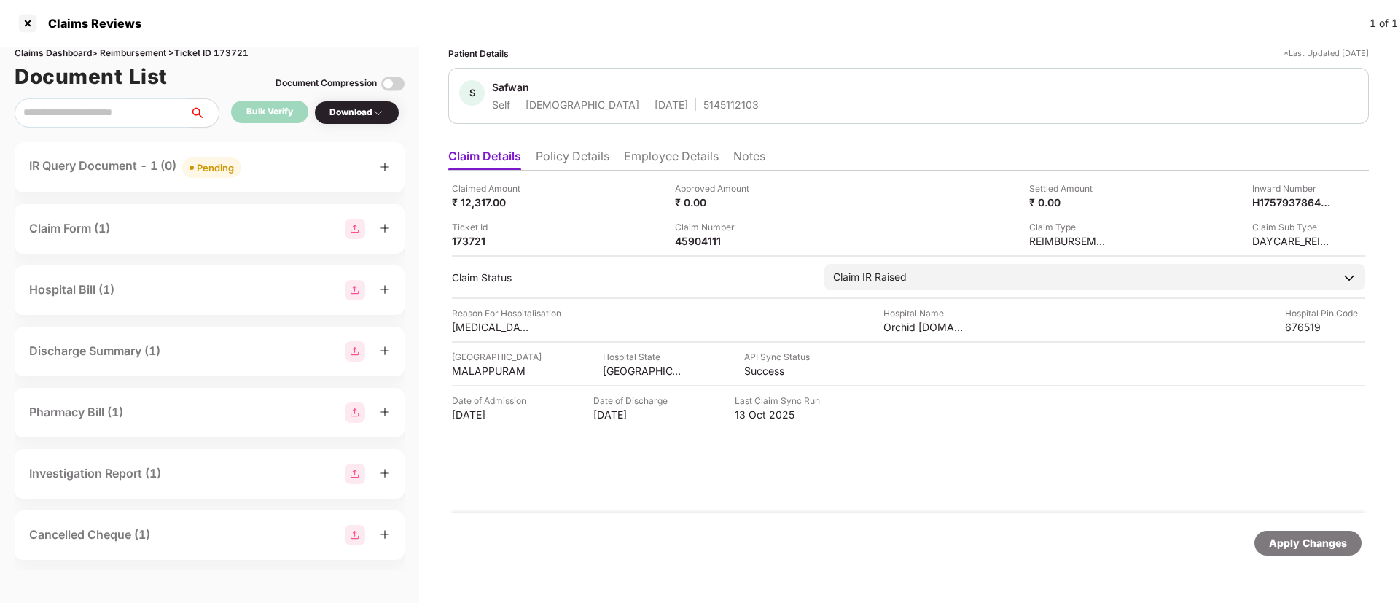
click at [289, 169] on div "IR Query Document - 1 (0) Pending" at bounding box center [209, 167] width 361 height 21
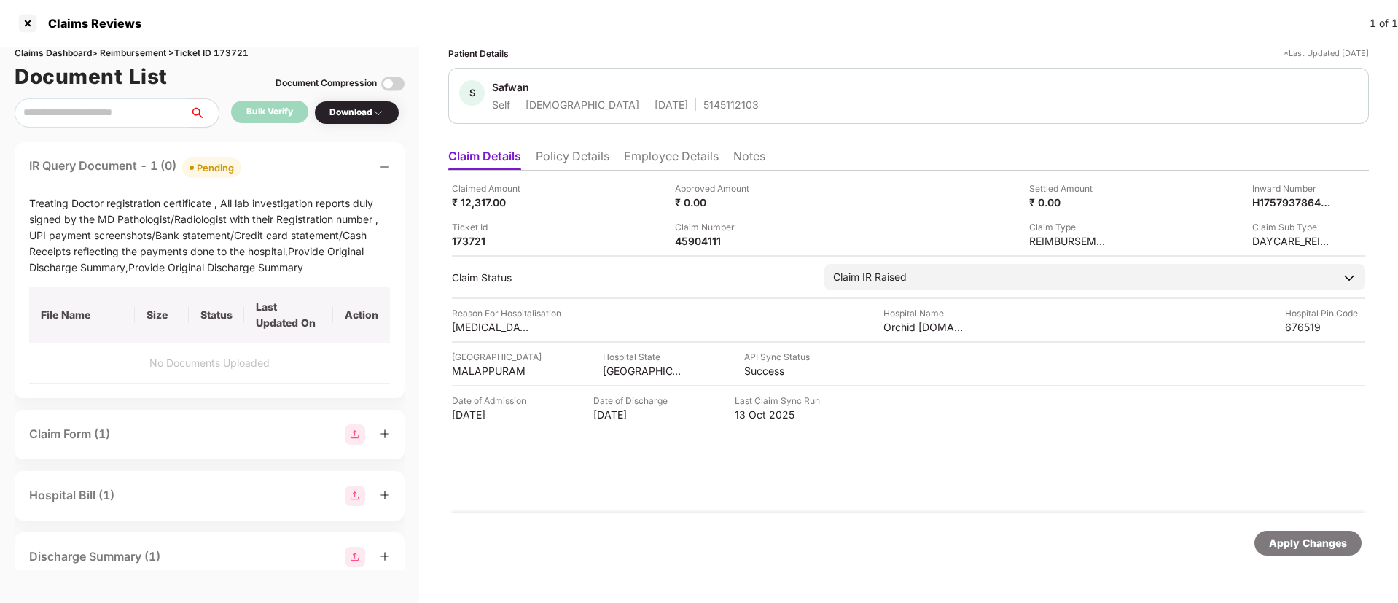
click at [289, 169] on div "IR Query Document - 1 (0) Pending" at bounding box center [209, 167] width 361 height 21
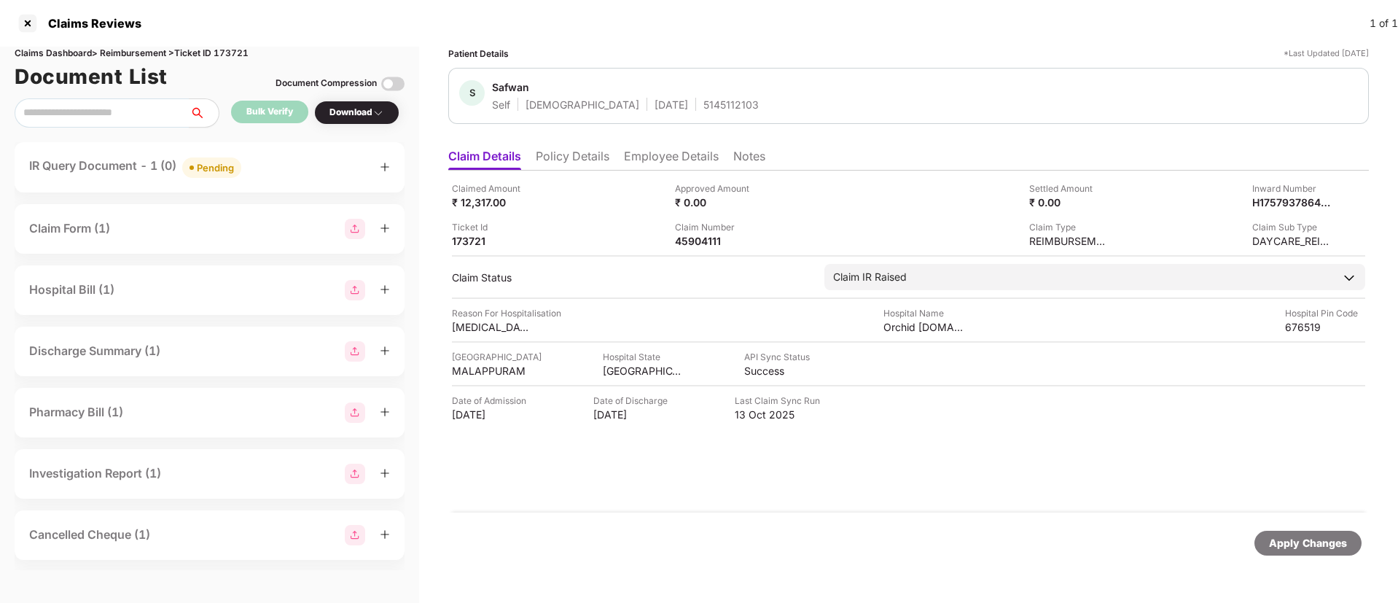
click at [569, 156] on li "Policy Details" at bounding box center [573, 159] width 74 height 21
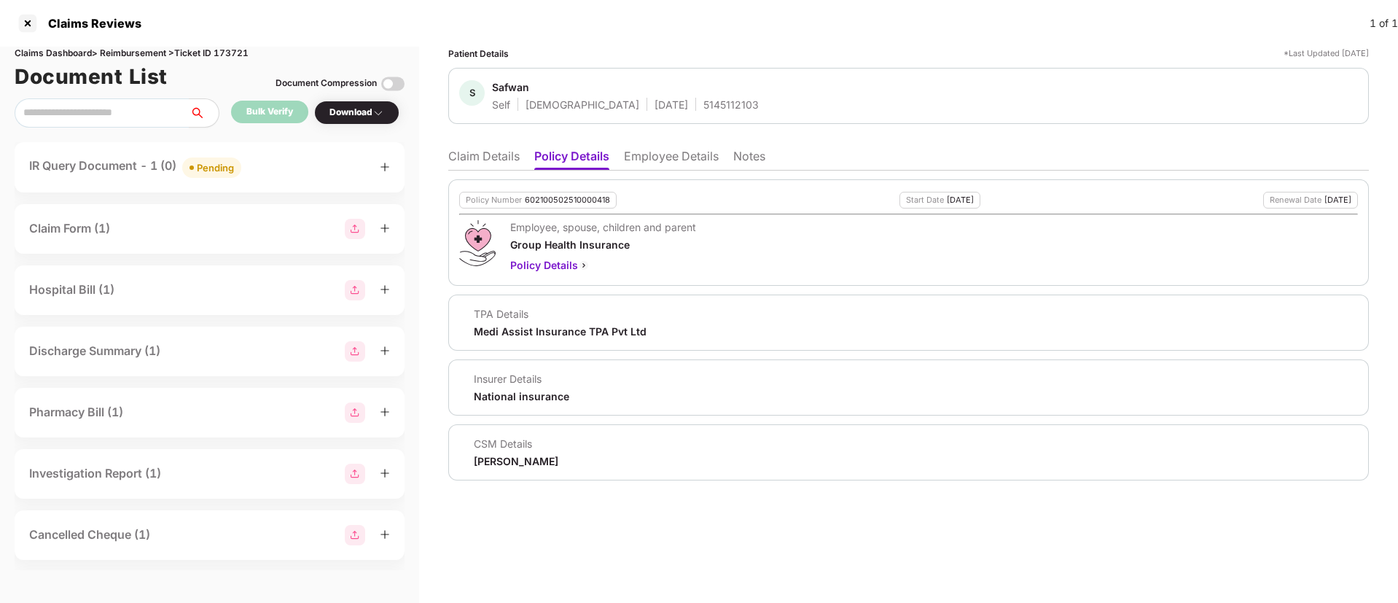
click at [471, 159] on li "Claim Details" at bounding box center [483, 159] width 71 height 21
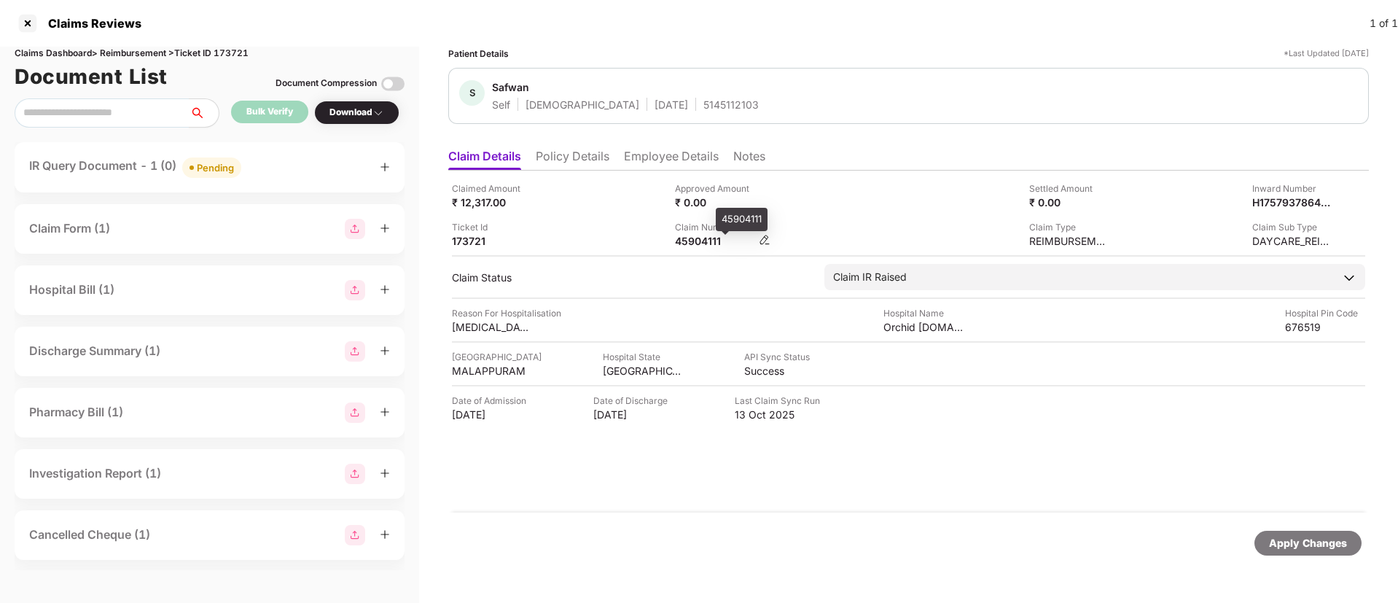
click at [696, 238] on div "45904111" at bounding box center [715, 241] width 80 height 14
copy div "45904111"
click at [557, 211] on div "Claimed Amount ₹ 12,317.00 Approved Amount ₹ 0.00 Settled Amount ₹ 0.00 Inward …" at bounding box center [908, 215] width 913 height 66
drag, startPoint x: 311, startPoint y: 175, endPoint x: 328, endPoint y: 192, distance: 24.7
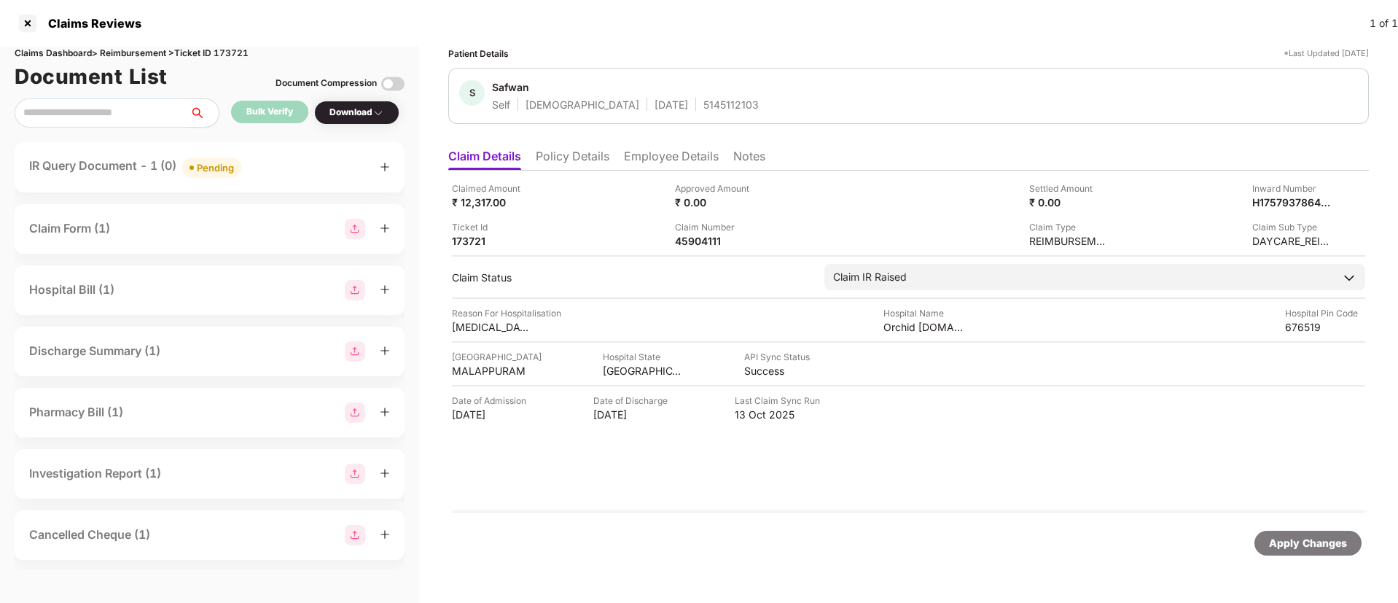
click at [313, 171] on div "IR Query Document - 1 (0) Pending" at bounding box center [209, 167] width 361 height 21
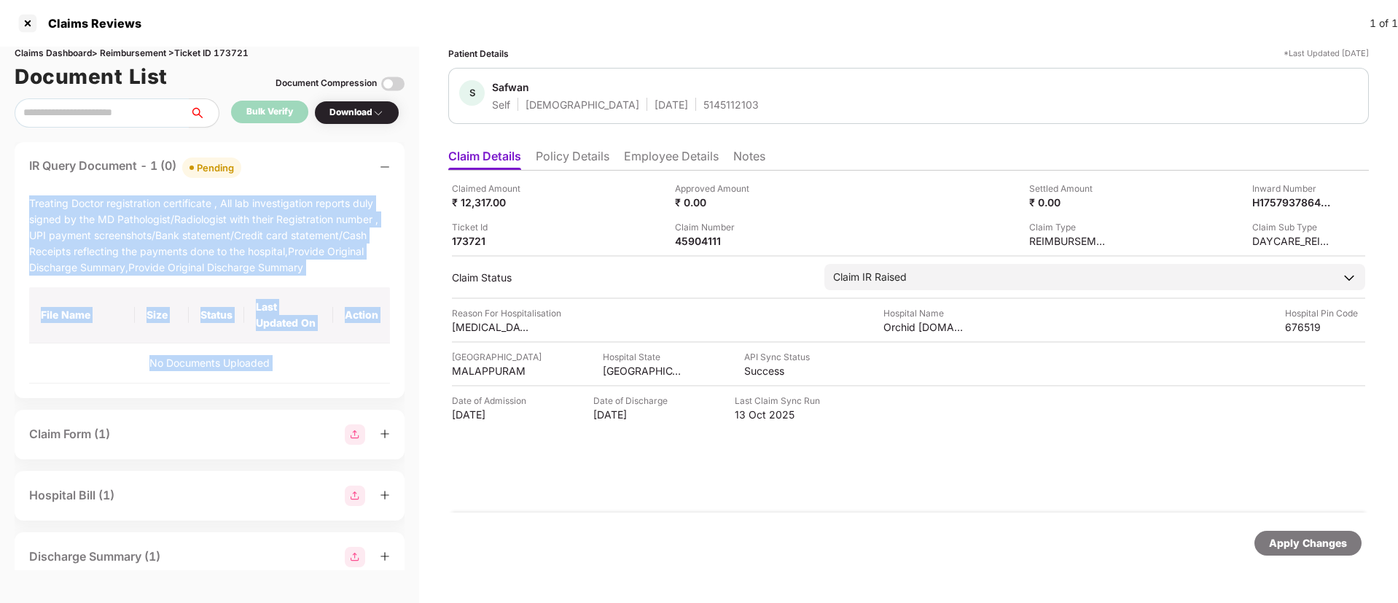
click at [272, 180] on div "IR Query Document - 1 (0) Pending Treating Doctor registration certificate , Al…" at bounding box center [210, 270] width 390 height 256
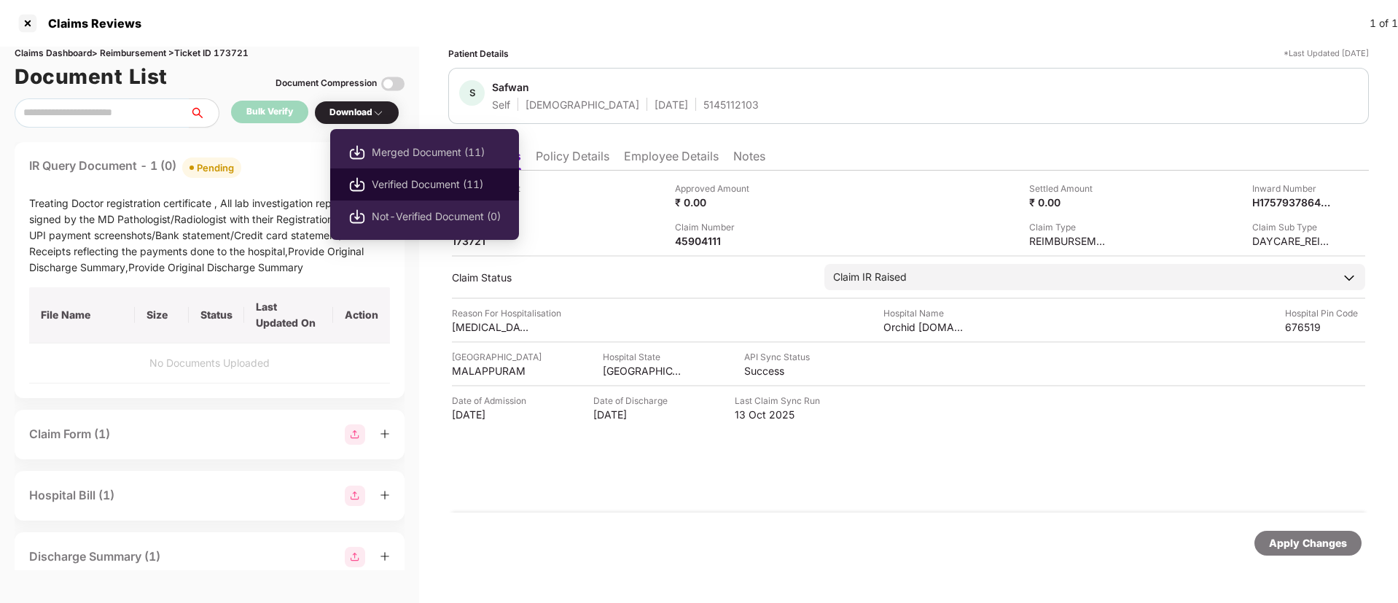
click at [416, 181] on span "Verified Document (11)" at bounding box center [436, 184] width 129 height 16
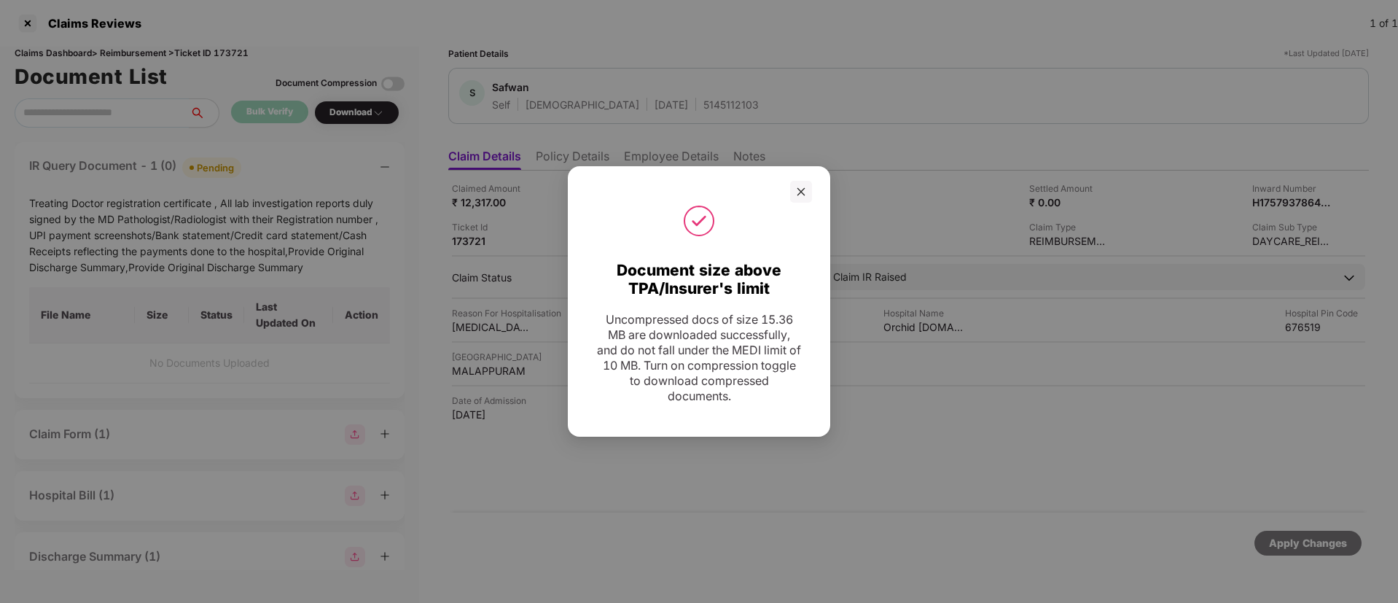
drag, startPoint x: 804, startPoint y: 193, endPoint x: 967, endPoint y: 104, distance: 185.7
click at [822, 190] on div at bounding box center [699, 192] width 262 height 22
click at [809, 195] on div at bounding box center [801, 192] width 22 height 22
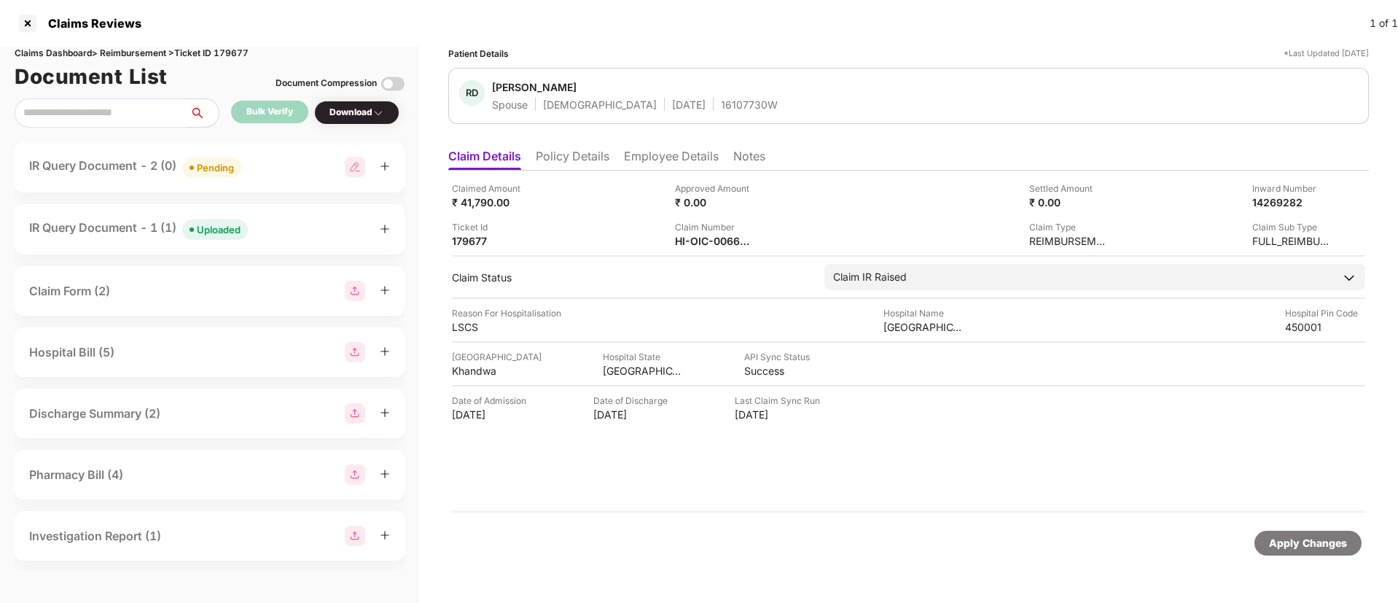
click at [274, 171] on div "IR Query Document - 2 (0) Pending" at bounding box center [209, 167] width 361 height 21
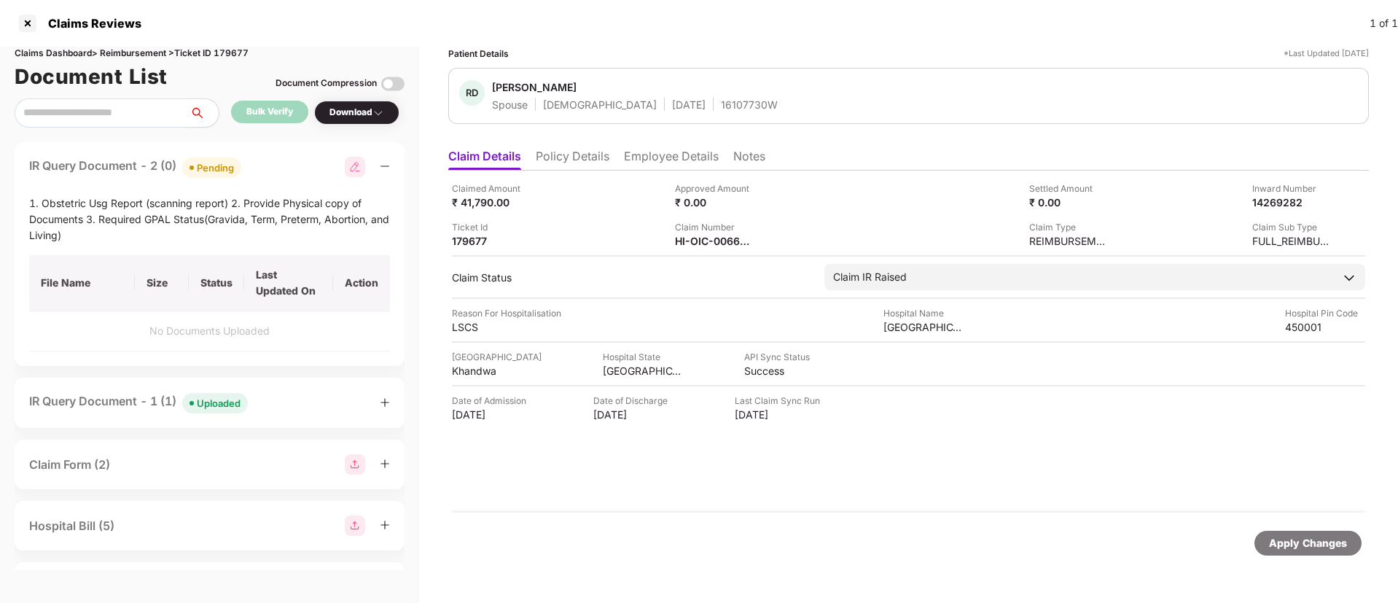
click at [274, 171] on div "IR Query Document - 2 (0) Pending" at bounding box center [209, 167] width 361 height 21
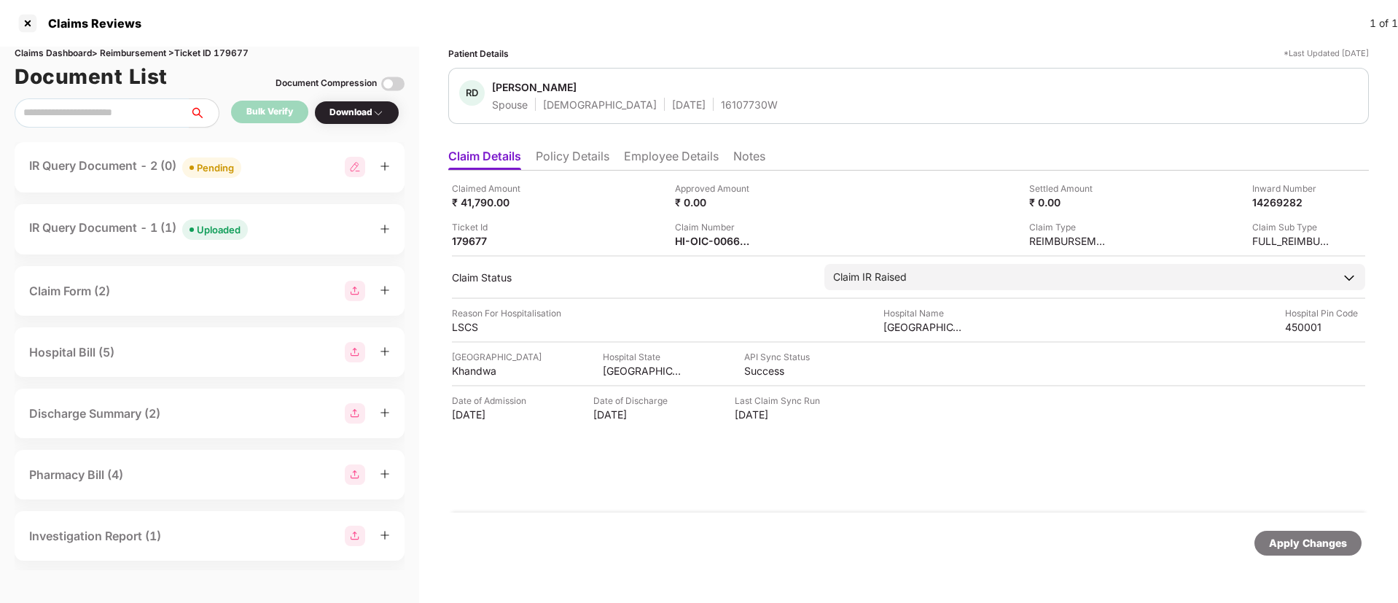
click at [289, 229] on div "IR Query Document - 1 (1) Uploaded" at bounding box center [209, 229] width 361 height 21
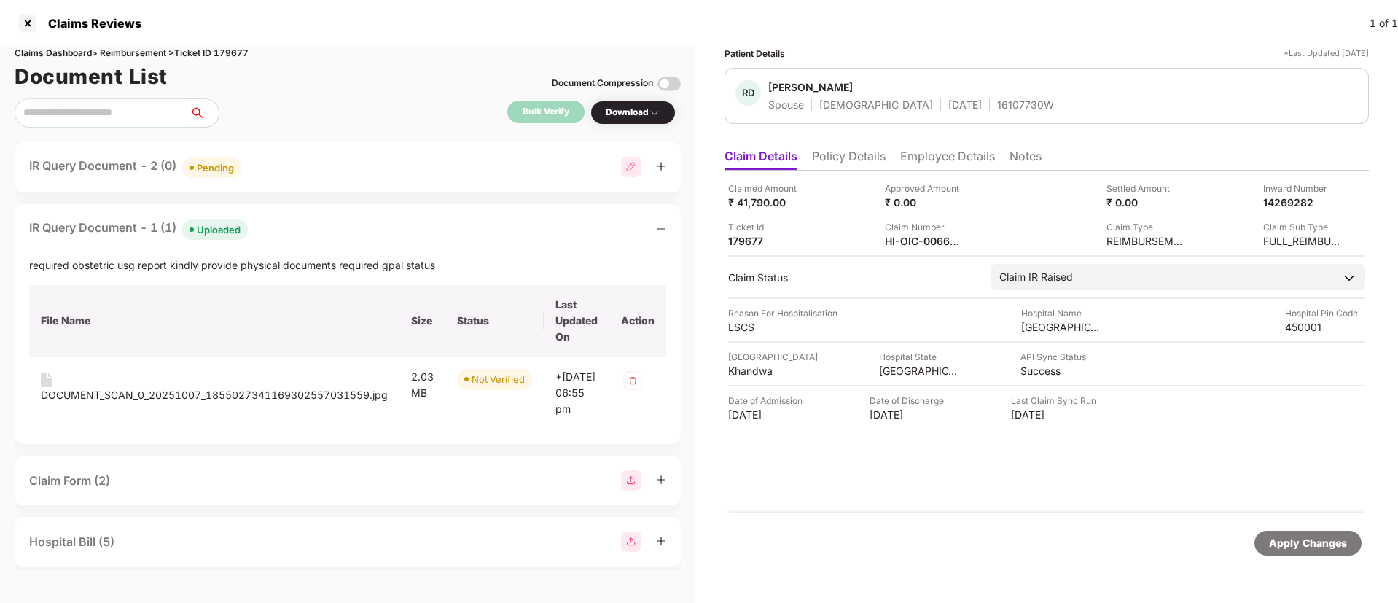
click at [303, 237] on div "IR Query Document - 1 (1) Uploaded" at bounding box center [347, 229] width 637 height 21
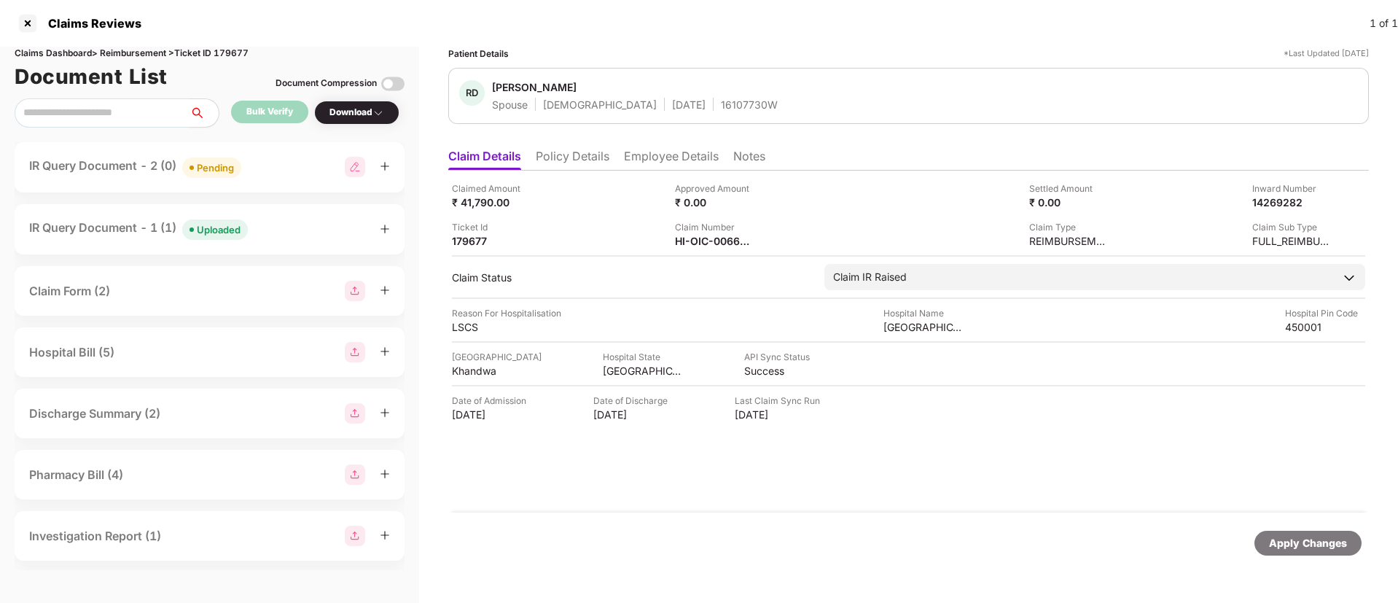
click at [271, 176] on div "IR Query Document - 2 (0) Pending" at bounding box center [209, 167] width 361 height 21
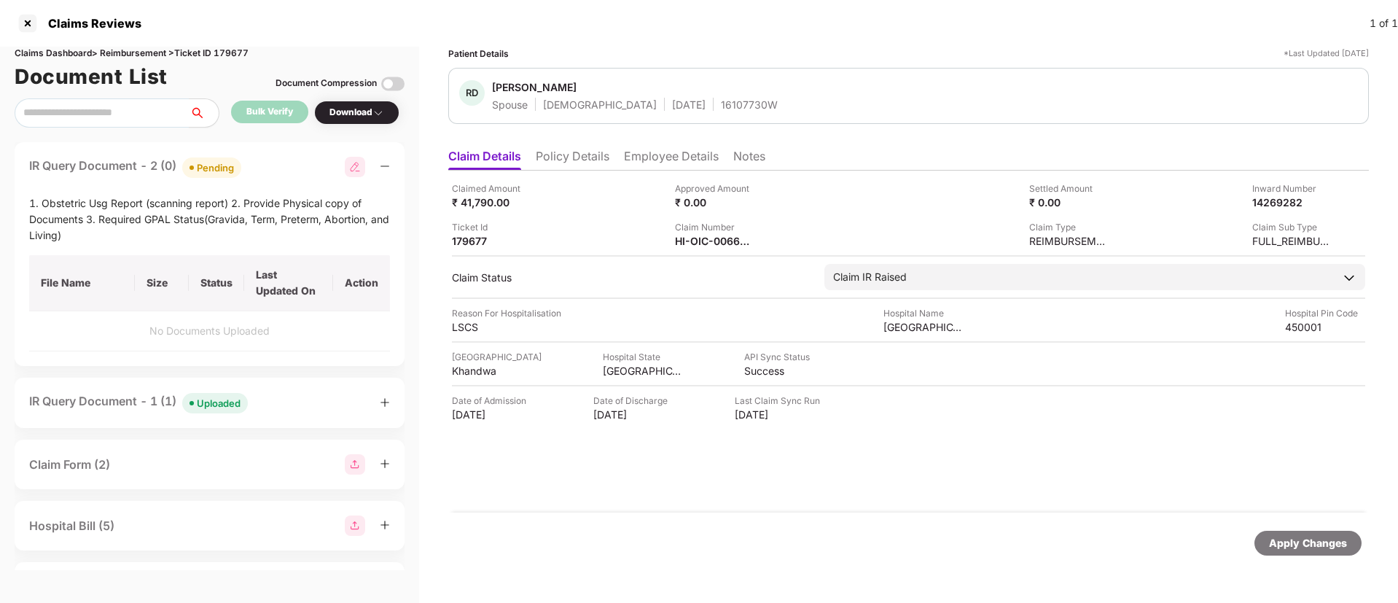
click at [274, 160] on div "IR Query Document - 2 (0) Pending" at bounding box center [209, 167] width 361 height 21
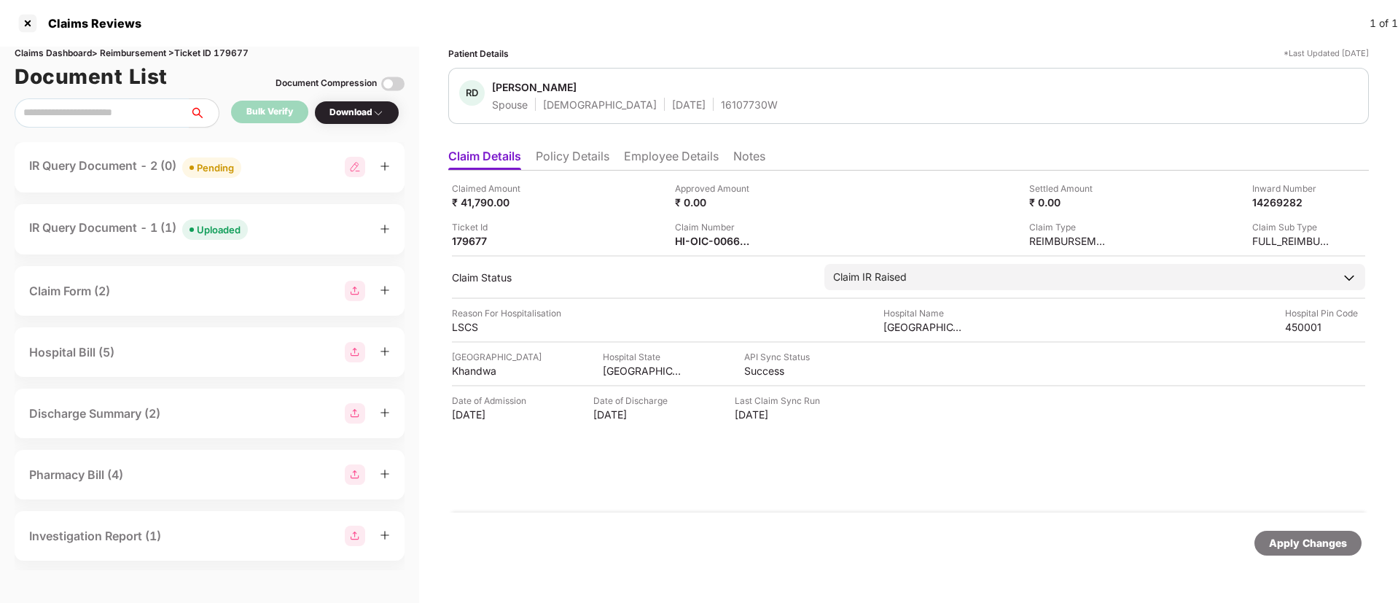
click at [270, 168] on div "IR Query Document - 2 (0) Pending" at bounding box center [209, 167] width 361 height 21
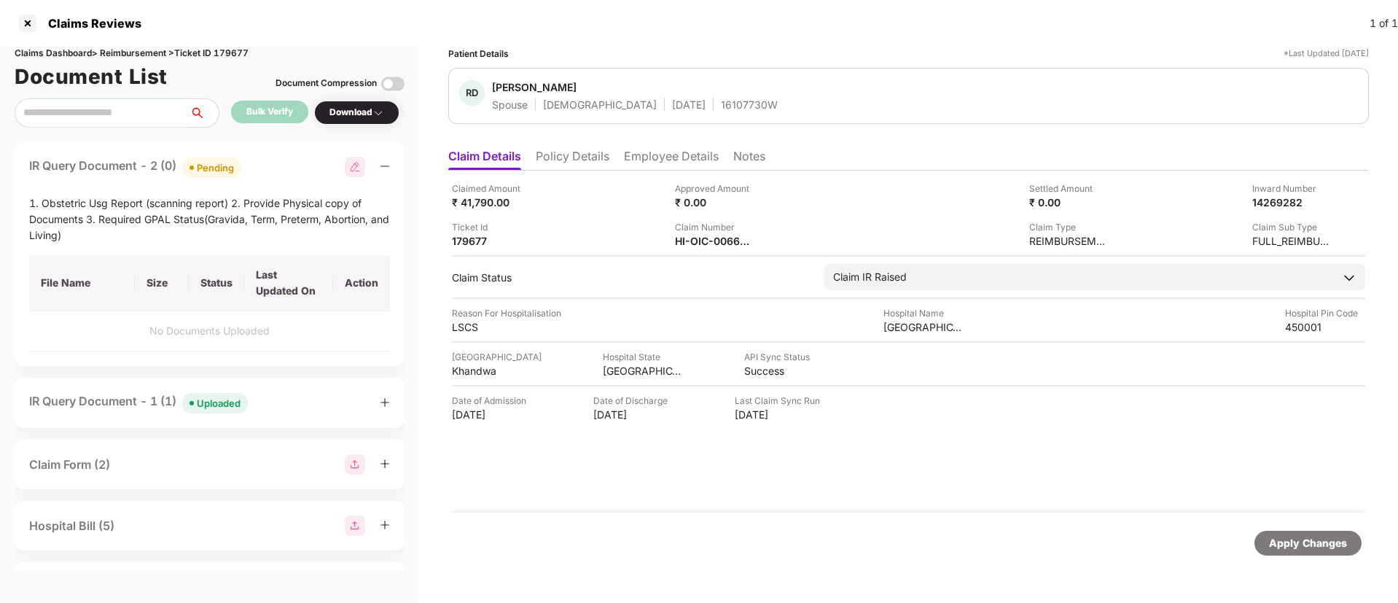
click at [271, 177] on div "IR Query Document - 2 (0) Pending" at bounding box center [209, 167] width 361 height 21
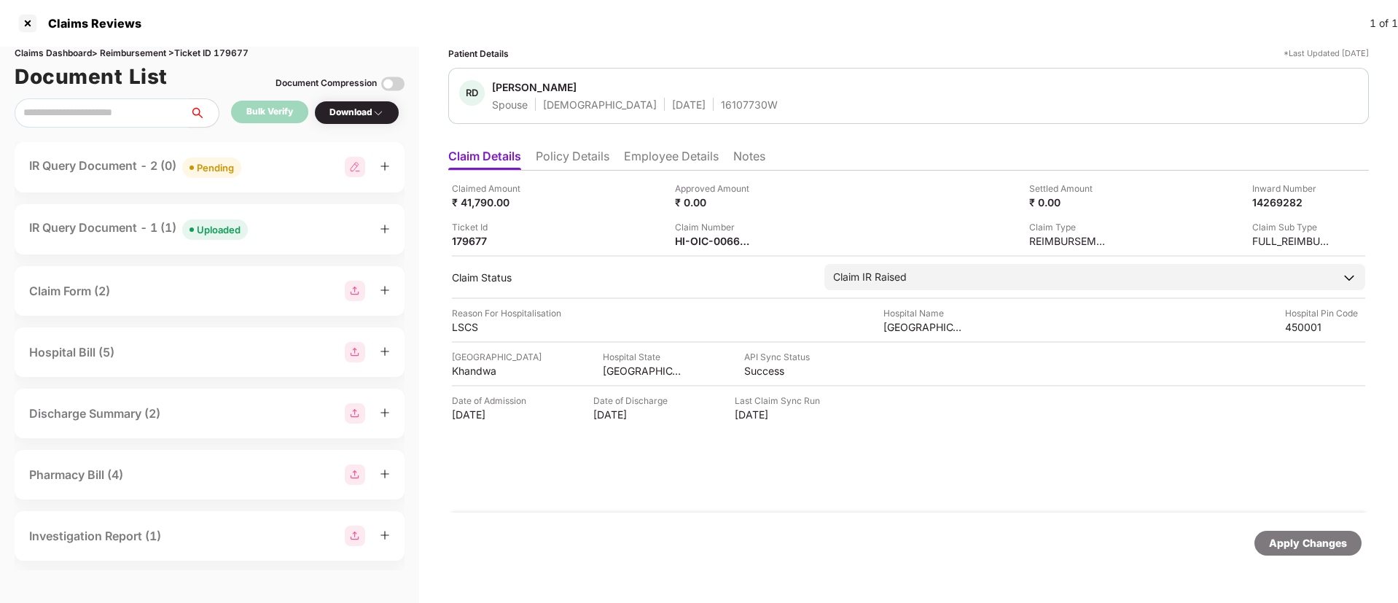
click at [279, 238] on div "IR Query Document - 1 (1) Uploaded" at bounding box center [209, 229] width 361 height 21
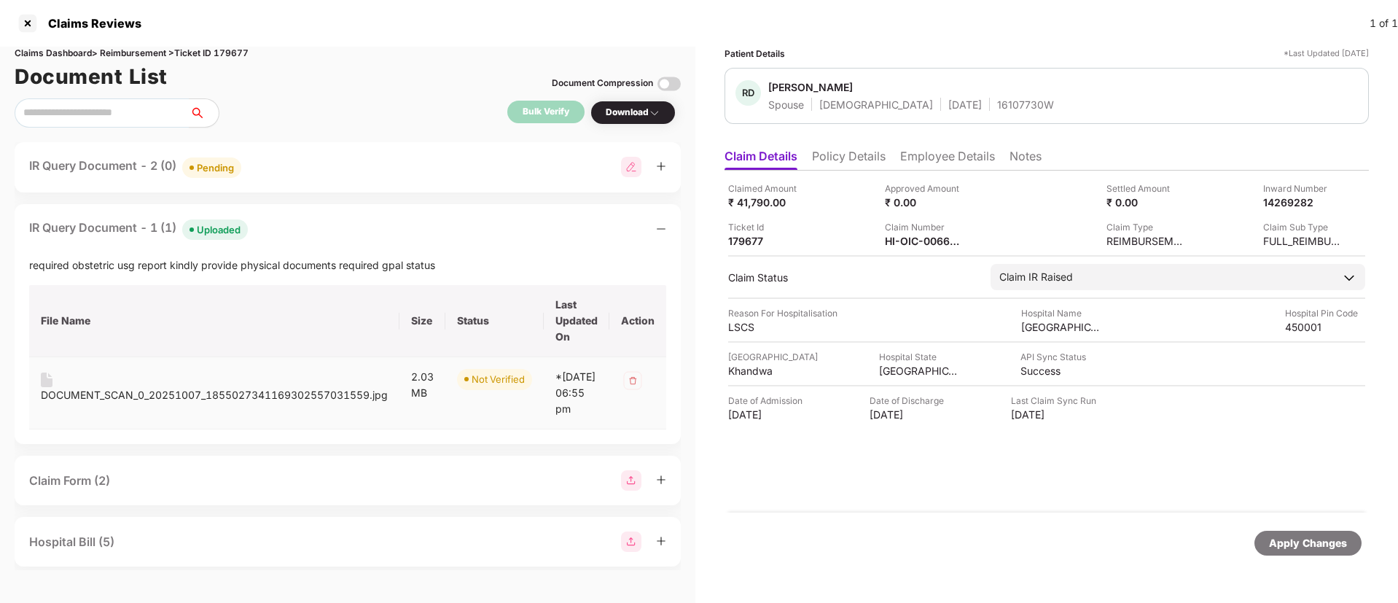
click at [137, 389] on div "DOCUMENT_SCAN_0_20251007_1855027341169302557031559.jpg" at bounding box center [214, 395] width 347 height 16
click at [298, 219] on div "IR Query Document - 1 (1) Uploaded" at bounding box center [347, 229] width 637 height 21
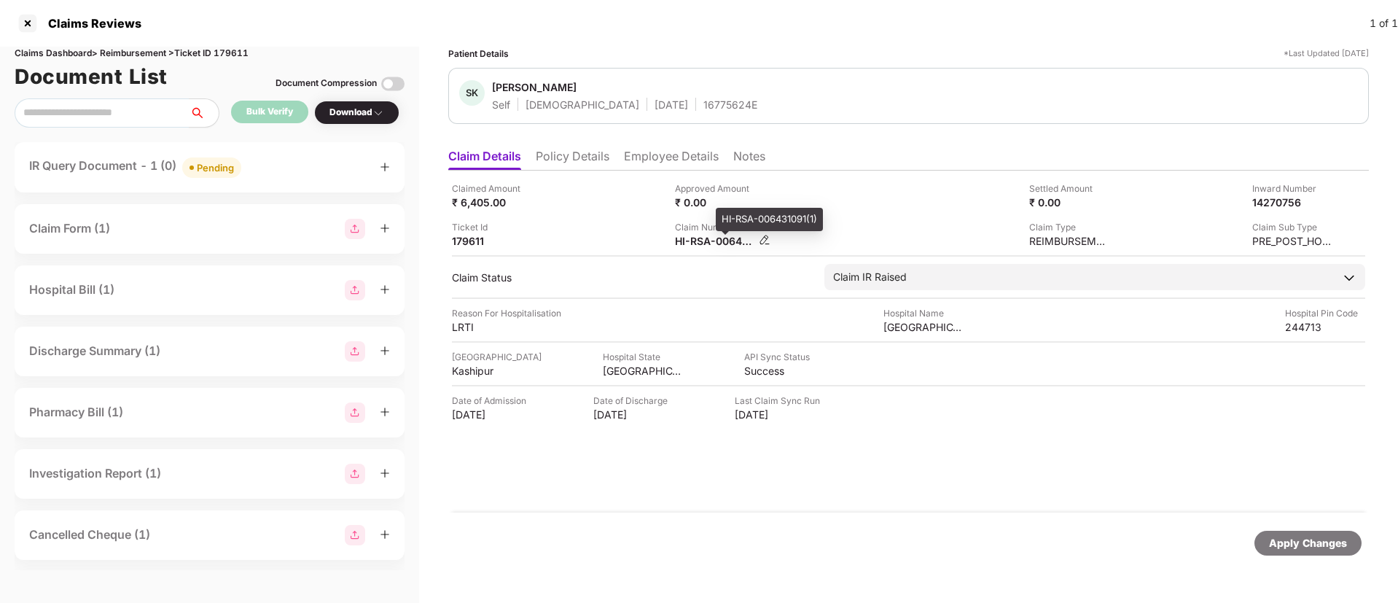
click at [704, 239] on div "HI-RSA-006431091(1)" at bounding box center [715, 241] width 80 height 14
copy div
click at [585, 162] on li "Policy Details" at bounding box center [573, 159] width 74 height 21
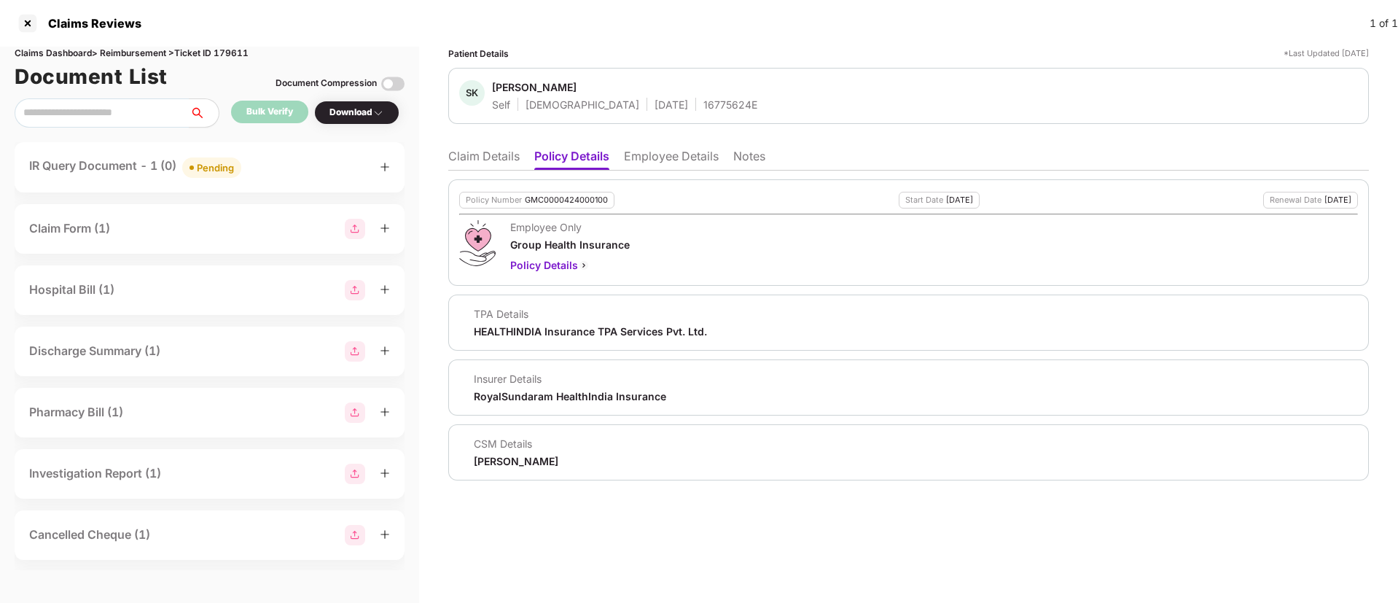
click at [661, 152] on li "Employee Details" at bounding box center [671, 159] width 95 height 21
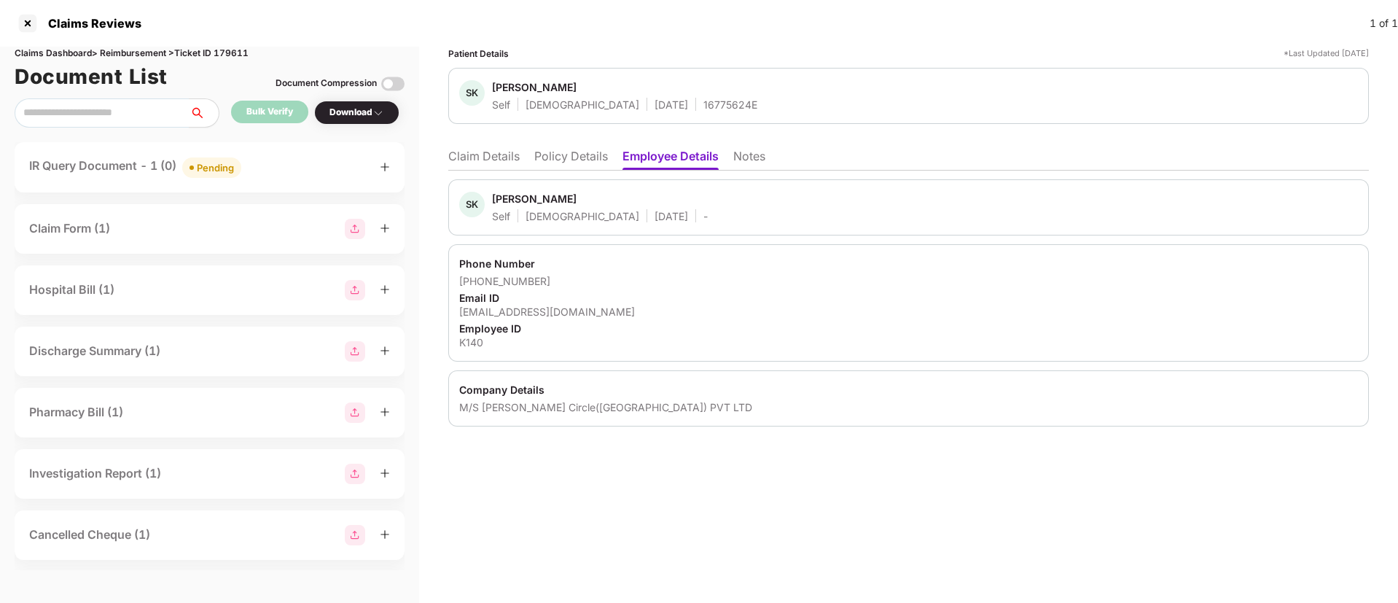
click at [574, 157] on li "Policy Details" at bounding box center [571, 159] width 74 height 21
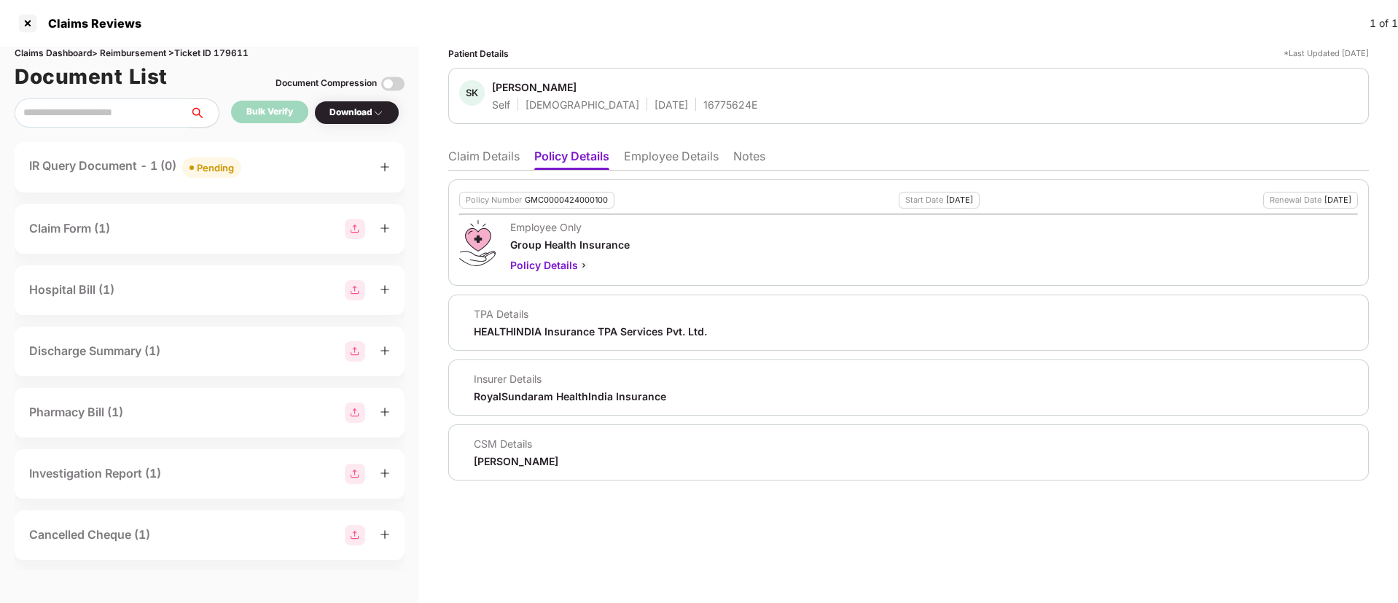
click at [466, 152] on li "Claim Details" at bounding box center [483, 159] width 71 height 21
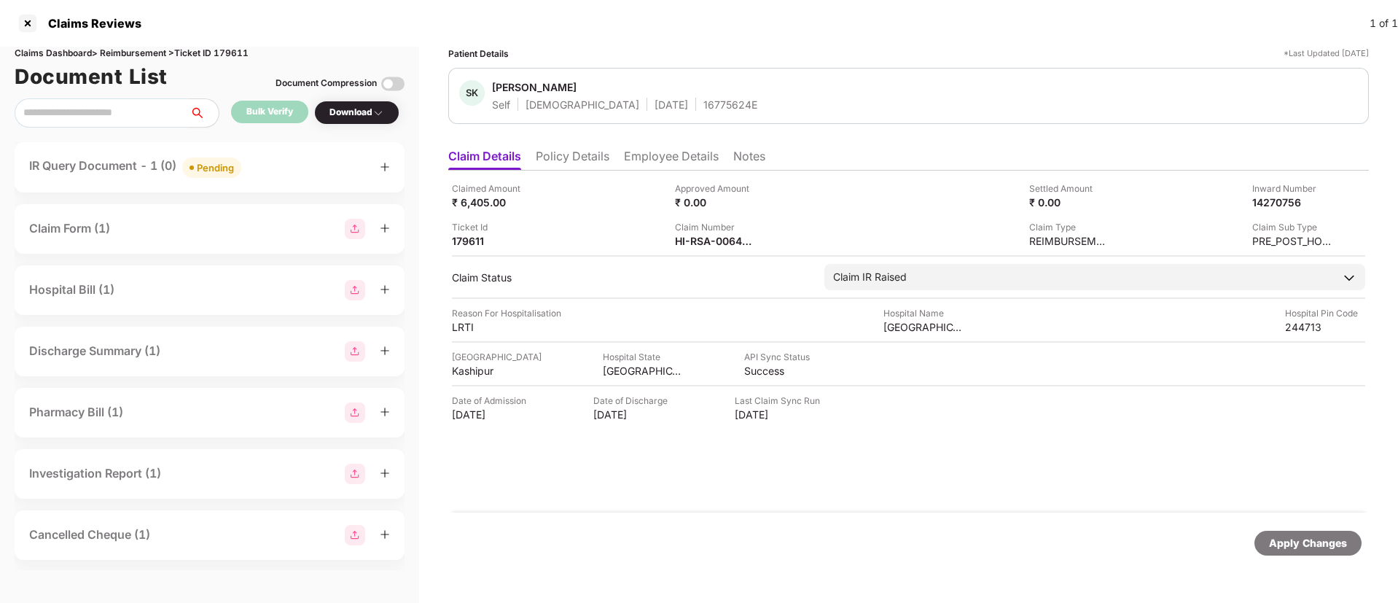
click at [580, 161] on li "Policy Details" at bounding box center [573, 159] width 74 height 21
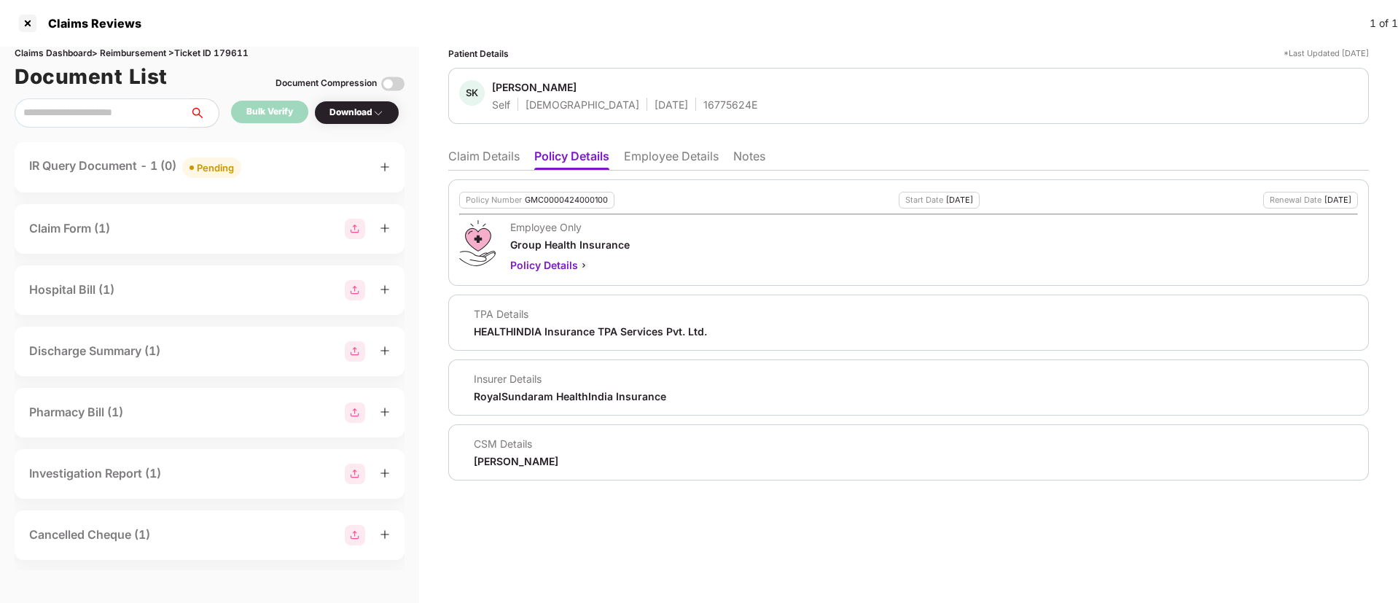
click at [663, 158] on li "Employee Details" at bounding box center [671, 159] width 95 height 21
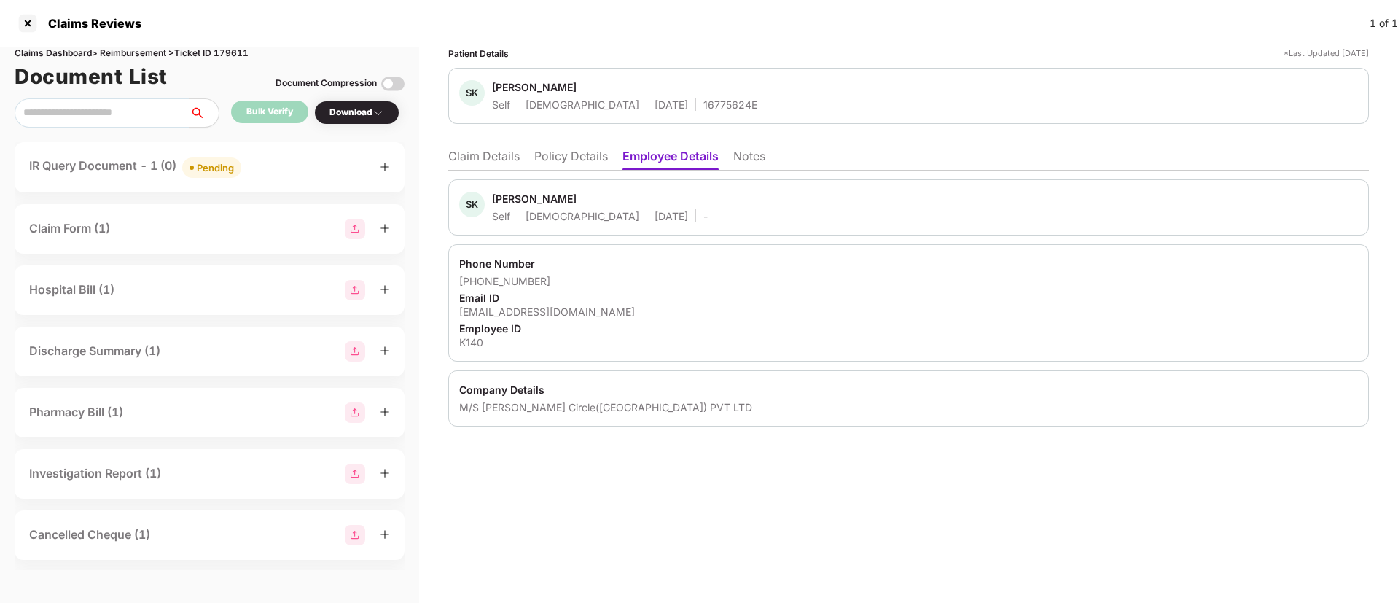
click at [561, 166] on li "Policy Details" at bounding box center [571, 159] width 74 height 21
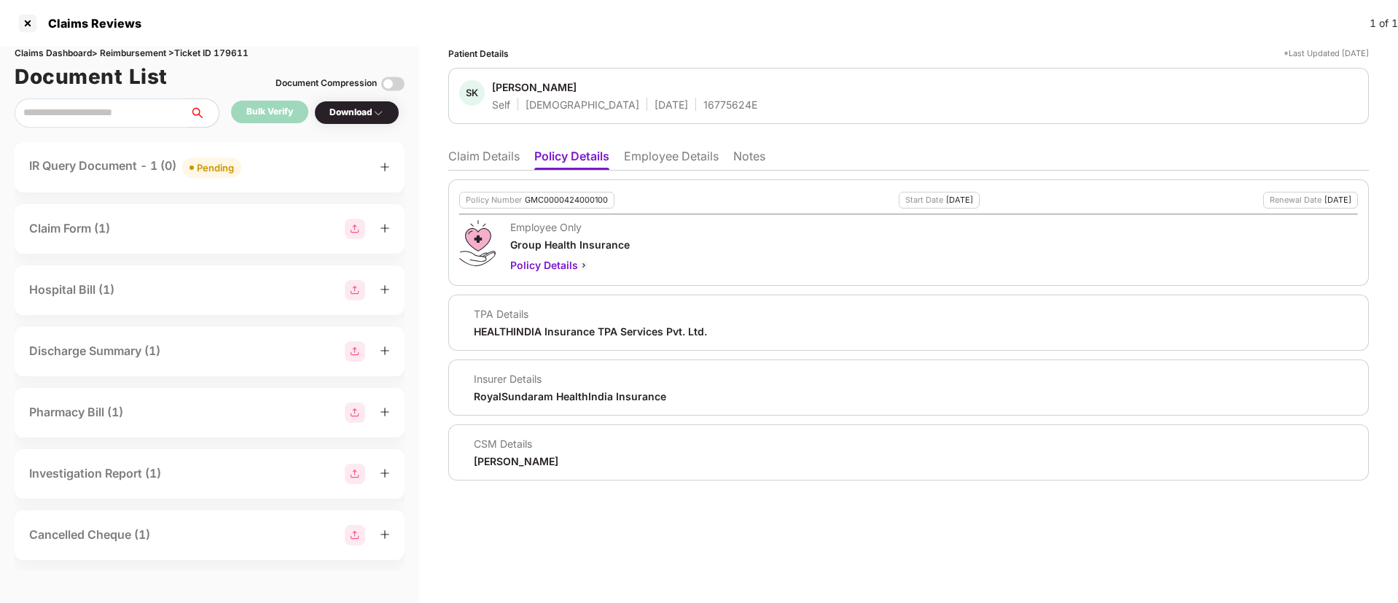
click at [485, 161] on li "Claim Details" at bounding box center [483, 159] width 71 height 21
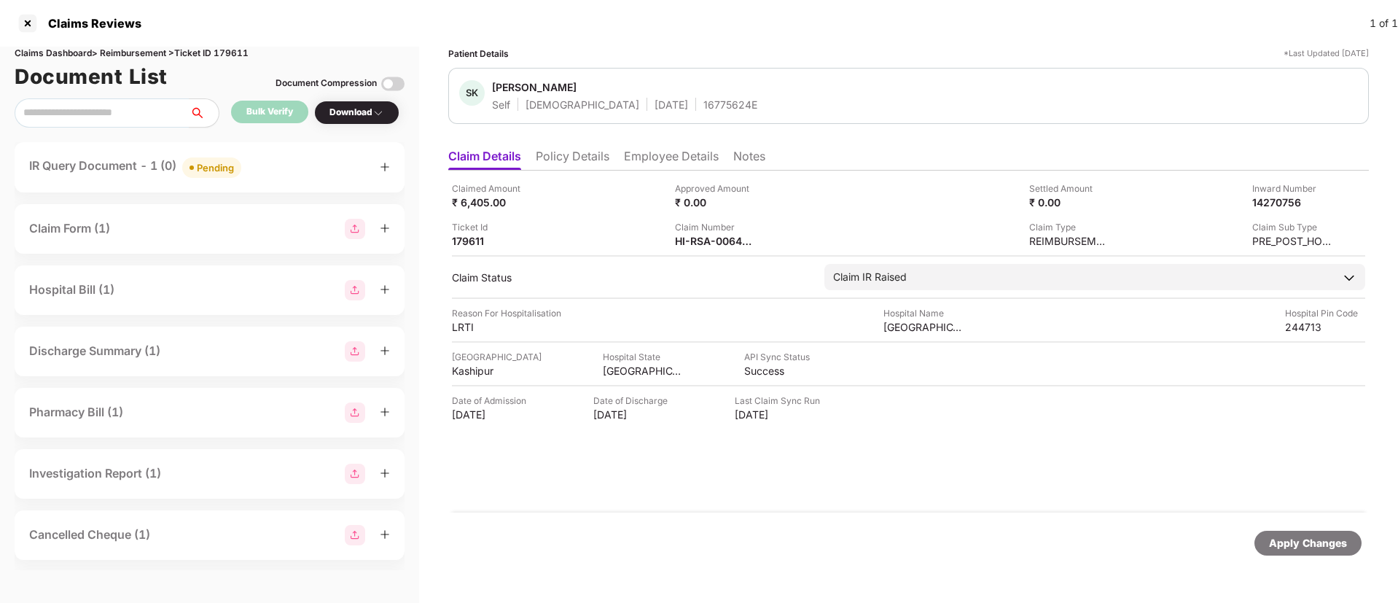
click at [295, 179] on div "IR Query Document - 1 (0) Pending" at bounding box center [210, 167] width 390 height 50
click at [291, 166] on div "IR Query Document - 1 (0) Pending" at bounding box center [209, 167] width 361 height 21
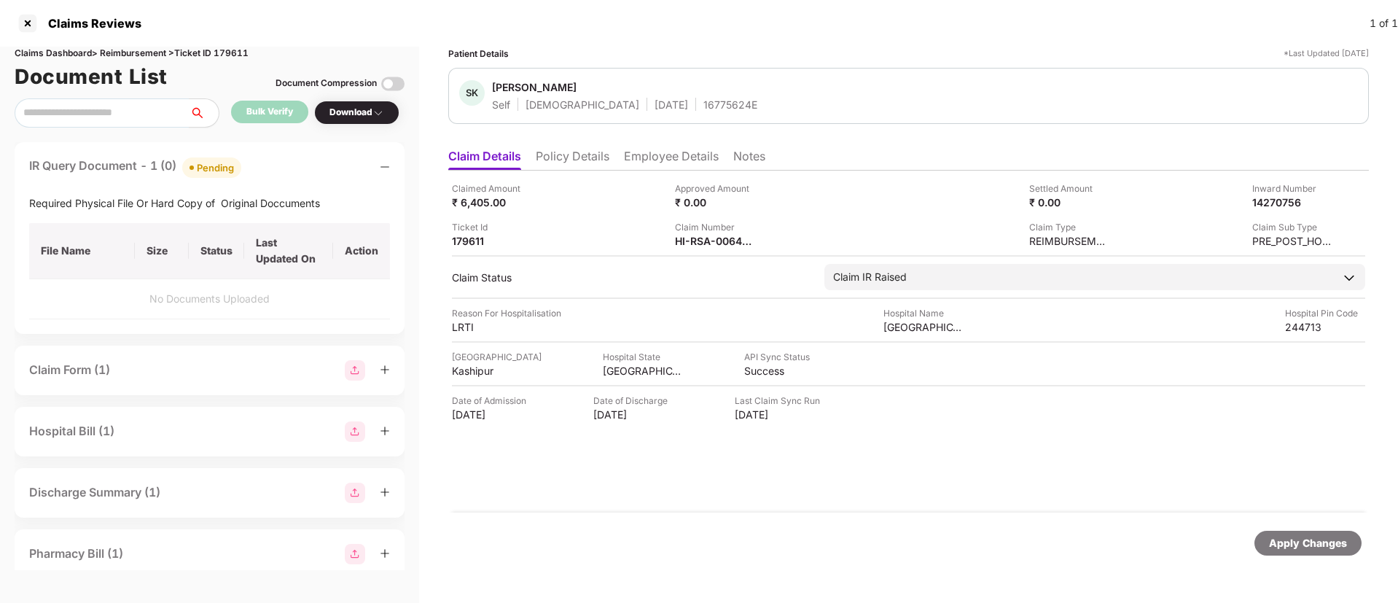
click at [296, 163] on div "IR Query Document - 1 (0) Pending" at bounding box center [209, 167] width 361 height 21
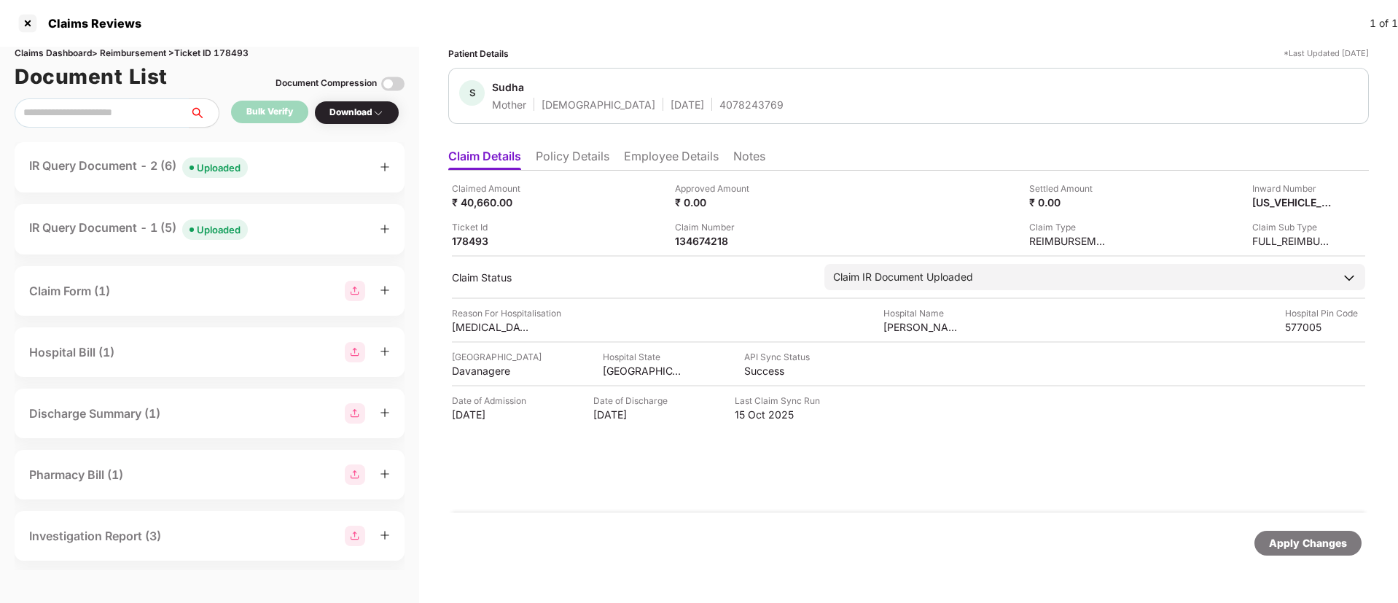
click at [270, 166] on div "IR Query Document - 2 (6) Uploaded" at bounding box center [209, 167] width 361 height 21
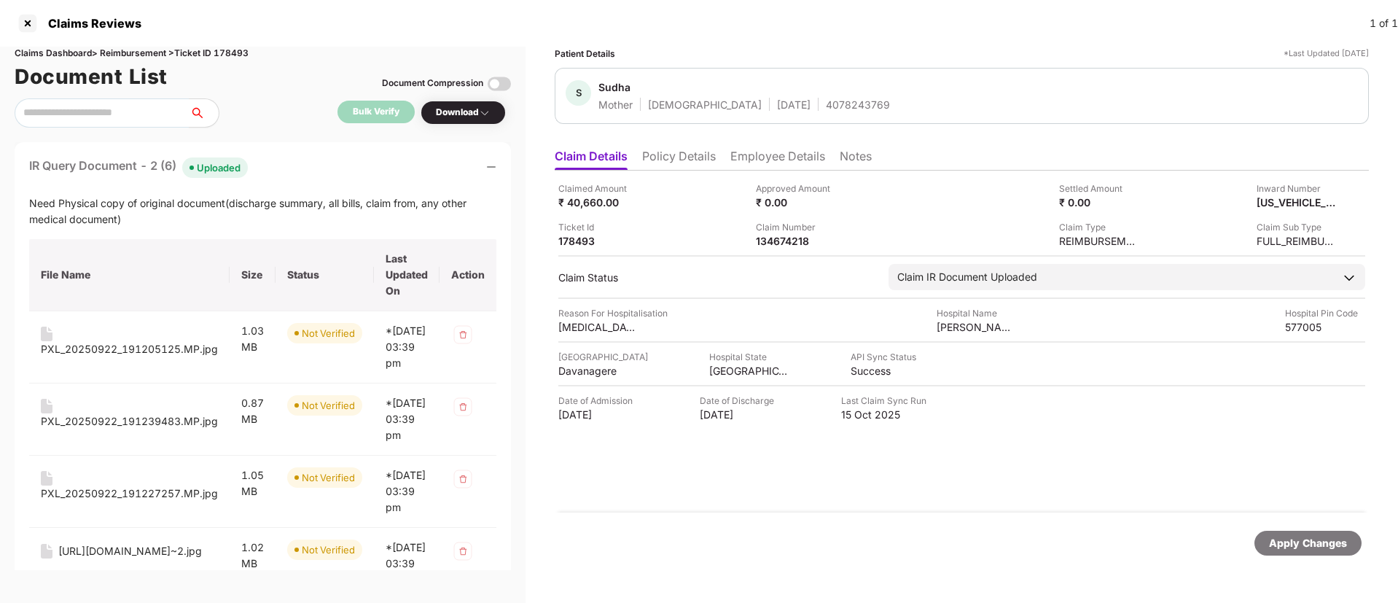
click at [272, 167] on div "IR Query Document - 2 (6) Uploaded" at bounding box center [262, 167] width 467 height 21
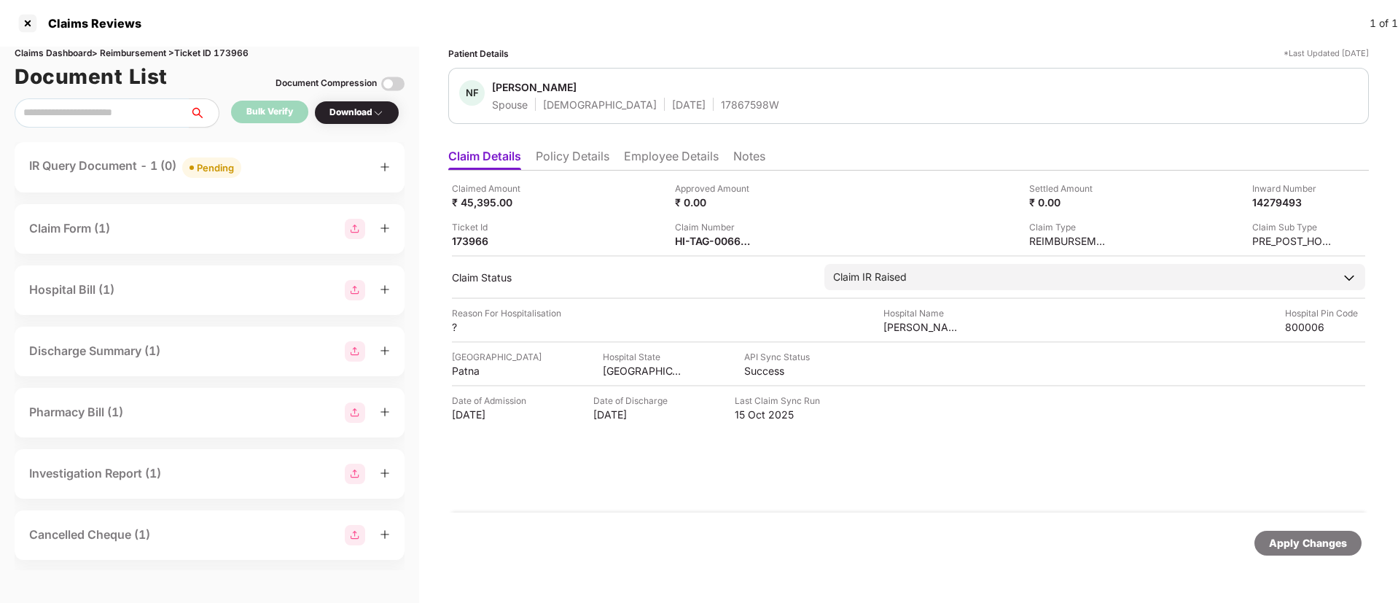
click at [586, 160] on li "Policy Details" at bounding box center [573, 159] width 74 height 21
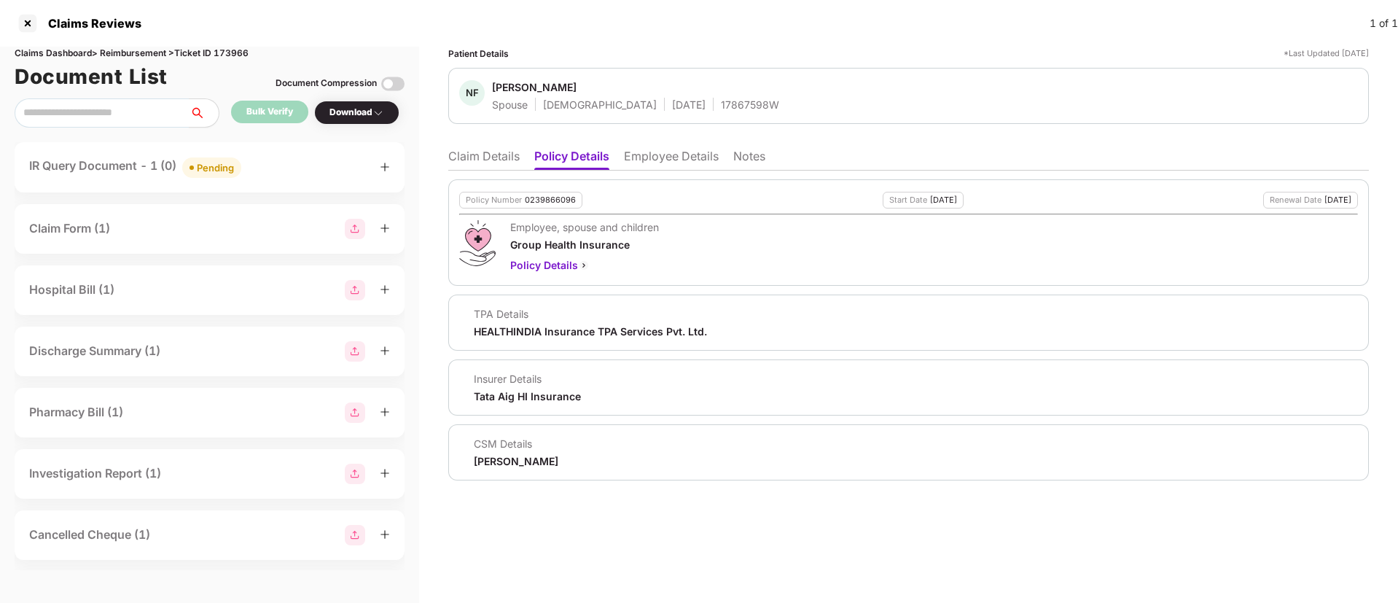
click at [490, 158] on li "Claim Details" at bounding box center [483, 159] width 71 height 21
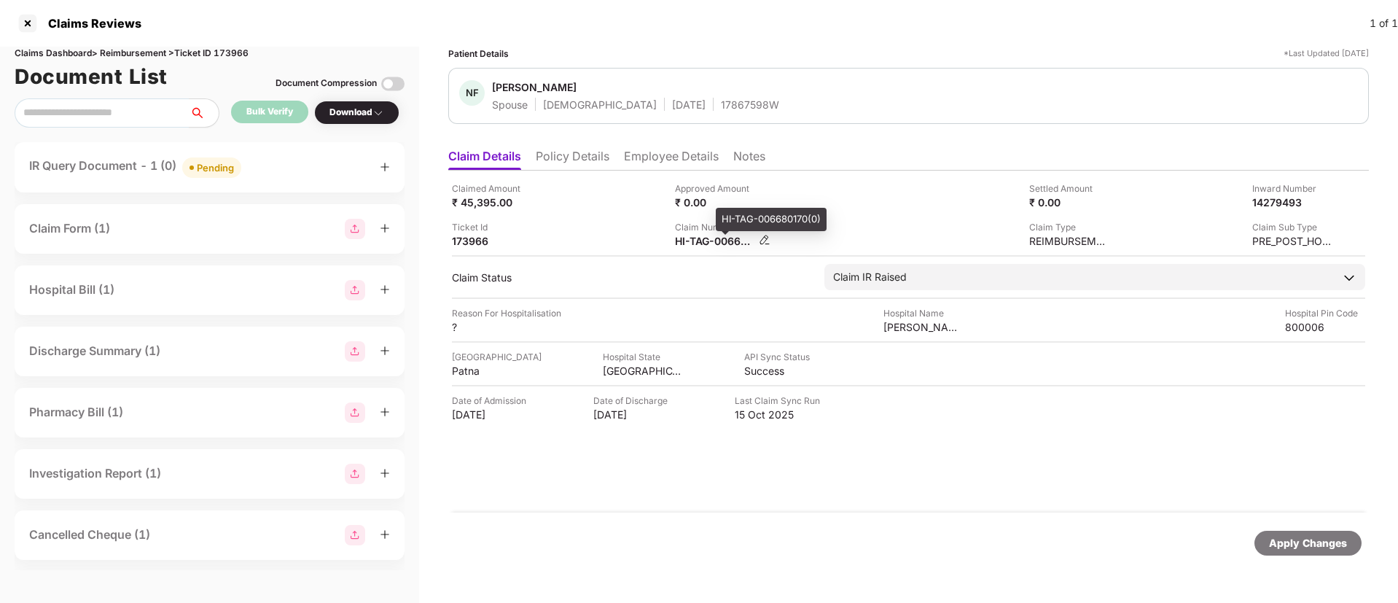
click at [682, 243] on div "HI-TAG-006680170(0)" at bounding box center [715, 241] width 80 height 14
click at [295, 153] on div "IR Query Document - 1 (0) Pending" at bounding box center [210, 167] width 390 height 50
click at [305, 177] on div "IR Query Document - 1 (0) Pending" at bounding box center [209, 167] width 361 height 21
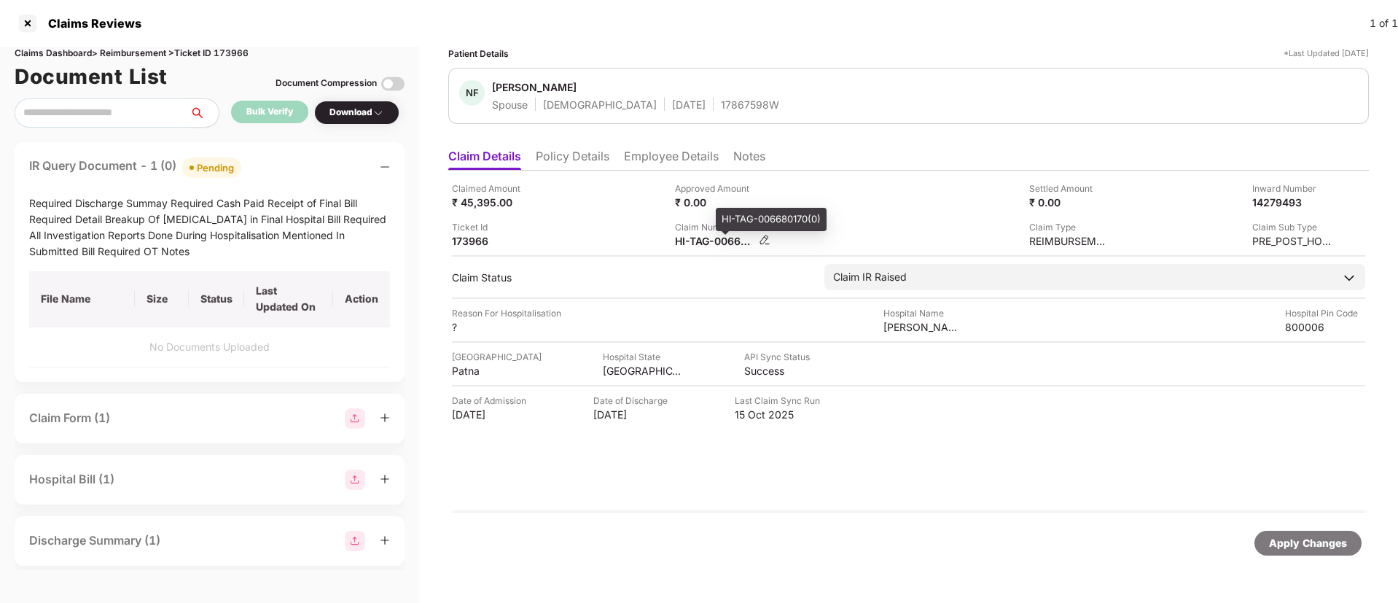
click at [710, 241] on div "HI-TAG-006680170(0)" at bounding box center [715, 241] width 80 height 14
click at [710, 240] on div "HI-TAG-006680170(0)" at bounding box center [715, 241] width 80 height 14
copy div
click at [249, 160] on div "IR Query Document - 1 (0) Pending" at bounding box center [209, 167] width 361 height 21
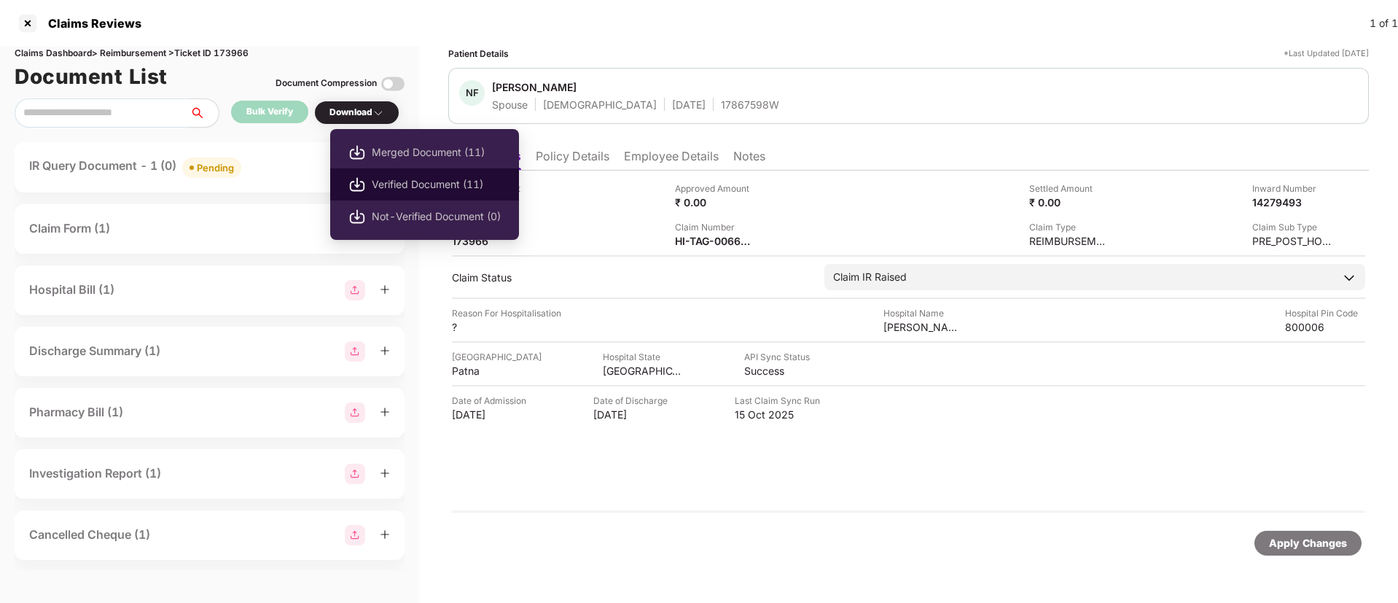
click at [373, 173] on li "Verified Document (11)" at bounding box center [424, 184] width 189 height 32
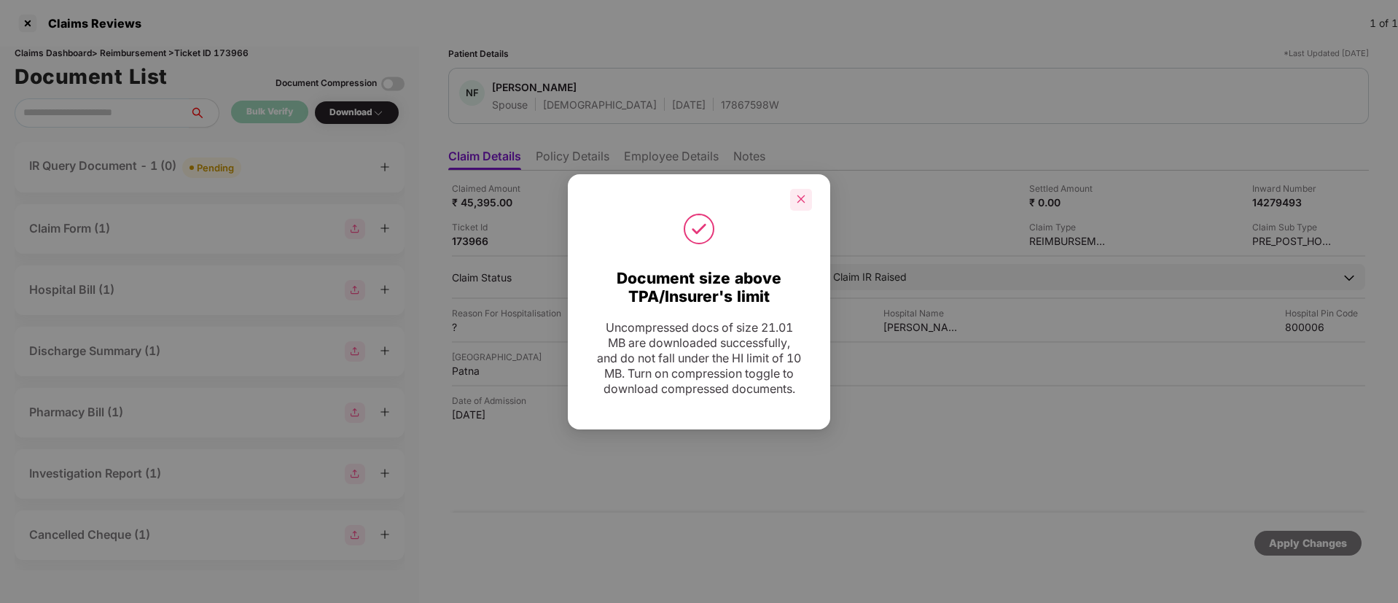
click at [800, 195] on icon "close" at bounding box center [802, 199] width 8 height 8
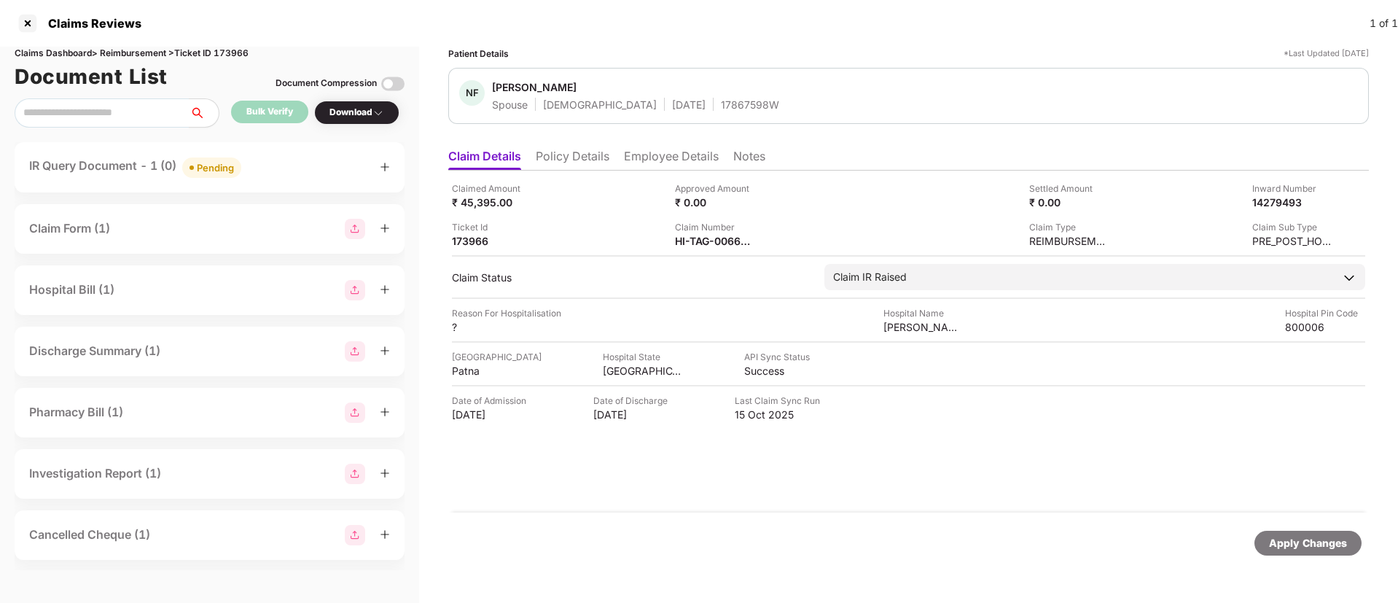
click at [298, 176] on div "IR Query Document - 1 (0) Pending" at bounding box center [209, 167] width 361 height 21
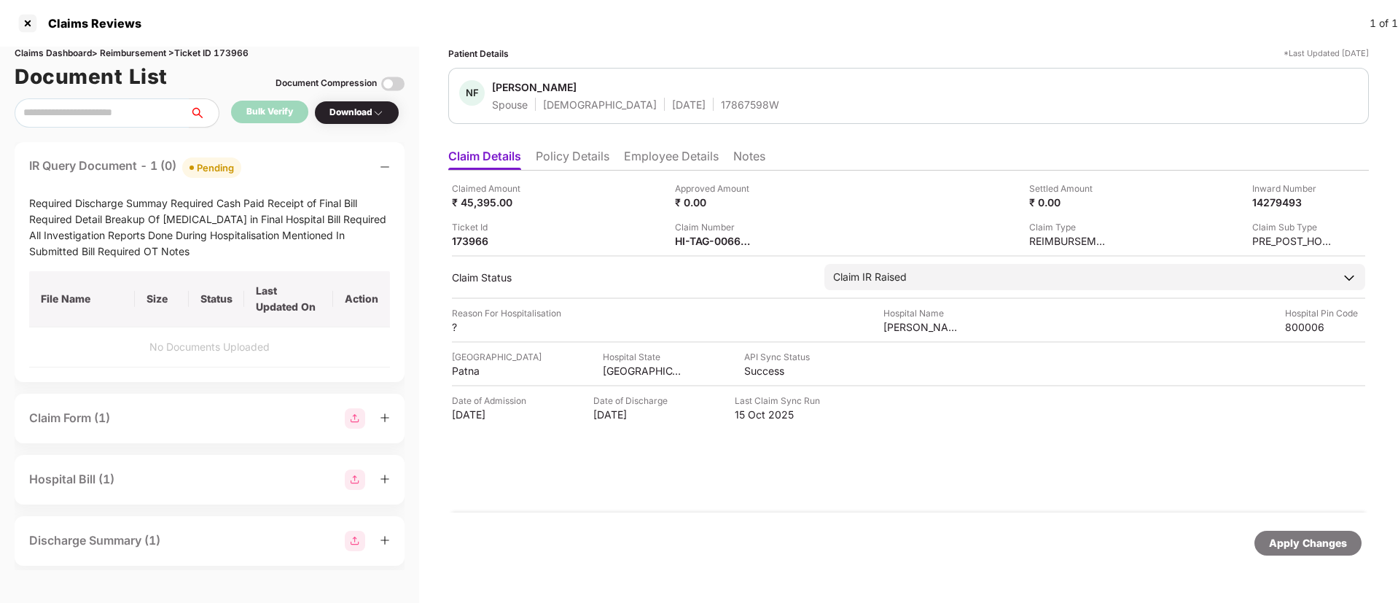
click at [298, 173] on div "IR Query Document - 1 (0) Pending" at bounding box center [209, 167] width 361 height 21
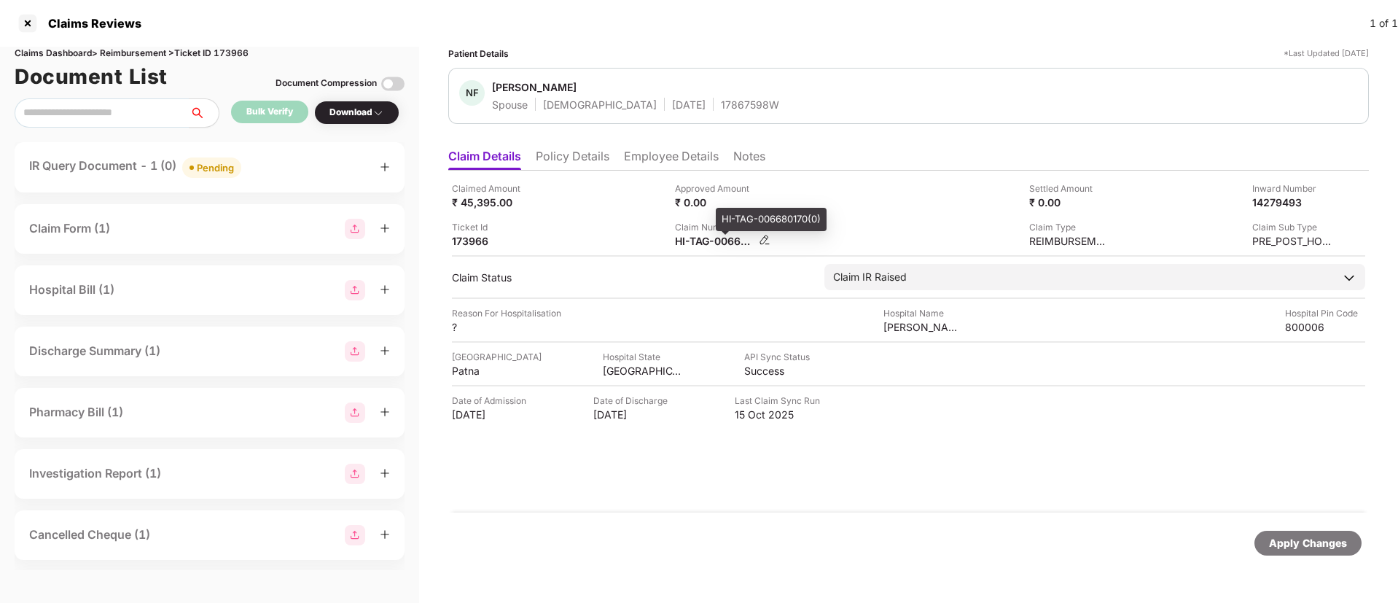
click at [706, 243] on div "HI-TAG-006680170(0)" at bounding box center [715, 241] width 80 height 14
copy div
click at [313, 174] on div "IR Query Document - 1 (0) Pending" at bounding box center [209, 167] width 361 height 21
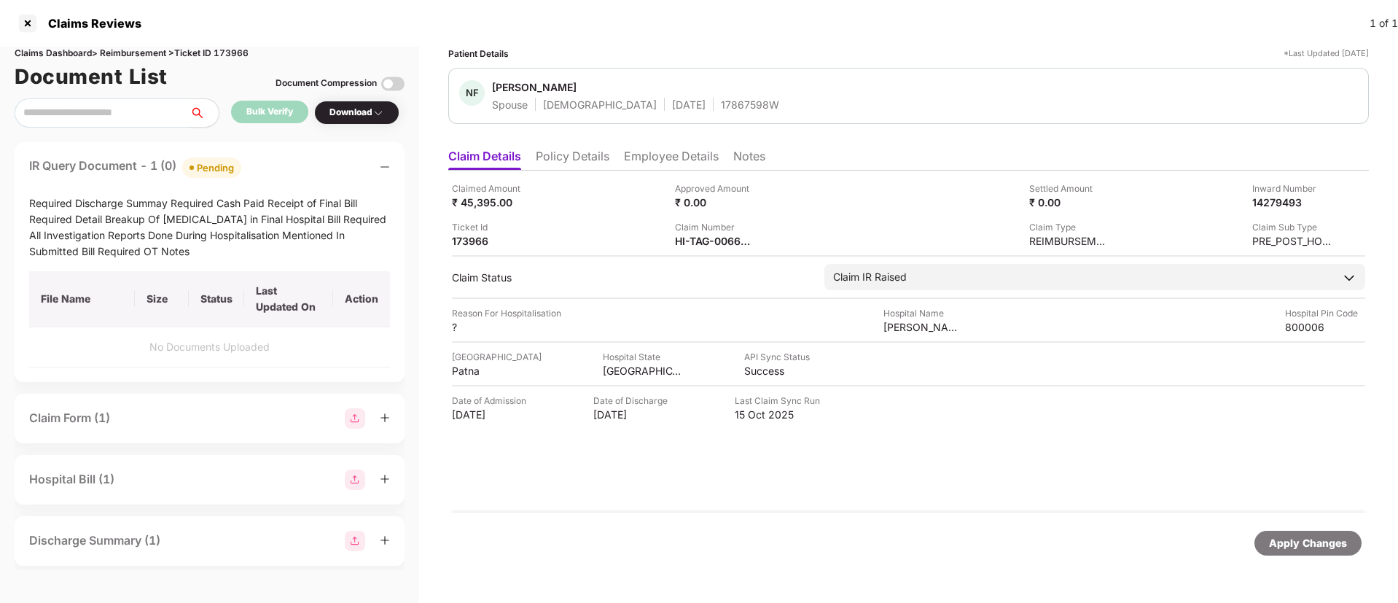
click at [312, 176] on div "IR Query Document - 1 (0) Pending" at bounding box center [209, 167] width 361 height 21
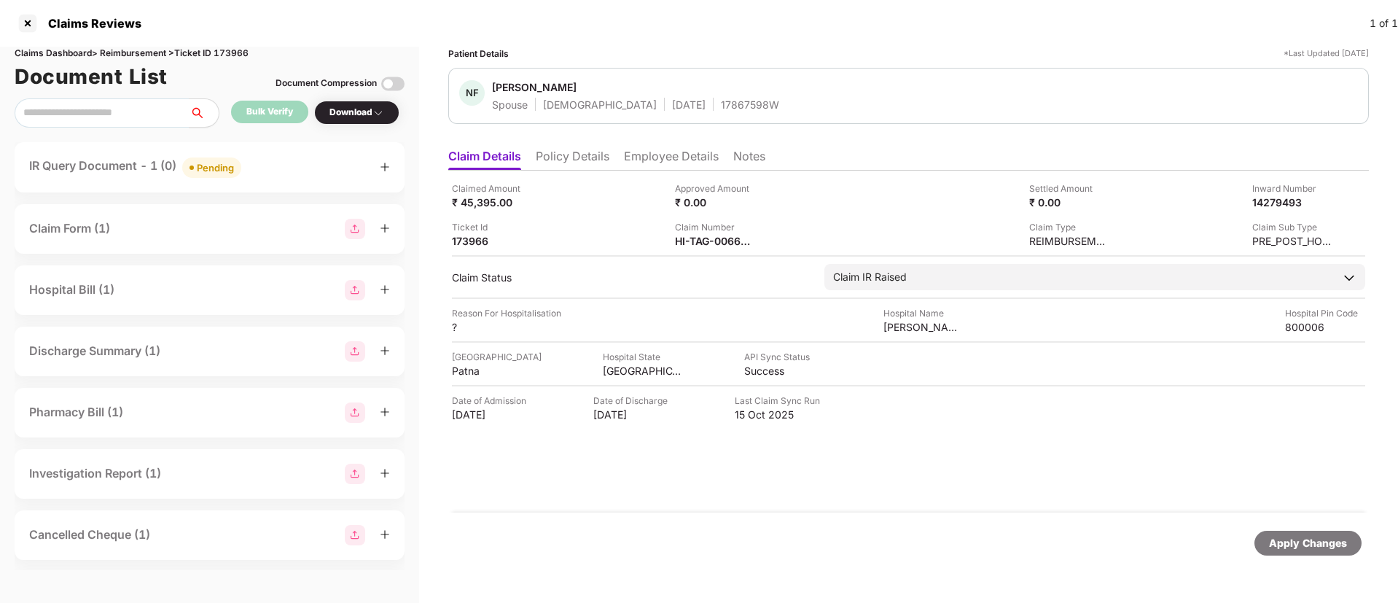
click at [582, 160] on li "Policy Details" at bounding box center [573, 159] width 74 height 21
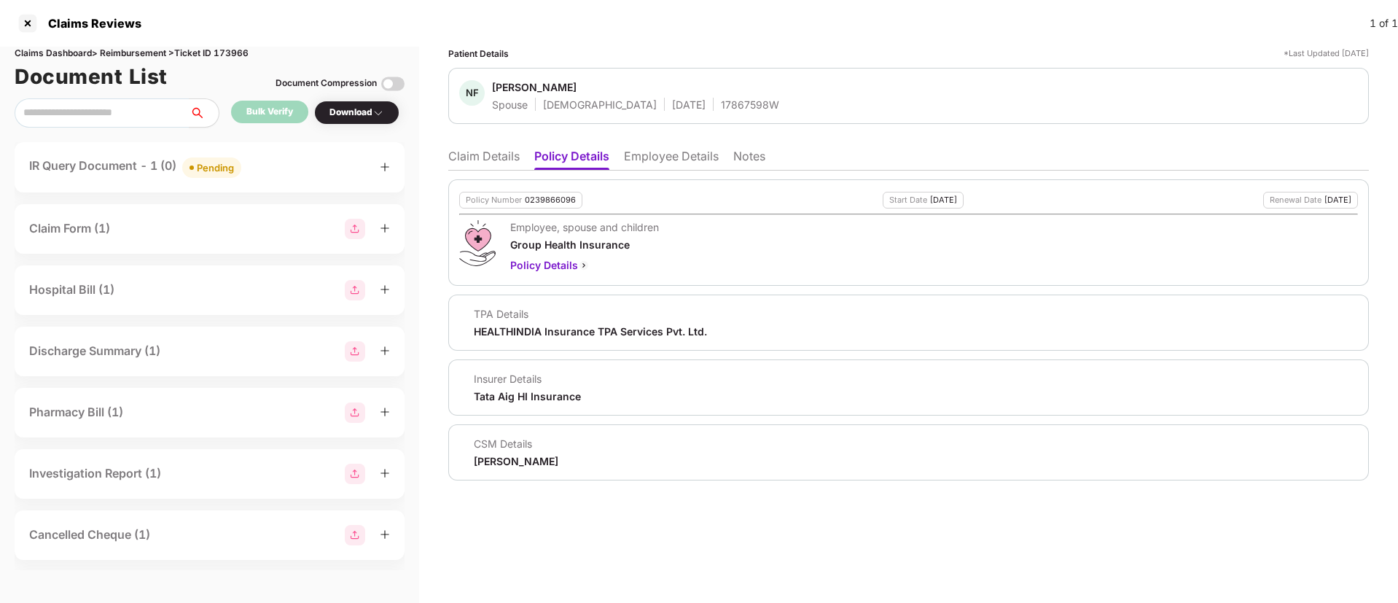
drag, startPoint x: 467, startPoint y: 154, endPoint x: 485, endPoint y: 142, distance: 22.3
click at [469, 154] on li "Claim Details" at bounding box center [483, 159] width 71 height 21
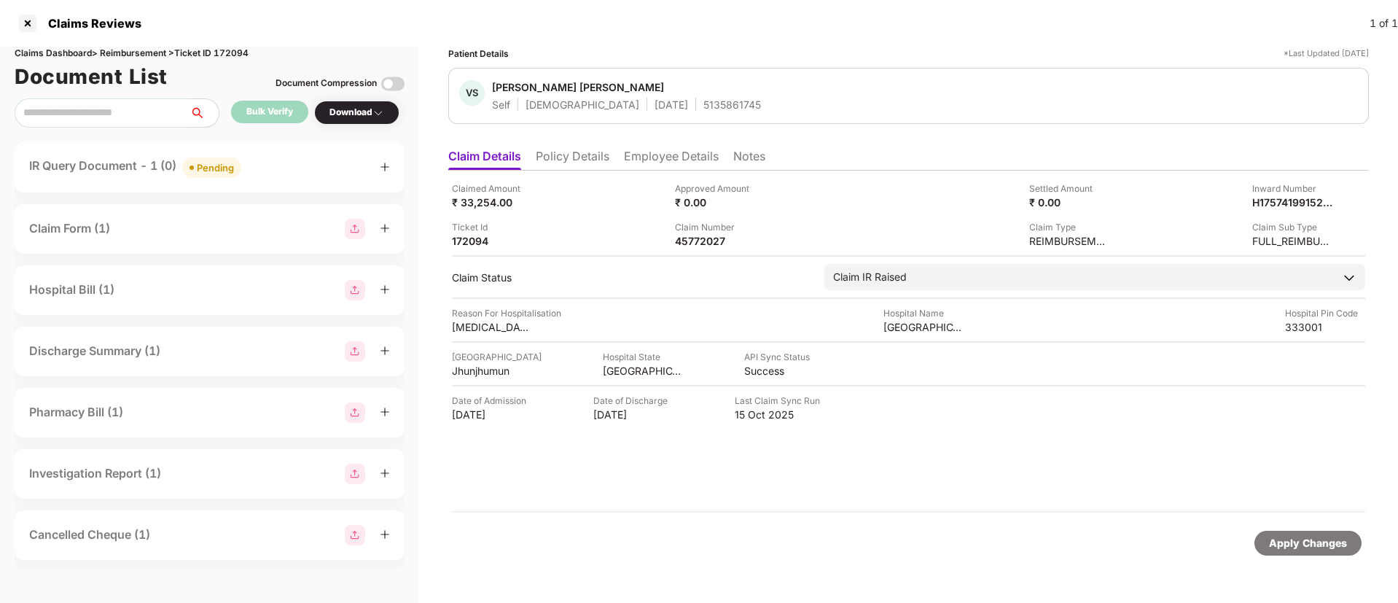
drag, startPoint x: 598, startPoint y: 162, endPoint x: 537, endPoint y: 169, distance: 62.4
click at [597, 162] on li "Policy Details" at bounding box center [573, 159] width 74 height 21
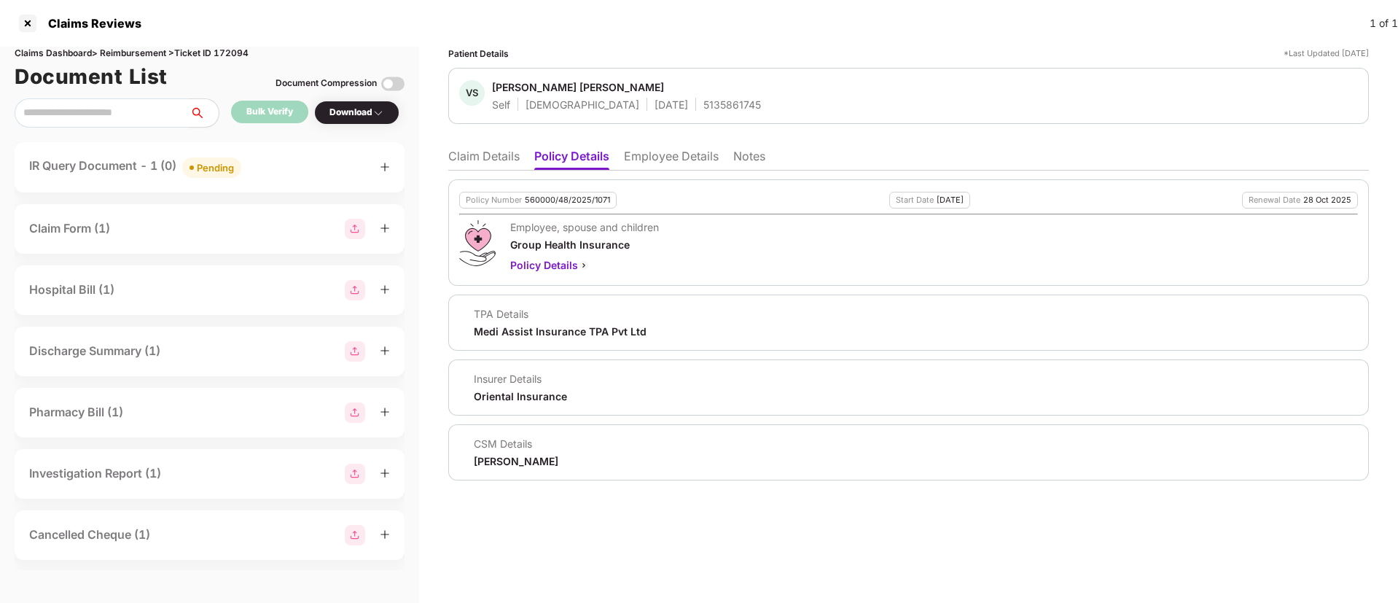
click at [479, 161] on li "Claim Details" at bounding box center [483, 159] width 71 height 21
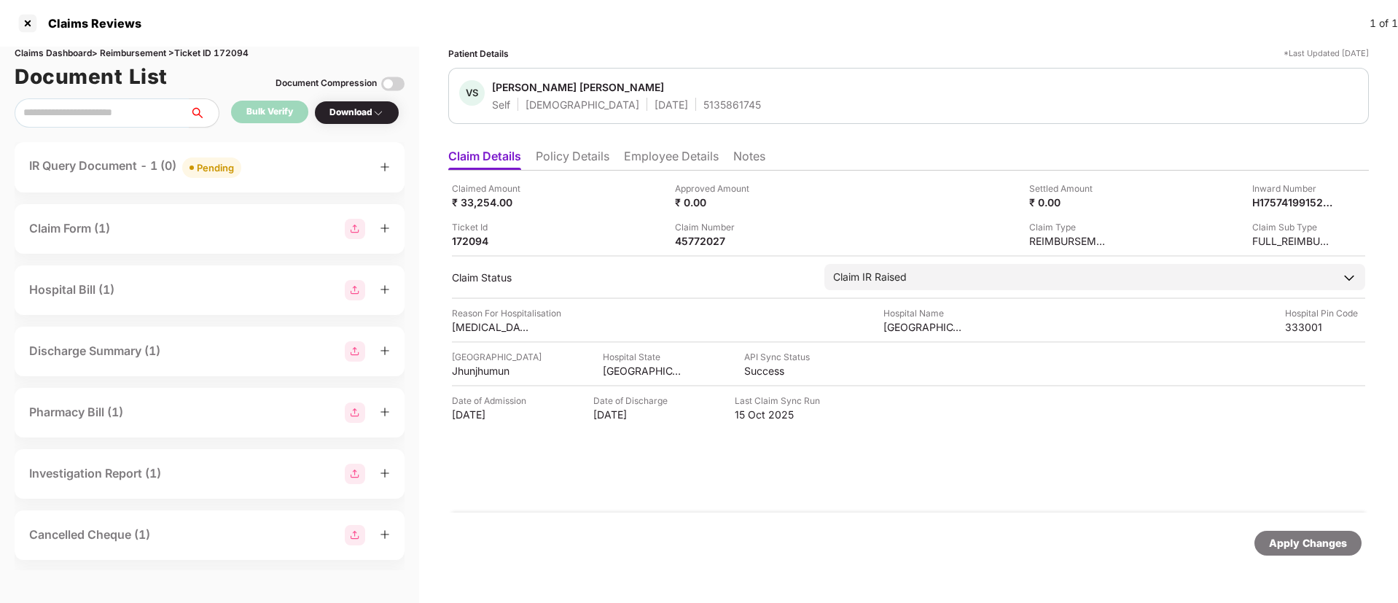
click at [274, 176] on div "IR Query Document - 1 (0) Pending" at bounding box center [209, 167] width 361 height 21
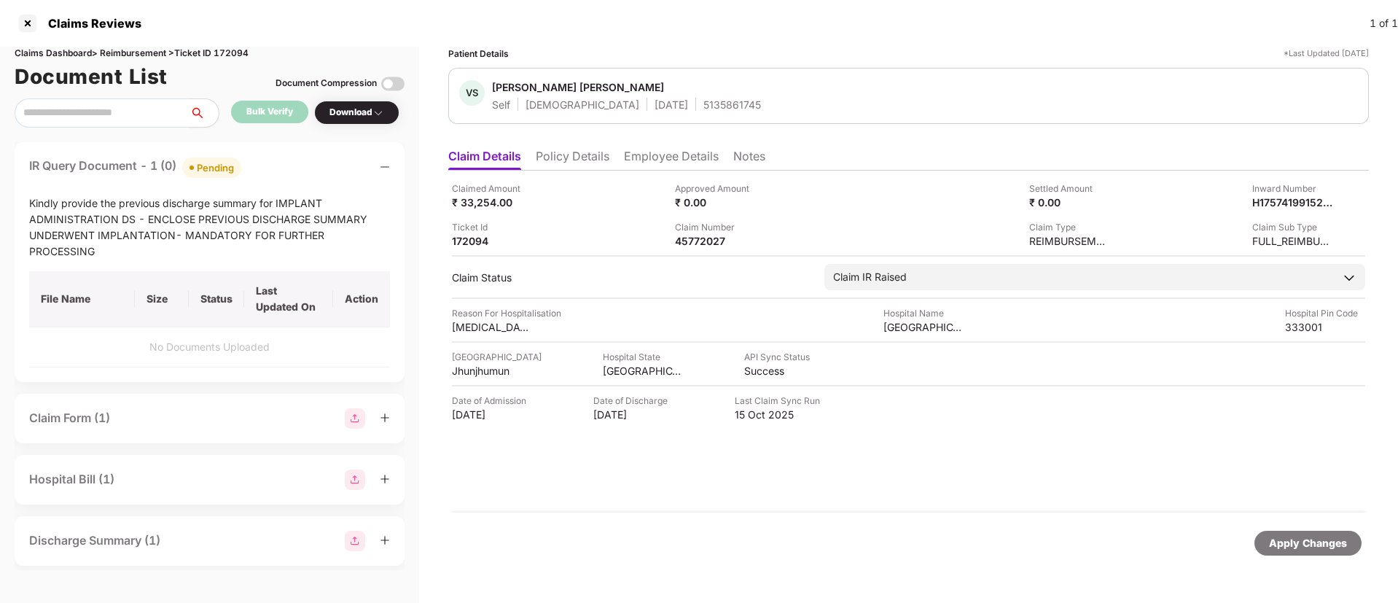
click at [281, 172] on div "IR Query Document - 1 (0) Pending" at bounding box center [209, 167] width 361 height 21
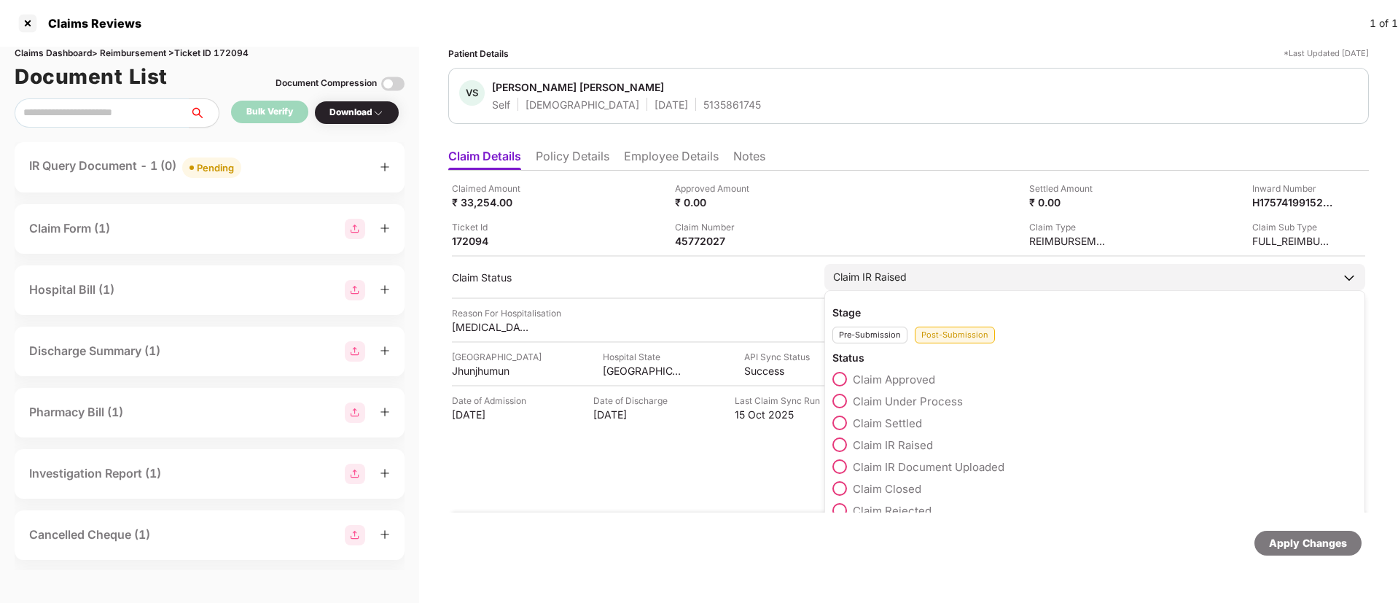
click at [833, 466] on span at bounding box center [839, 466] width 15 height 15
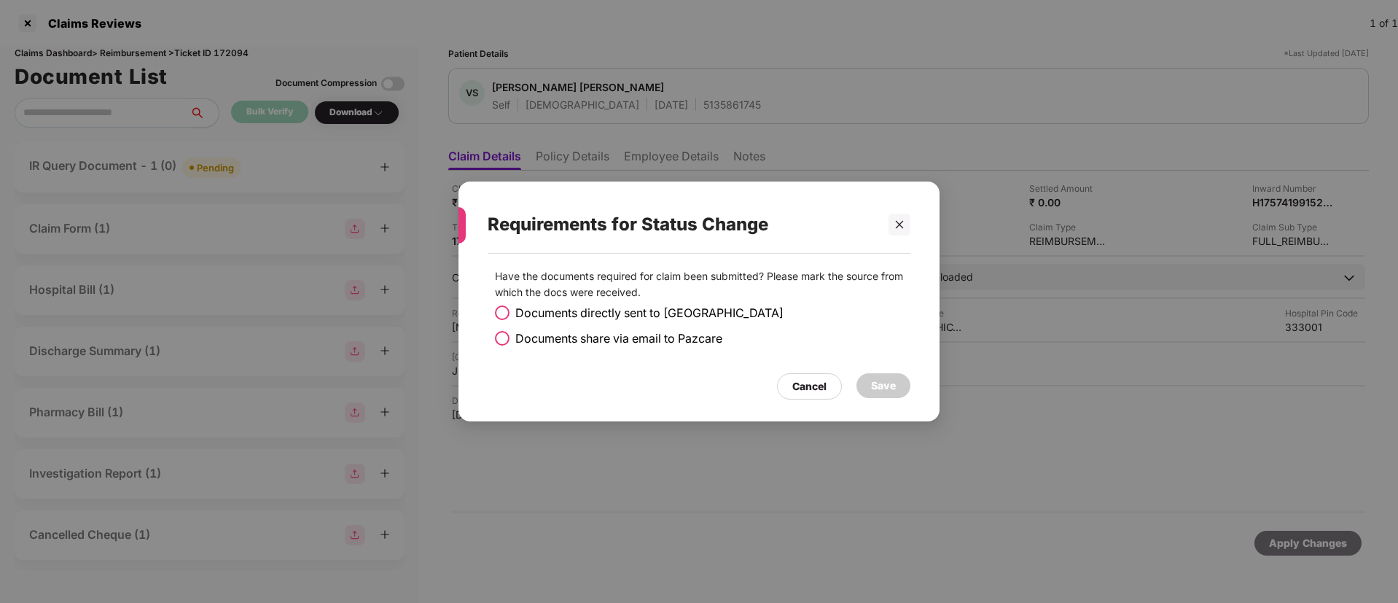
click at [503, 339] on span at bounding box center [502, 338] width 15 height 15
click at [895, 383] on div "Save" at bounding box center [883, 386] width 25 height 16
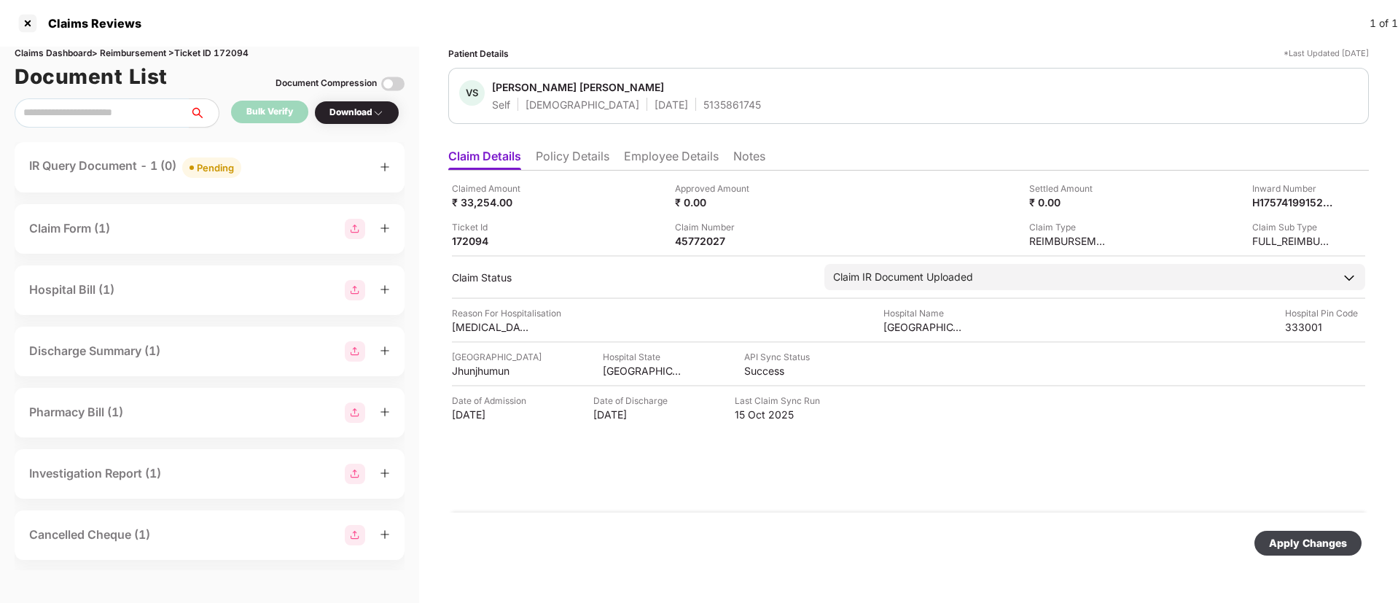
drag, startPoint x: 1299, startPoint y: 544, endPoint x: 1282, endPoint y: 531, distance: 21.4
click at [1292, 536] on div "Apply Changes" at bounding box center [1308, 543] width 78 height 16
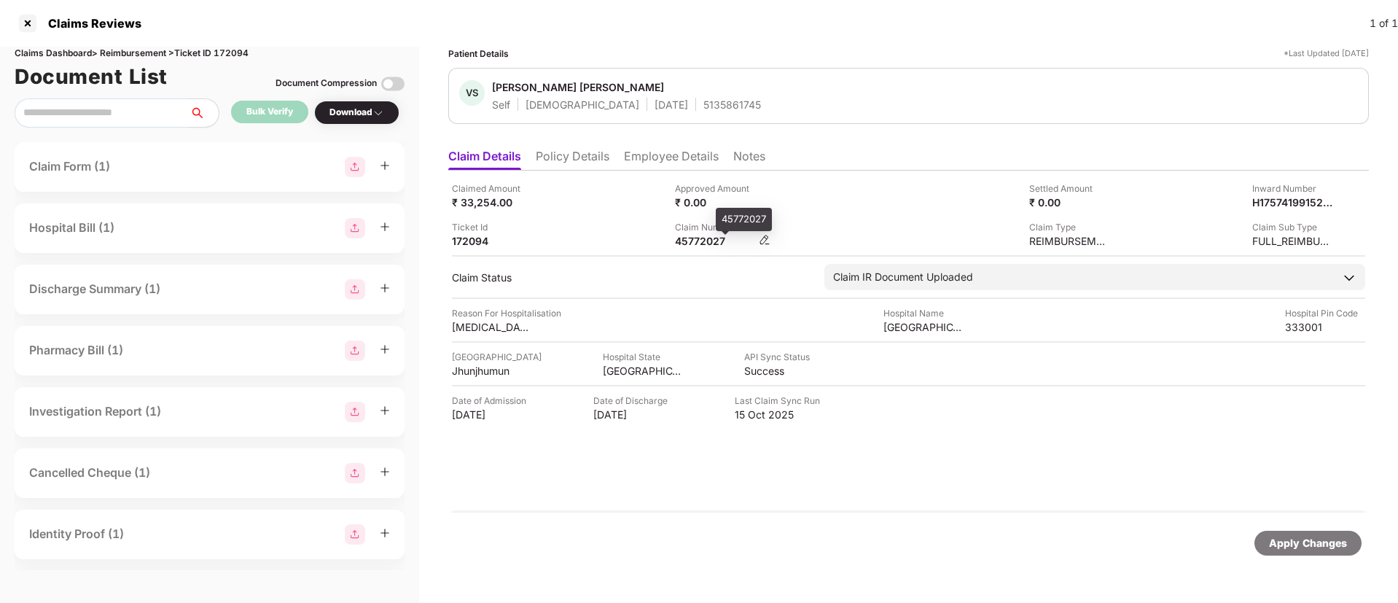
click at [700, 241] on div "45772027" at bounding box center [715, 241] width 80 height 14
copy div "45772027"
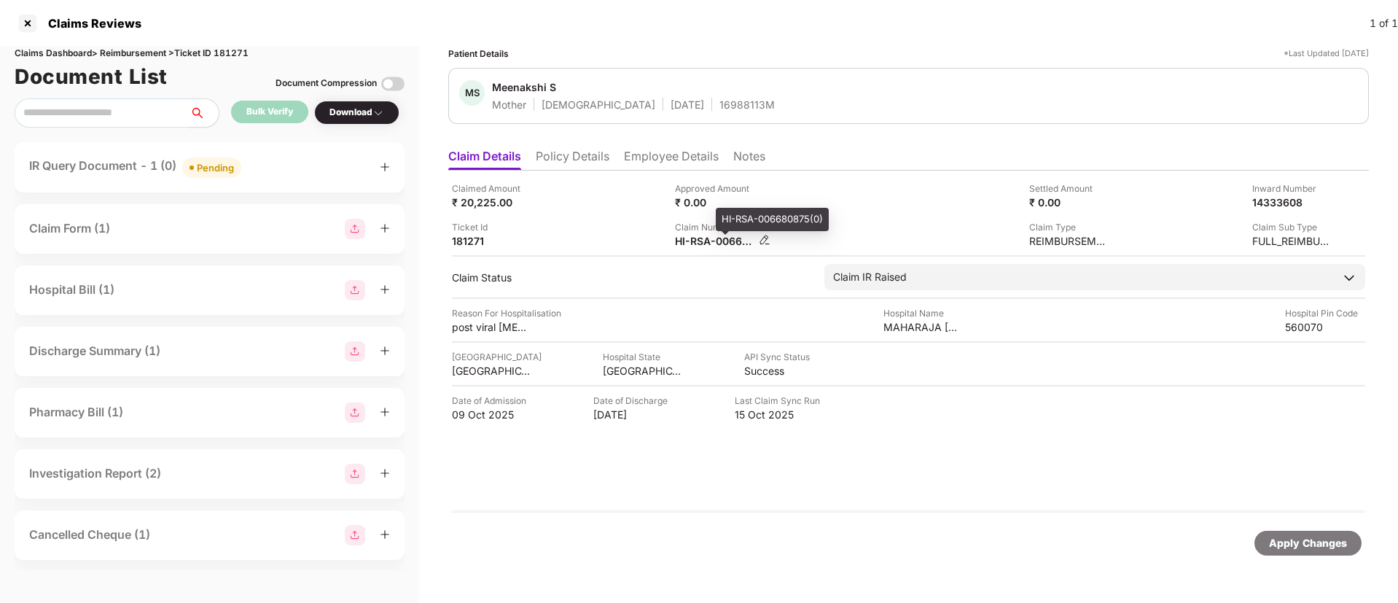
click at [715, 236] on div "HI-RSA-006680875(0)" at bounding box center [715, 241] width 80 height 14
copy div
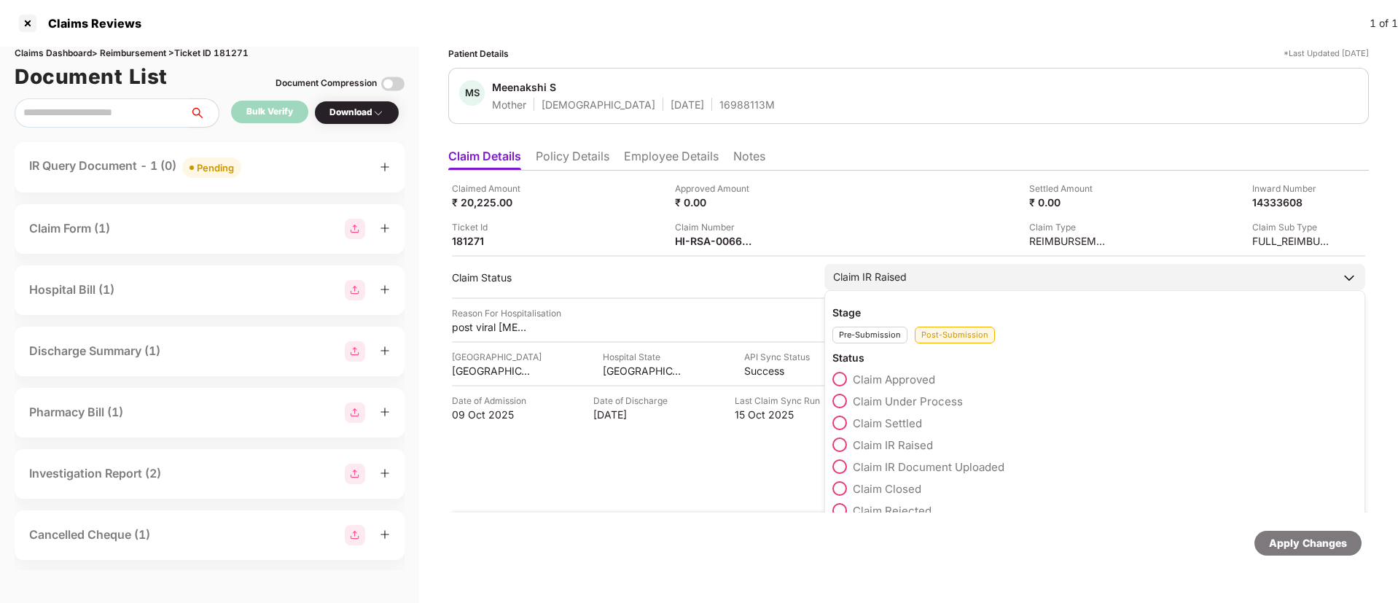
click at [851, 464] on label "Claim IR Document Uploaded" at bounding box center [918, 466] width 172 height 15
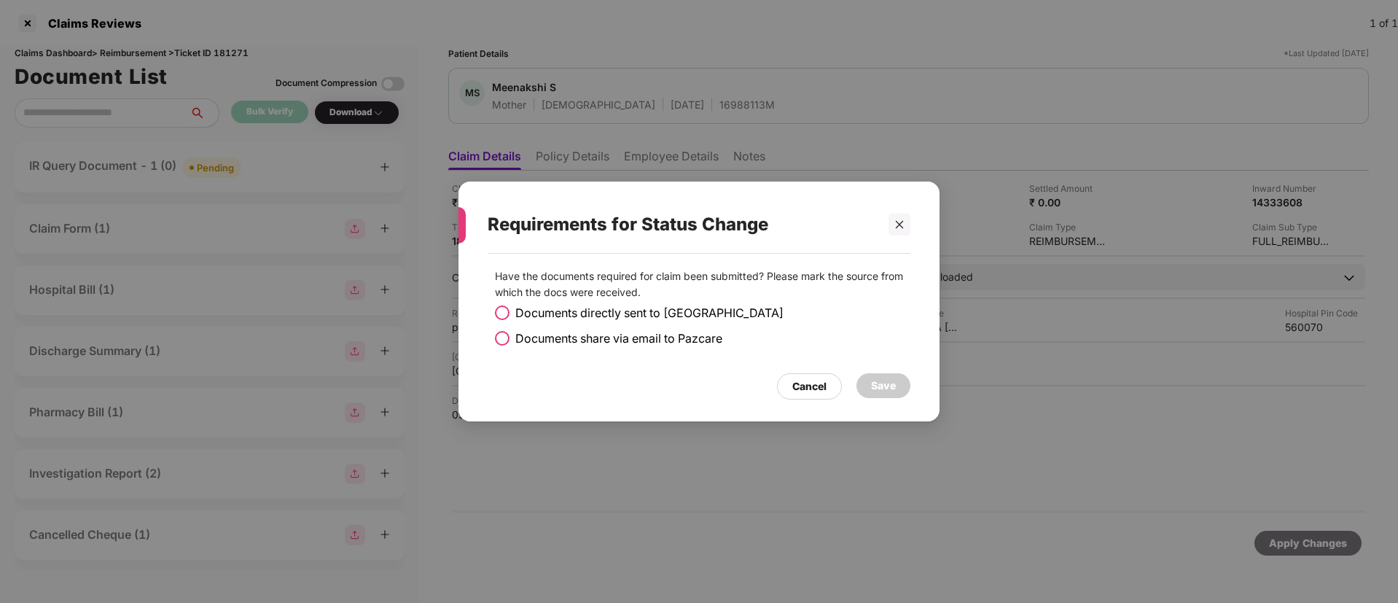
click at [500, 315] on span at bounding box center [502, 312] width 15 height 15
click at [875, 375] on div "Save" at bounding box center [884, 385] width 54 height 25
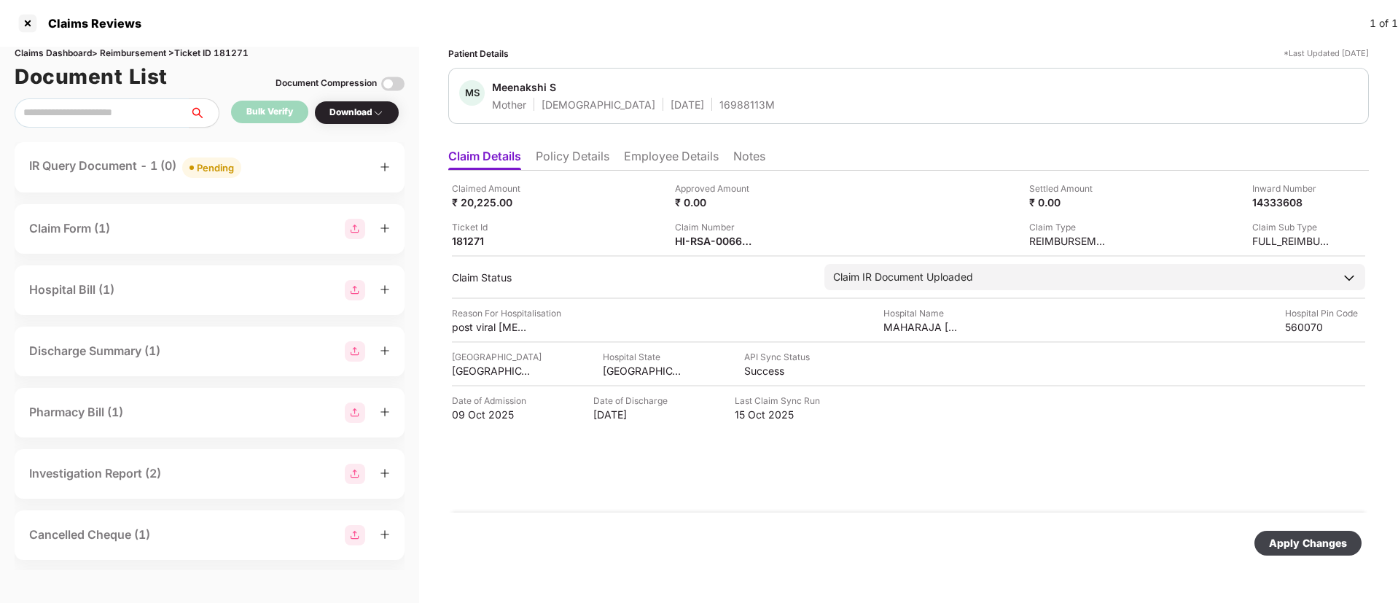
click at [1285, 550] on div "Apply Changes" at bounding box center [1308, 543] width 78 height 16
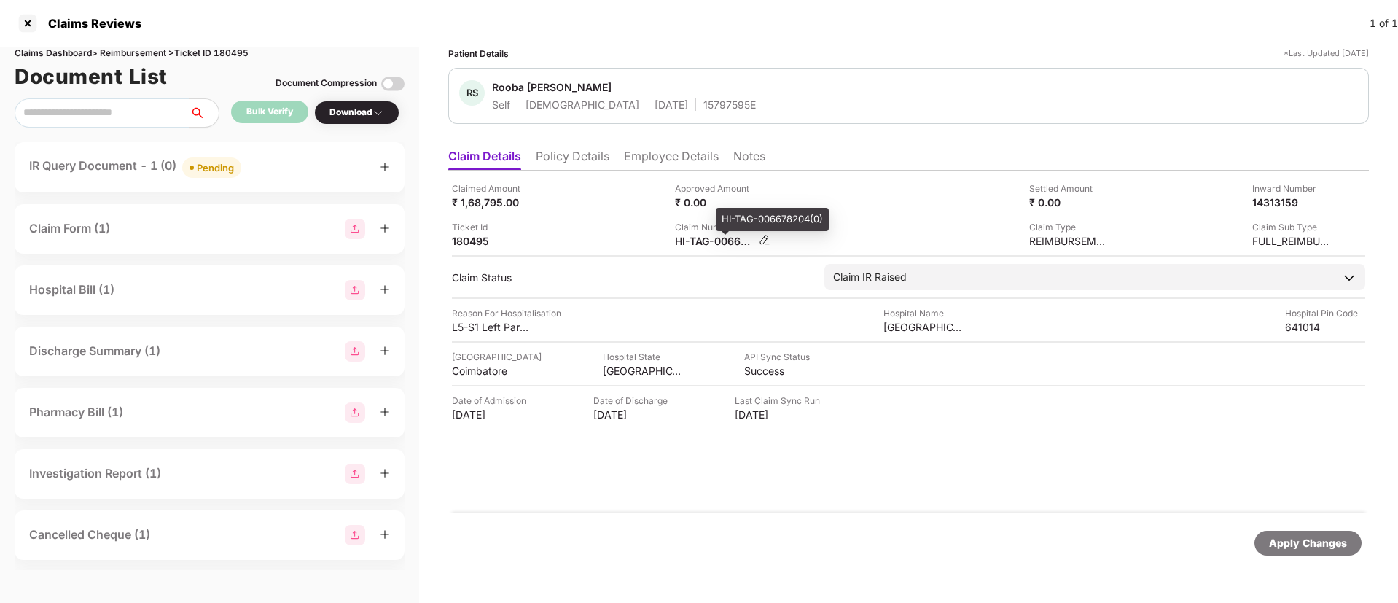
click at [714, 236] on div "HI-TAG-006678204(0)" at bounding box center [715, 241] width 80 height 14
click at [714, 235] on div "HI-TAG-006678204(0)" at bounding box center [715, 241] width 80 height 14
drag, startPoint x: 714, startPoint y: 235, endPoint x: 725, endPoint y: 230, distance: 12.1
click at [714, 235] on div "HI-TAG-006678204(0)" at bounding box center [715, 241] width 80 height 14
copy div
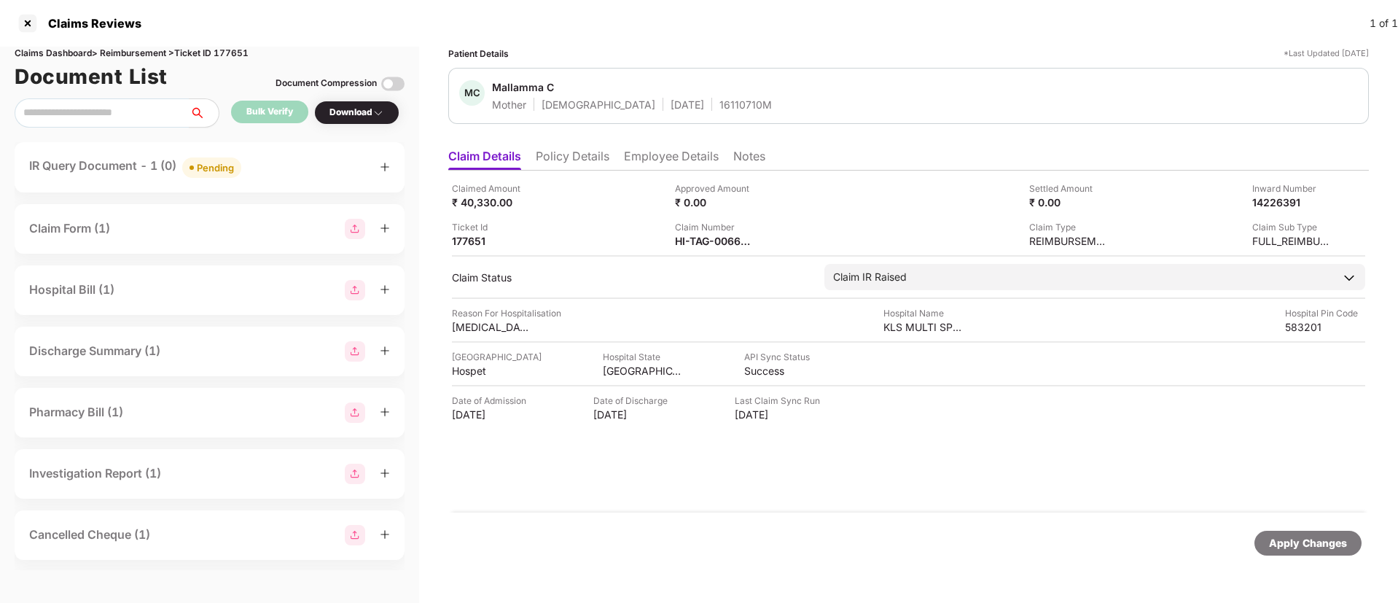
click at [704, 232] on div "Claim Number" at bounding box center [715, 227] width 80 height 14
click at [705, 239] on div "HI-TAG-006634951(0)" at bounding box center [715, 241] width 80 height 14
click at [704, 240] on div "HI-TAG-006634951(0)" at bounding box center [715, 241] width 80 height 14
copy div
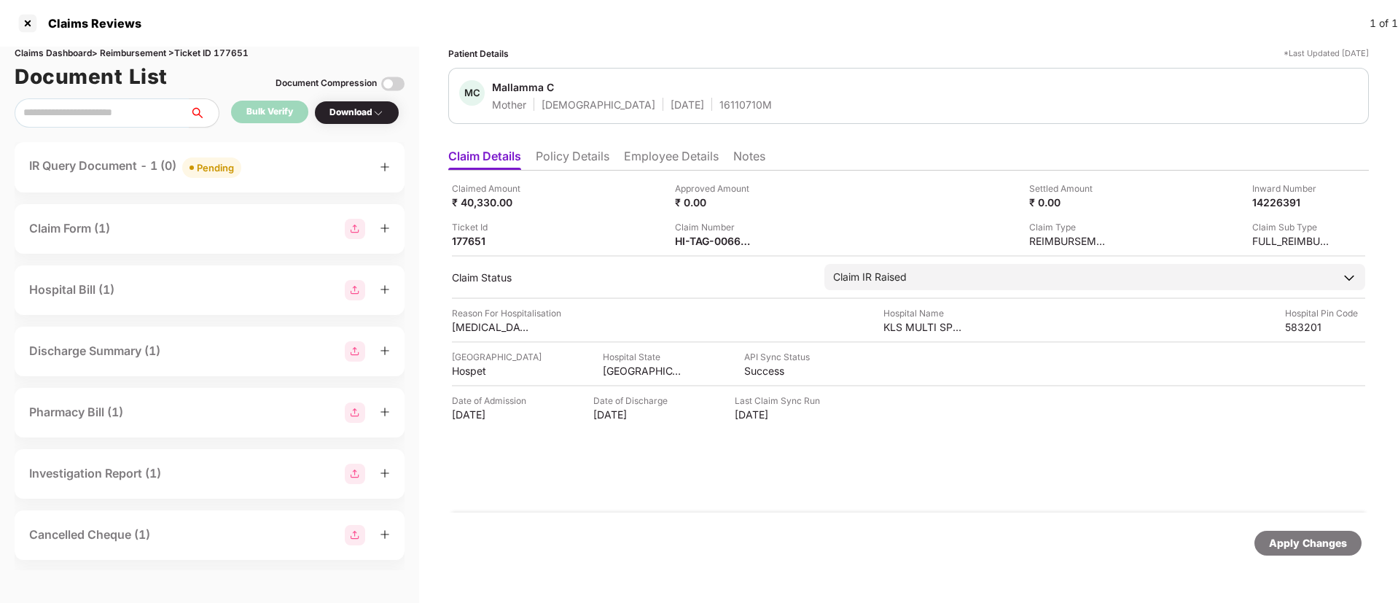
drag, startPoint x: 615, startPoint y: 230, endPoint x: 572, endPoint y: 217, distance: 44.3
click at [590, 217] on div "Claimed Amount ₹ 40,330.00 Approved Amount ₹ 0.00 Settled Amount ₹ 0.00 Inward …" at bounding box center [908, 215] width 913 height 66
click at [278, 168] on div "IR Query Document - 1 (0) Pending" at bounding box center [209, 167] width 361 height 21
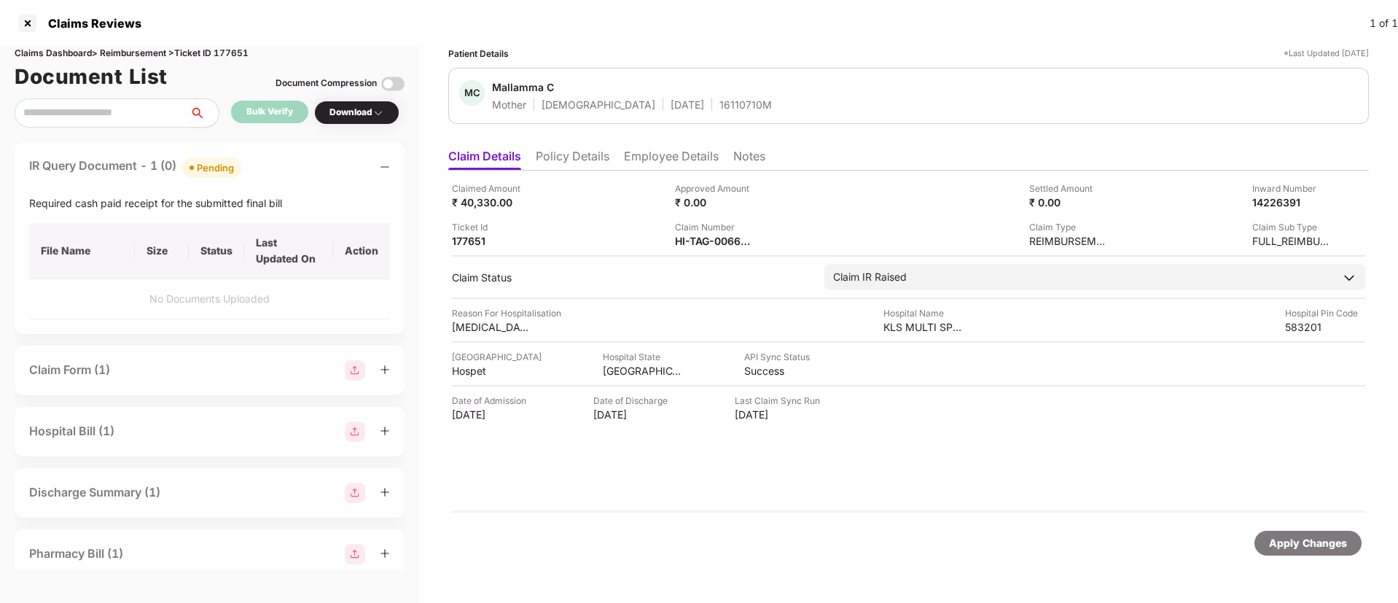
click at [645, 160] on li "Employee Details" at bounding box center [671, 159] width 95 height 21
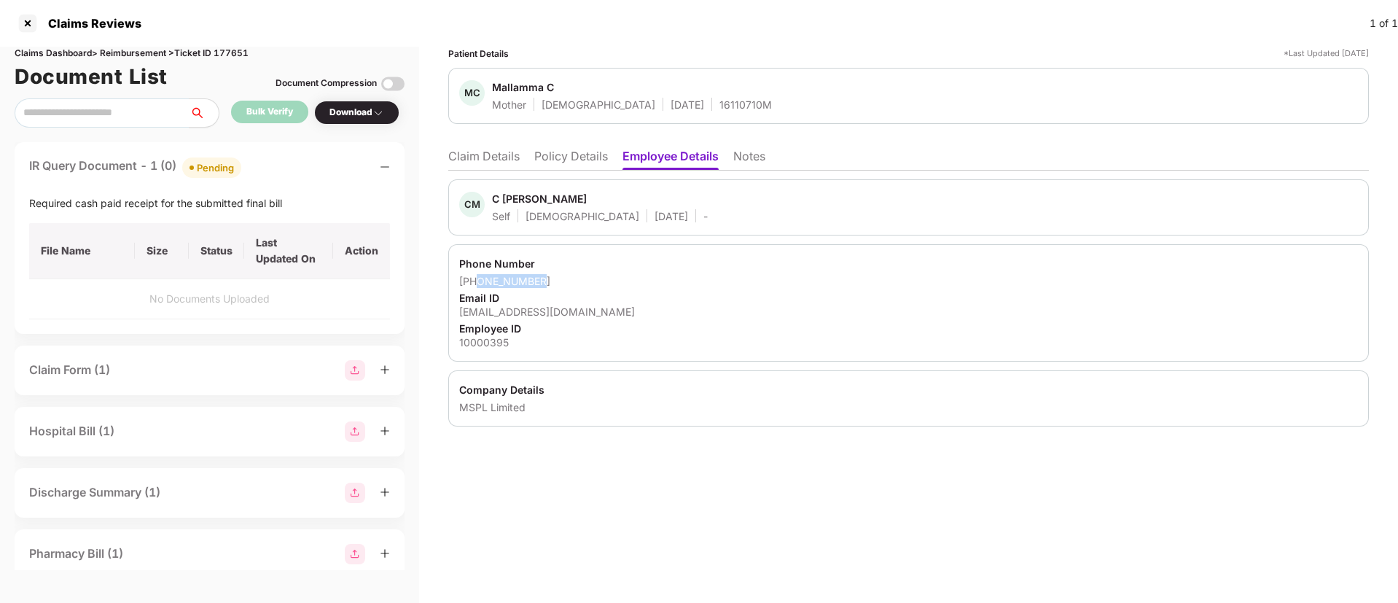
drag, startPoint x: 477, startPoint y: 281, endPoint x: 561, endPoint y: 277, distance: 84.6
click at [561, 277] on div "+919535310677" at bounding box center [908, 281] width 899 height 14
copy div "9535310677"
click at [644, 310] on div "10000395@mspllimited.com" at bounding box center [908, 312] width 899 height 14
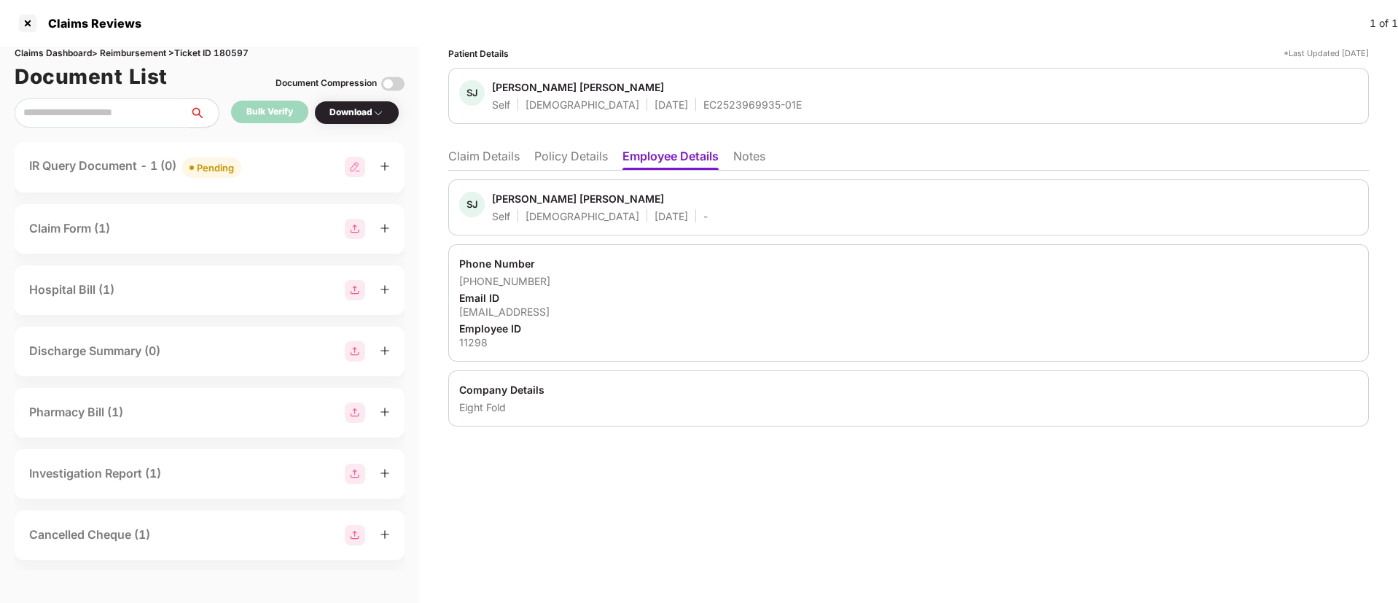
click at [580, 155] on li "Policy Details" at bounding box center [571, 159] width 74 height 21
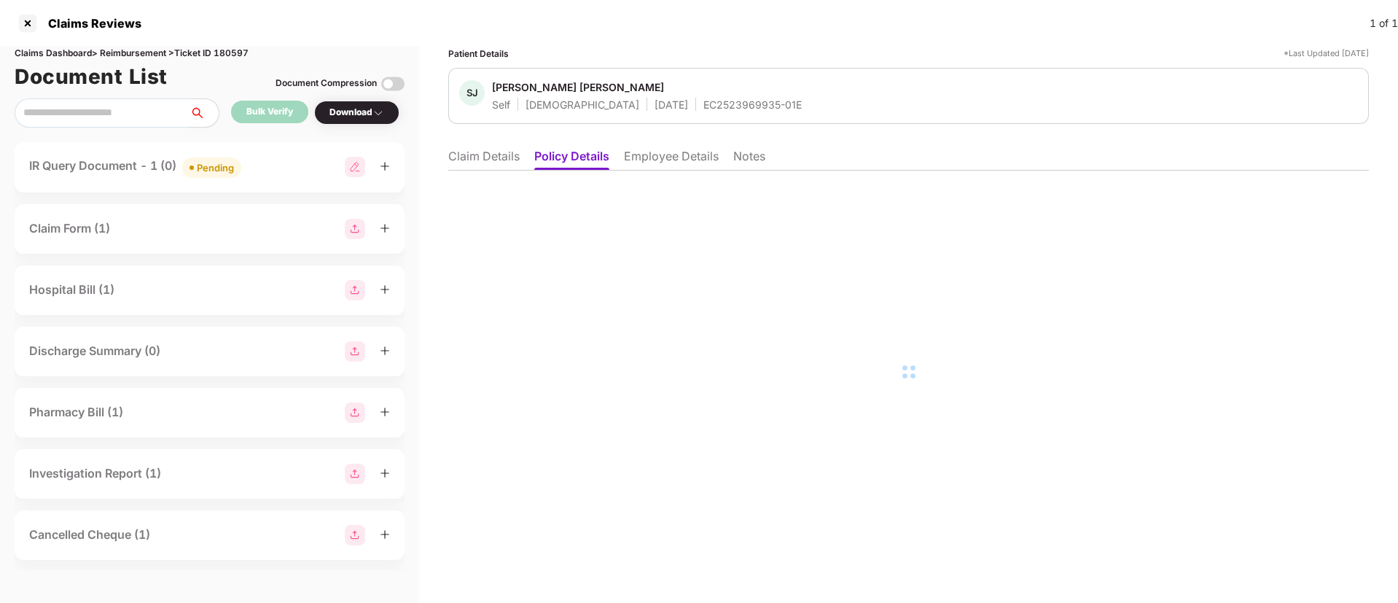
click at [488, 161] on li "Claim Details" at bounding box center [483, 159] width 71 height 21
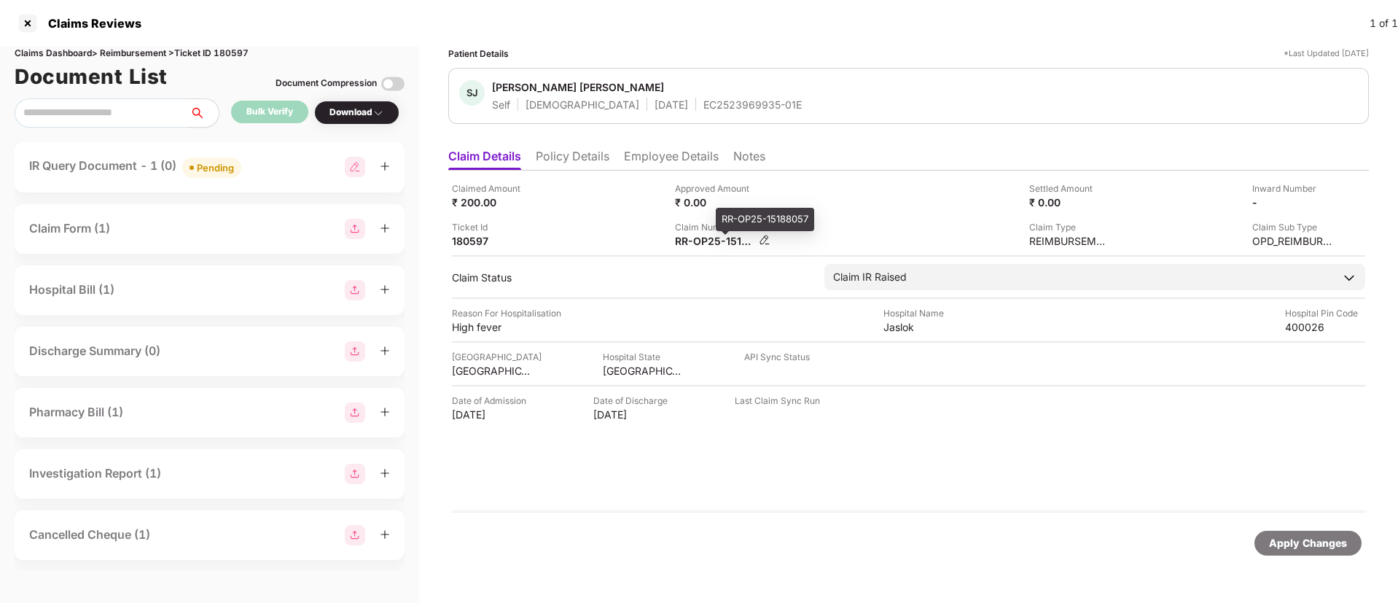
click at [705, 241] on div "RR-OP25-15188057" at bounding box center [715, 241] width 80 height 14
copy div
click at [599, 219] on div "Claimed Amount ₹ 200.00 Approved Amount ₹ 0.00 Settled Amount ₹ 0.00 Inward Num…" at bounding box center [908, 215] width 913 height 66
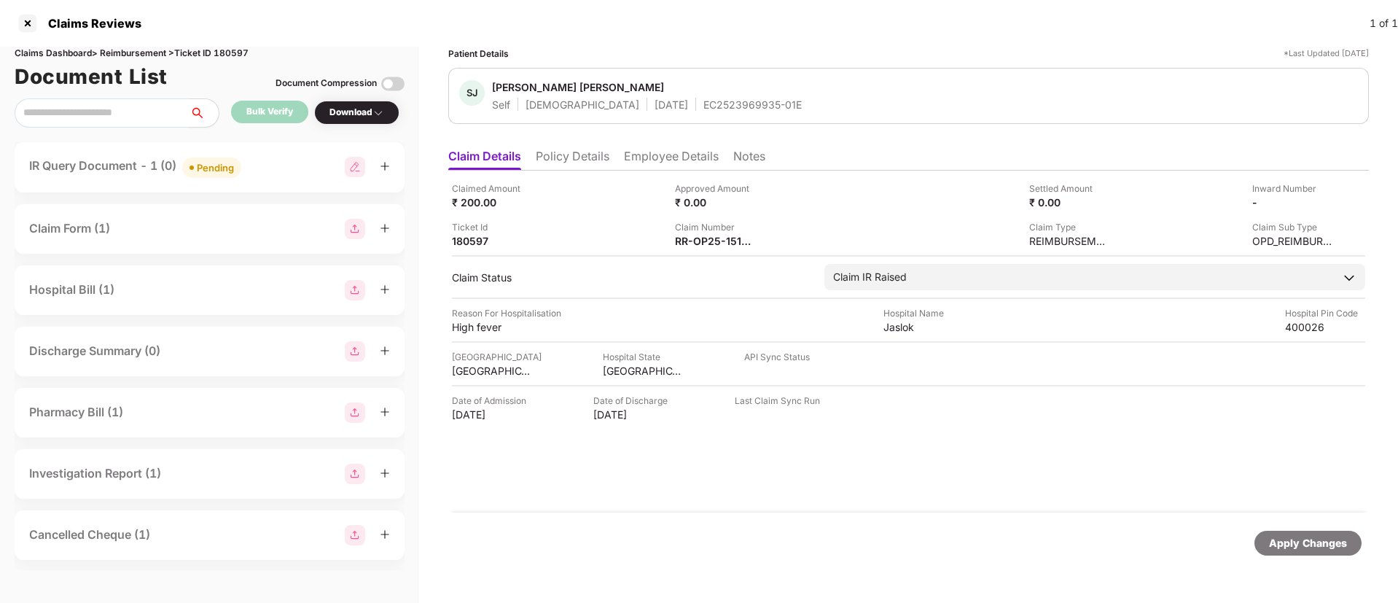
click at [265, 163] on div "IR Query Document - 1 (0) Pending" at bounding box center [209, 167] width 361 height 21
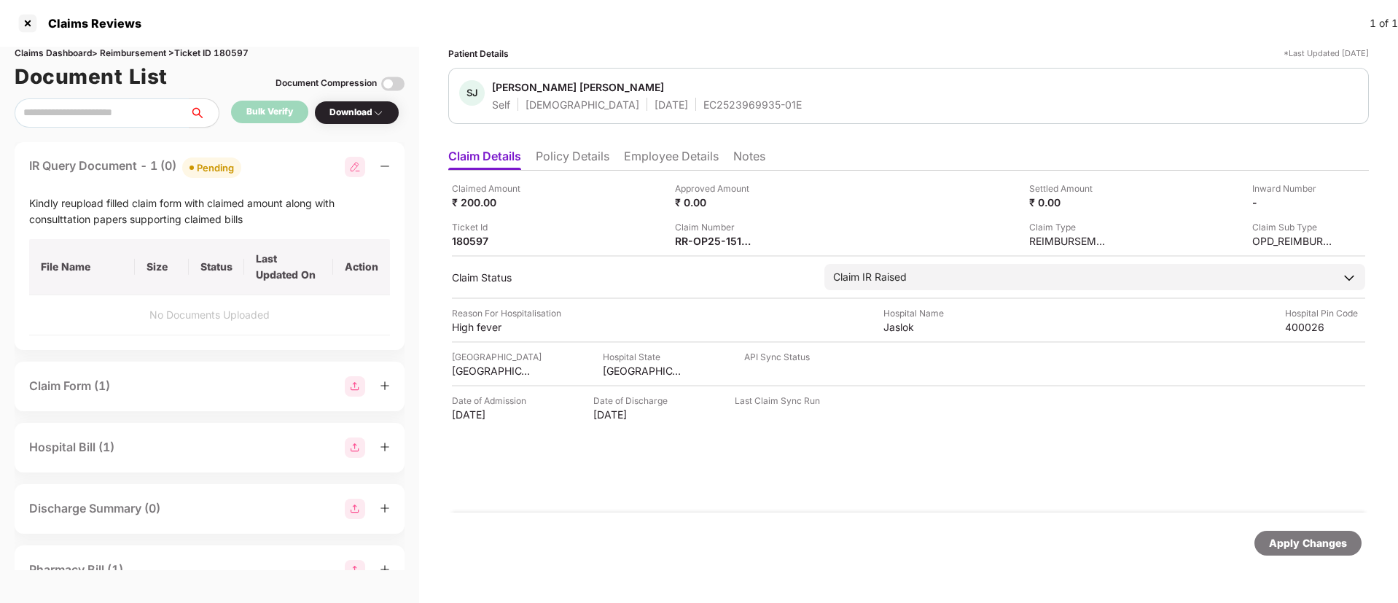
click at [276, 167] on div "IR Query Document - 1 (0) Pending" at bounding box center [209, 167] width 361 height 21
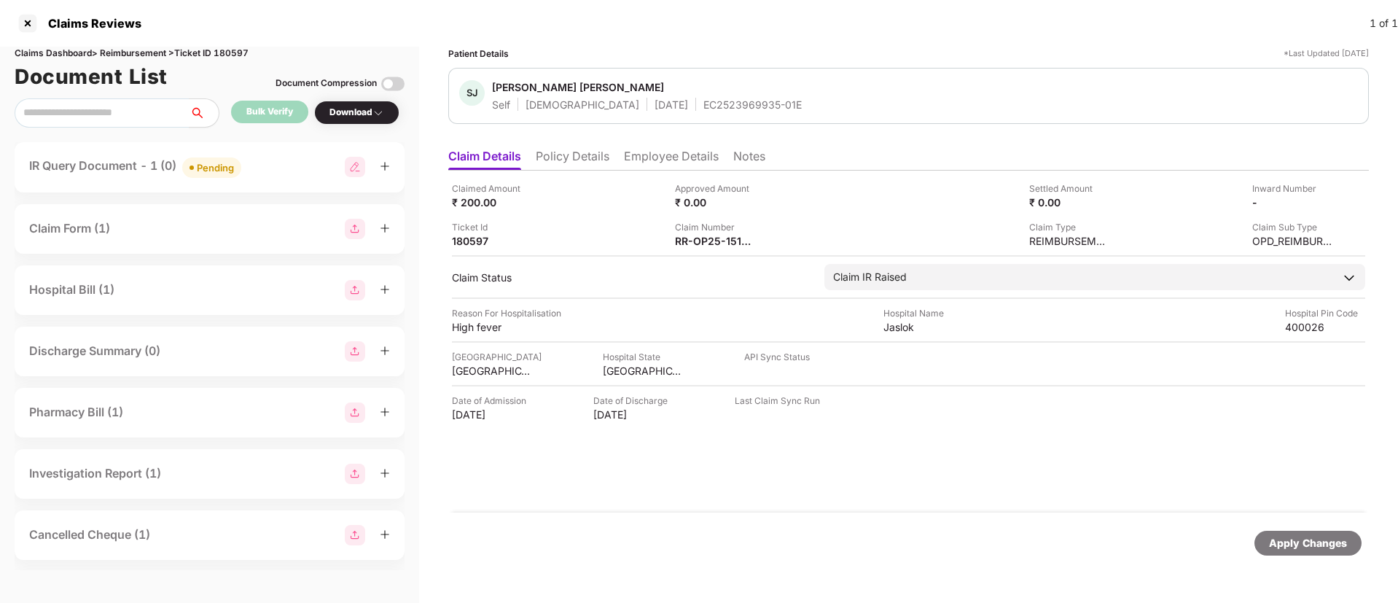
drag, startPoint x: 272, startPoint y: 171, endPoint x: 260, endPoint y: 191, distance: 23.3
click at [273, 171] on div "IR Query Document - 1 (0) Pending" at bounding box center [209, 167] width 361 height 21
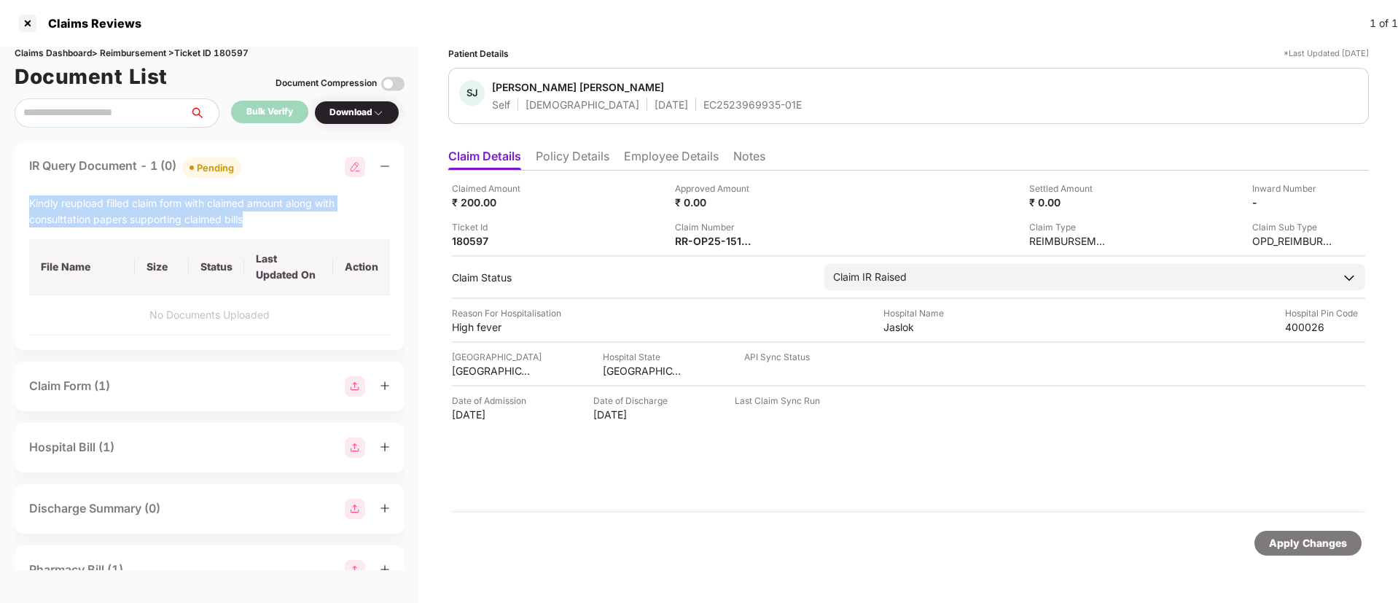
drag, startPoint x: 26, startPoint y: 206, endPoint x: 258, endPoint y: 218, distance: 232.9
click at [258, 218] on div "IR Query Document - 1 (0) Pending Kindly reupload filled claim form with claime…" at bounding box center [210, 246] width 390 height 208
copy div "Kindly reupload filled claim form with claimed amount along with consulttation …"
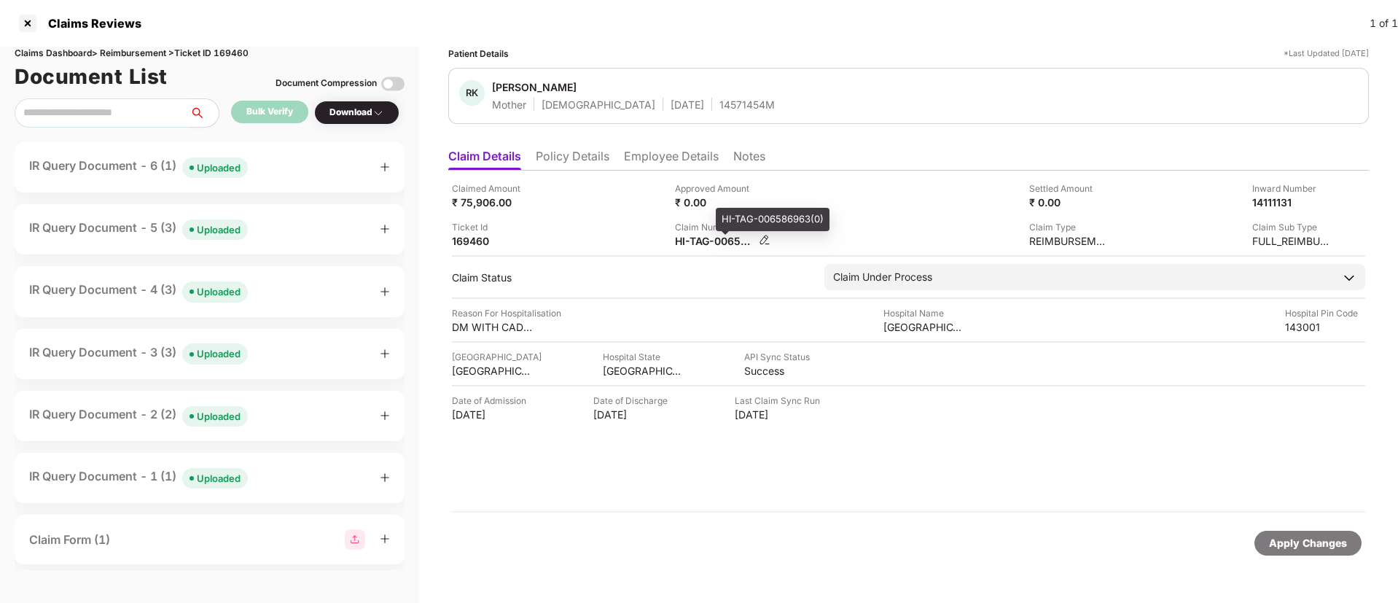
click at [704, 238] on div "HI-TAG-006586963(0)" at bounding box center [715, 241] width 80 height 14
copy div
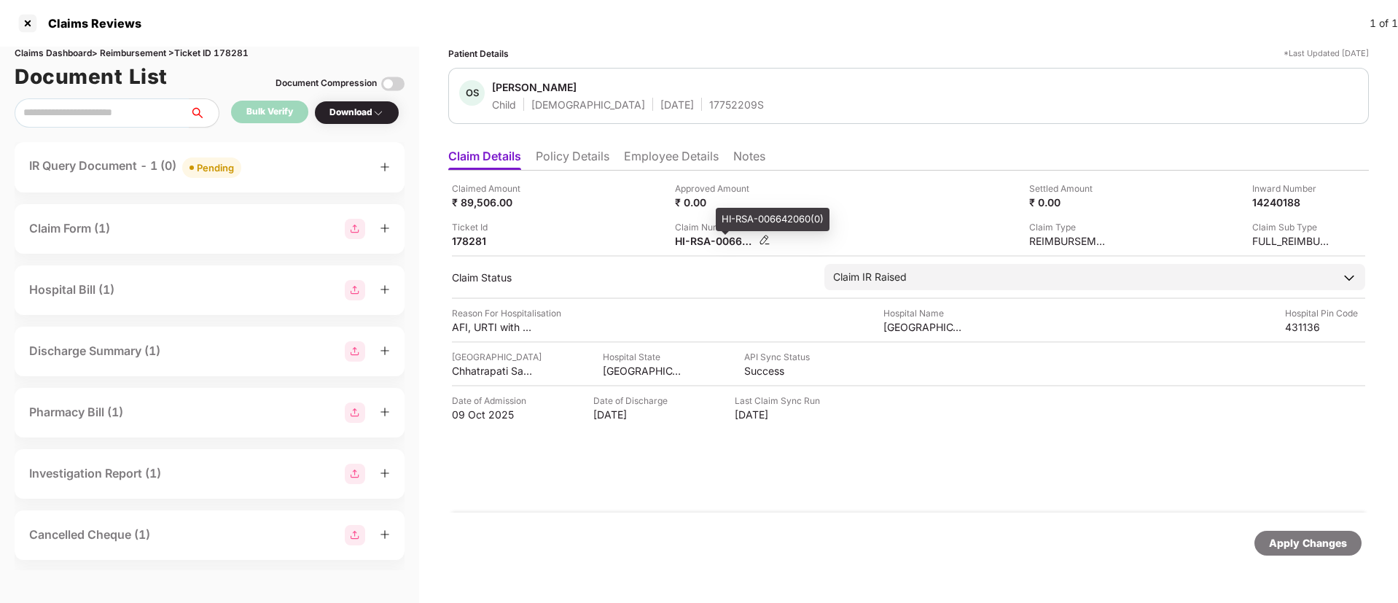
click at [698, 238] on div "HI-RSA-006642060(0)" at bounding box center [715, 241] width 80 height 14
copy div
click at [599, 208] on div "Claimed Amount ₹ 89,506.00" at bounding box center [558, 196] width 212 height 28
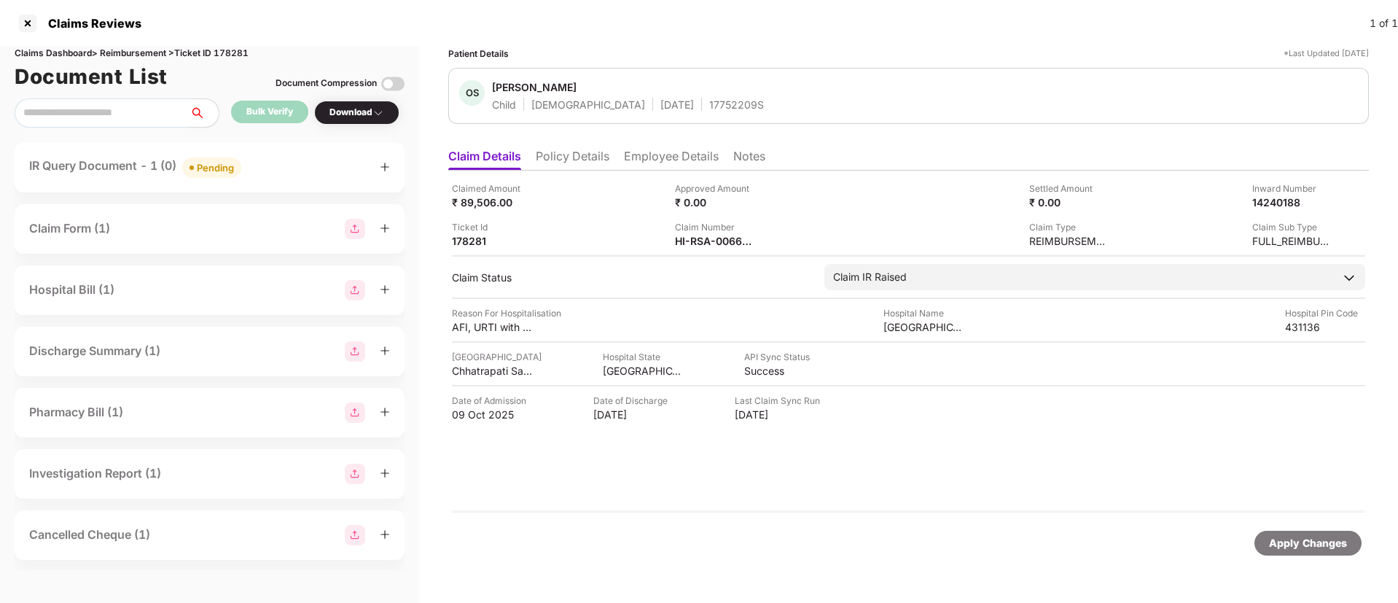
click at [284, 162] on div "IR Query Document - 1 (0) Pending" at bounding box center [209, 167] width 361 height 21
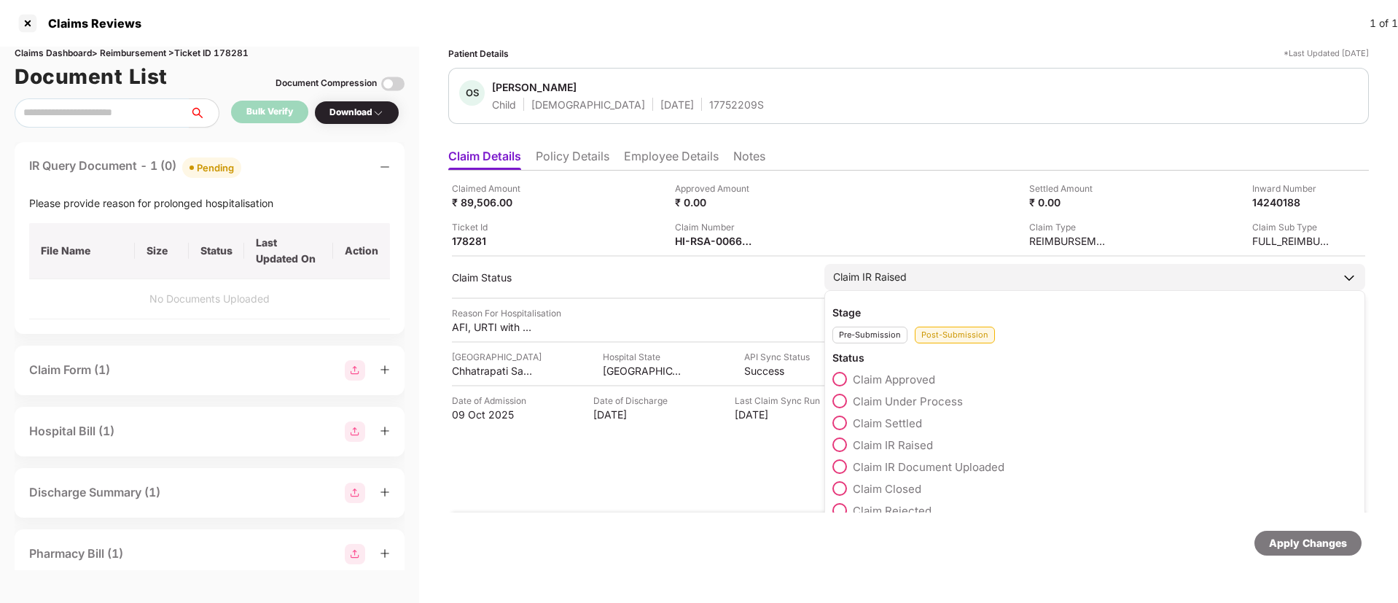
click at [839, 469] on span at bounding box center [839, 466] width 15 height 15
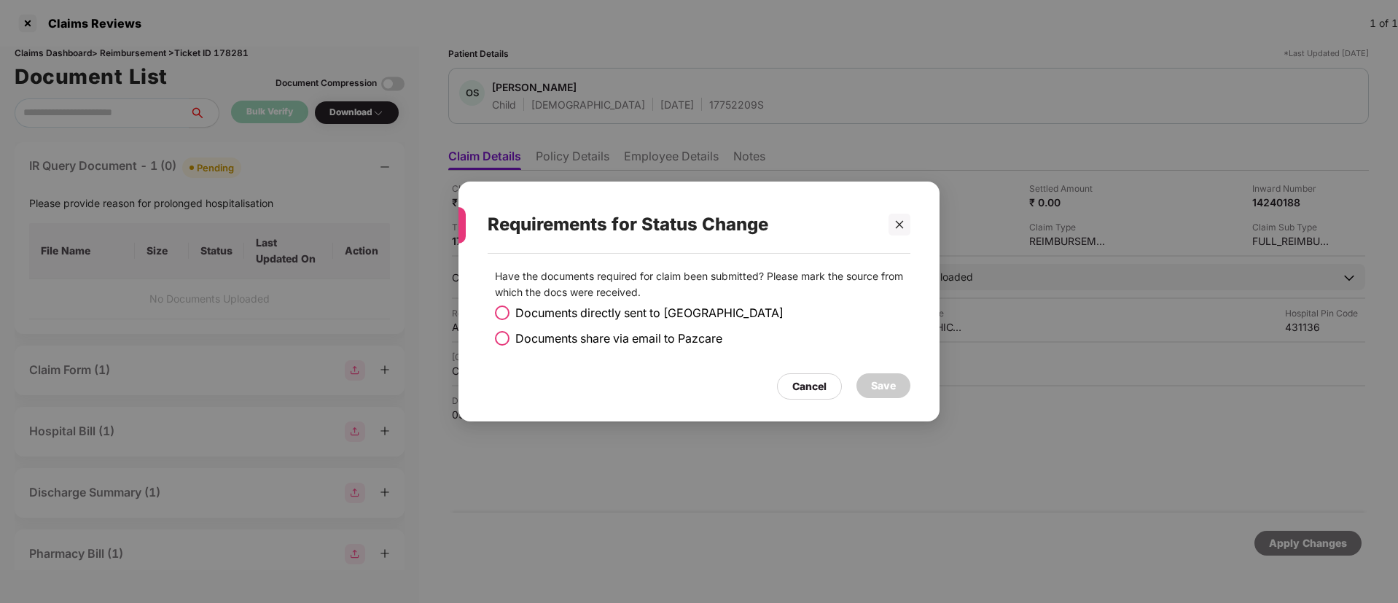
drag, startPoint x: 503, startPoint y: 338, endPoint x: 814, endPoint y: 395, distance: 315.8
click at [503, 338] on span at bounding box center [502, 338] width 15 height 15
click at [879, 386] on div "Save" at bounding box center [883, 386] width 25 height 16
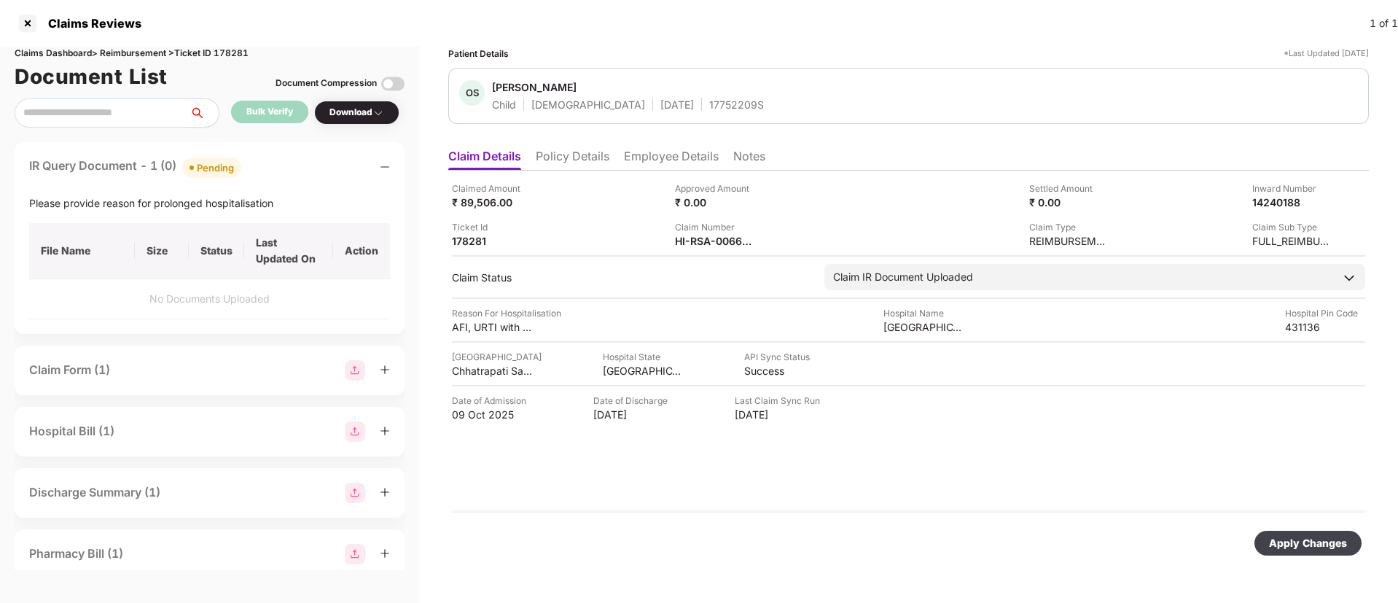
drag, startPoint x: 1296, startPoint y: 539, endPoint x: 1242, endPoint y: 529, distance: 55.0
click at [1295, 539] on div "Apply Changes" at bounding box center [1308, 543] width 78 height 16
